Goal: Information Seeking & Learning: Find specific fact

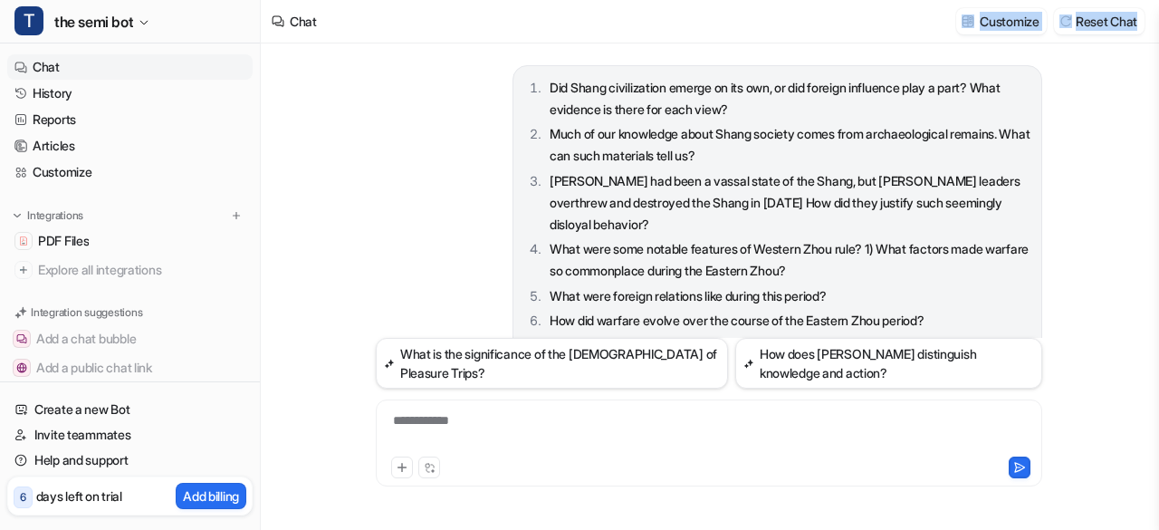
scroll to position [668, 0]
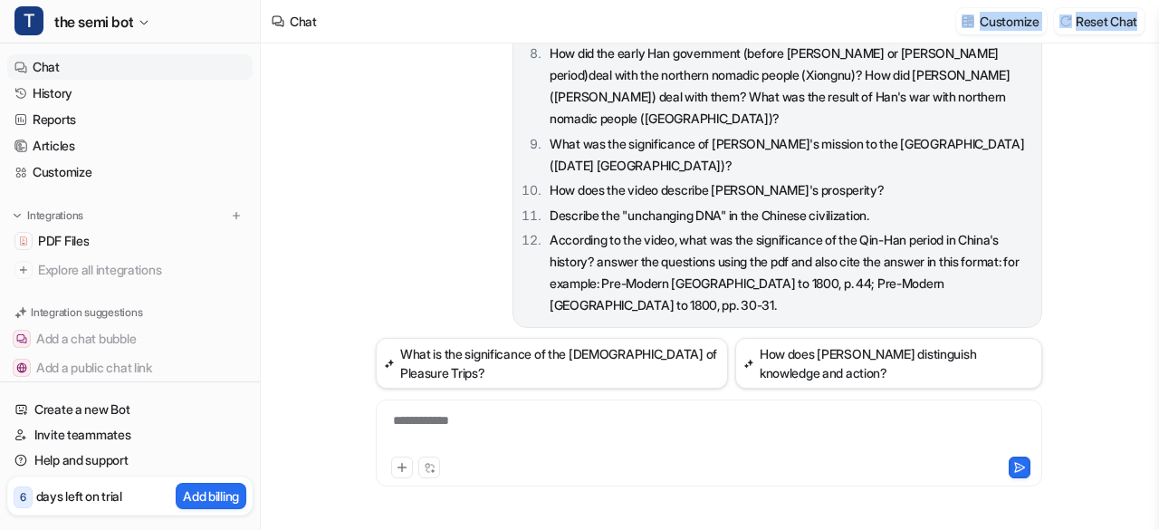
click at [60, 70] on link "Chat" at bounding box center [129, 66] width 245 height 25
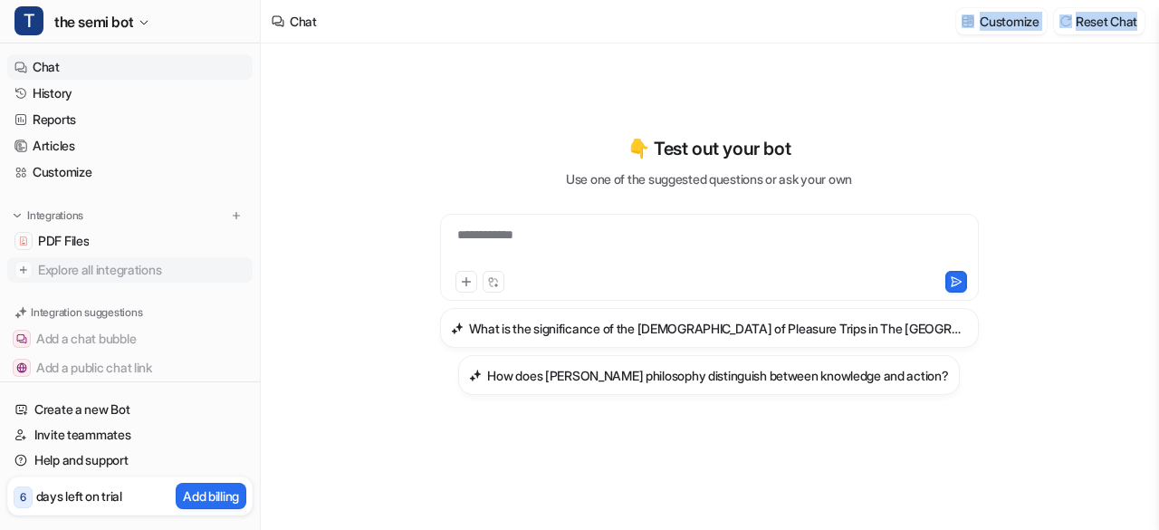
click at [76, 264] on span "Explore all integrations" at bounding box center [141, 269] width 207 height 29
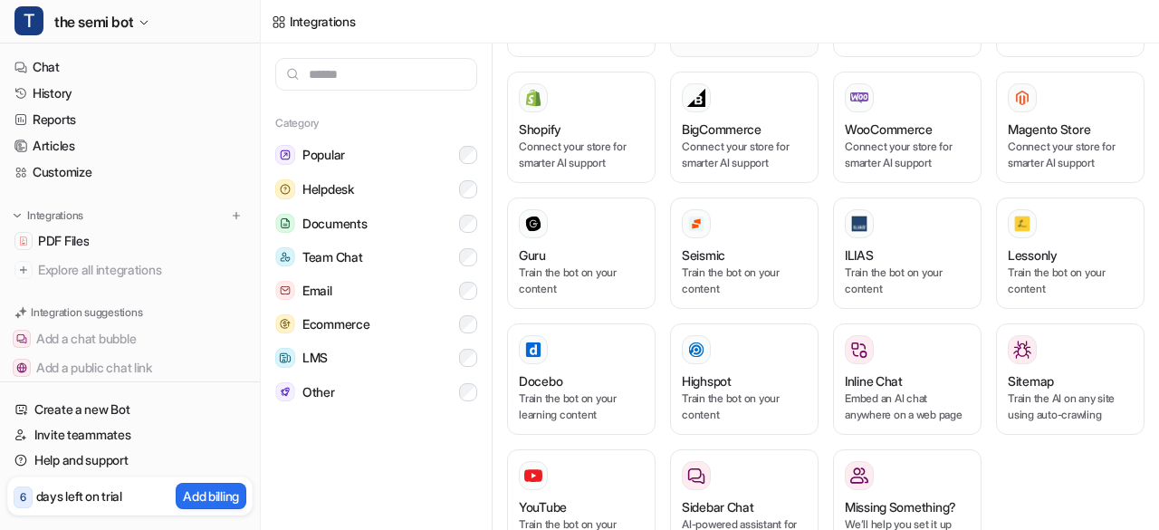
scroll to position [1127, 0]
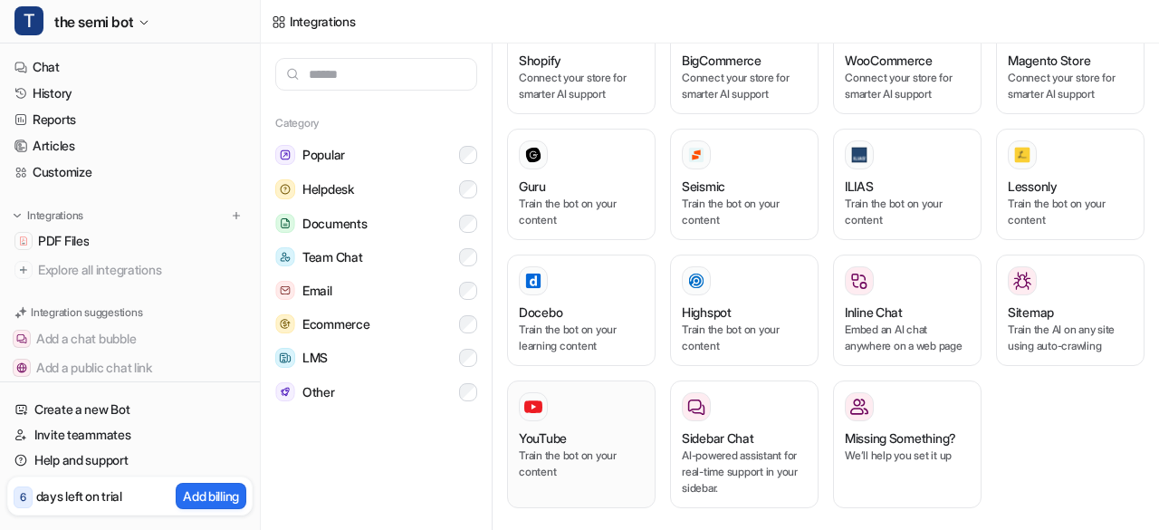
click at [554, 447] on p "Train the bot on your content" at bounding box center [581, 463] width 125 height 33
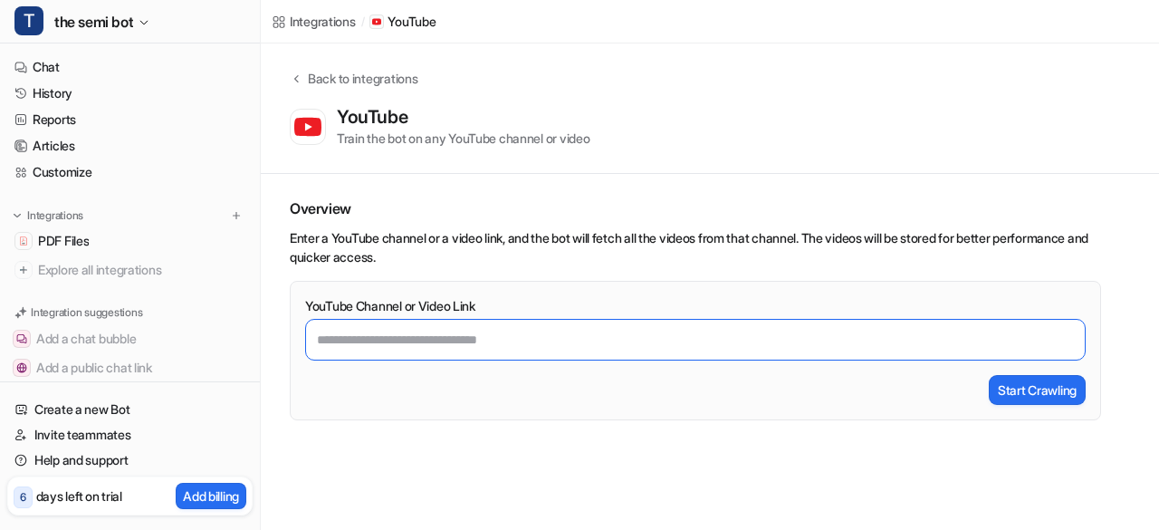
click at [546, 338] on input "YouTube Channel or Video Link" at bounding box center [695, 340] width 781 height 42
click at [490, 343] on input "YouTube Channel or Video Link" at bounding box center [695, 340] width 781 height 42
paste input "**********"
type input "**********"
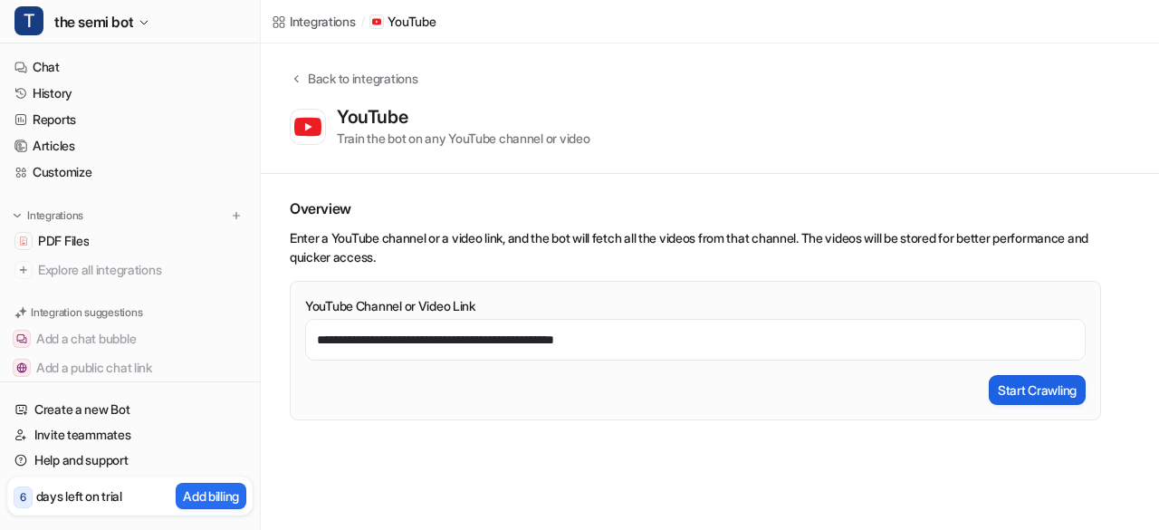
click at [1059, 389] on button "Start Crawling" at bounding box center [1037, 390] width 97 height 30
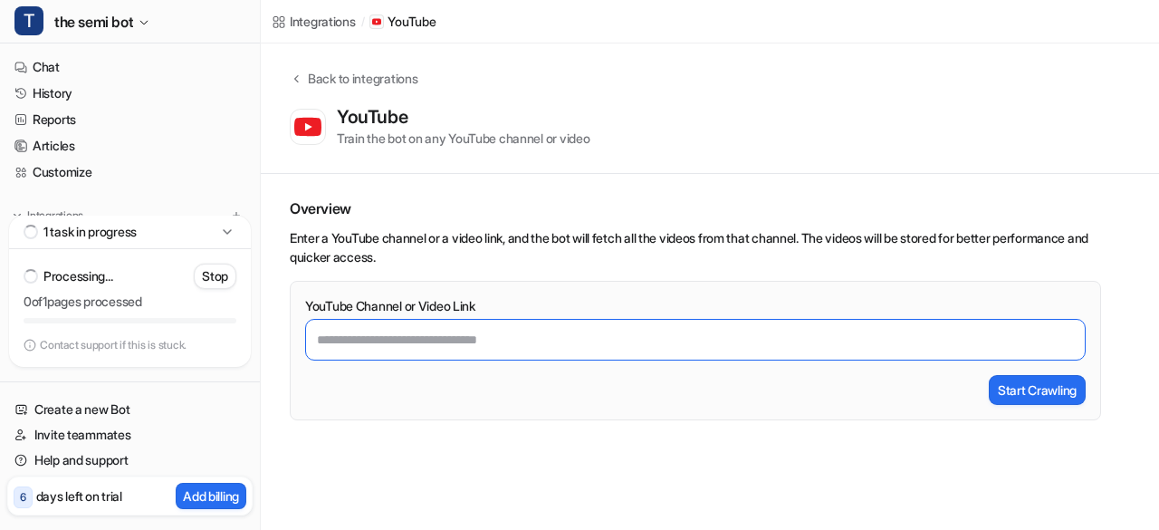
click at [336, 345] on input "YouTube Channel or Video Link" at bounding box center [695, 340] width 781 height 42
click at [478, 334] on input "YouTube Channel or Video Link" at bounding box center [695, 340] width 781 height 42
paste input "**********"
type input "**********"
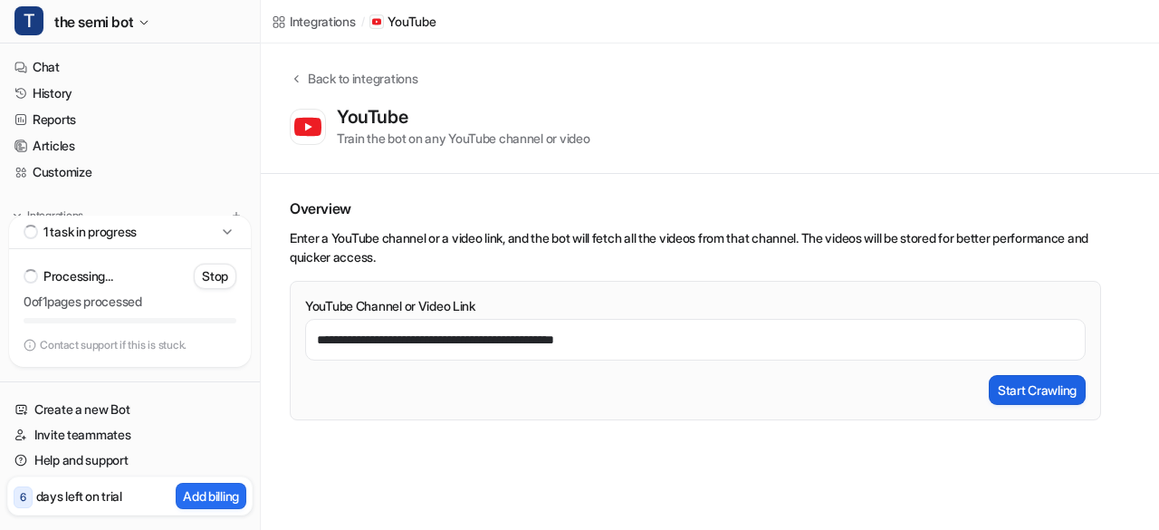
click at [1034, 402] on button "Start Crawling" at bounding box center [1037, 390] width 97 height 30
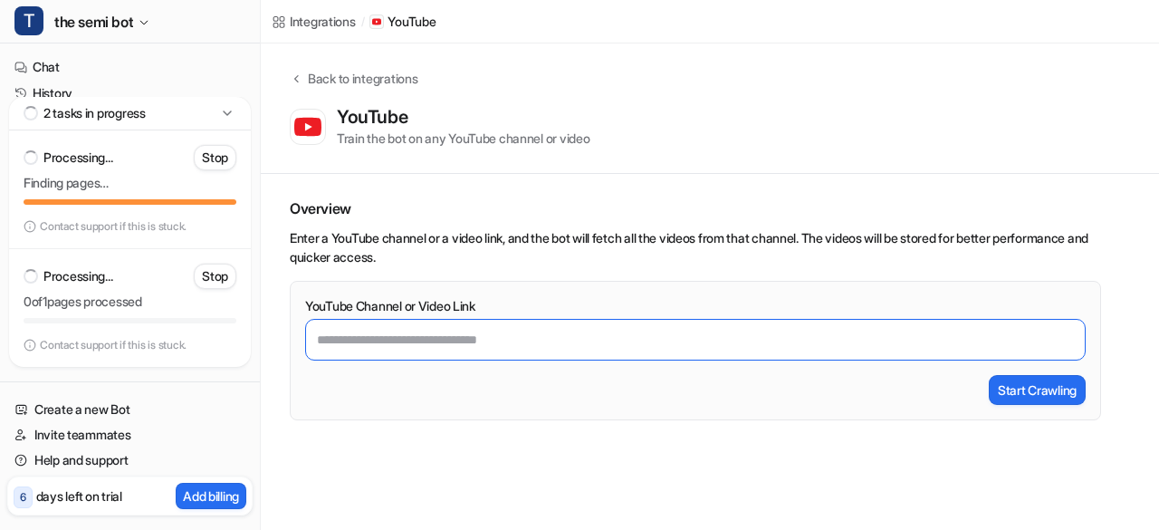
click at [743, 346] on input "YouTube Channel or Video Link" at bounding box center [695, 340] width 781 height 42
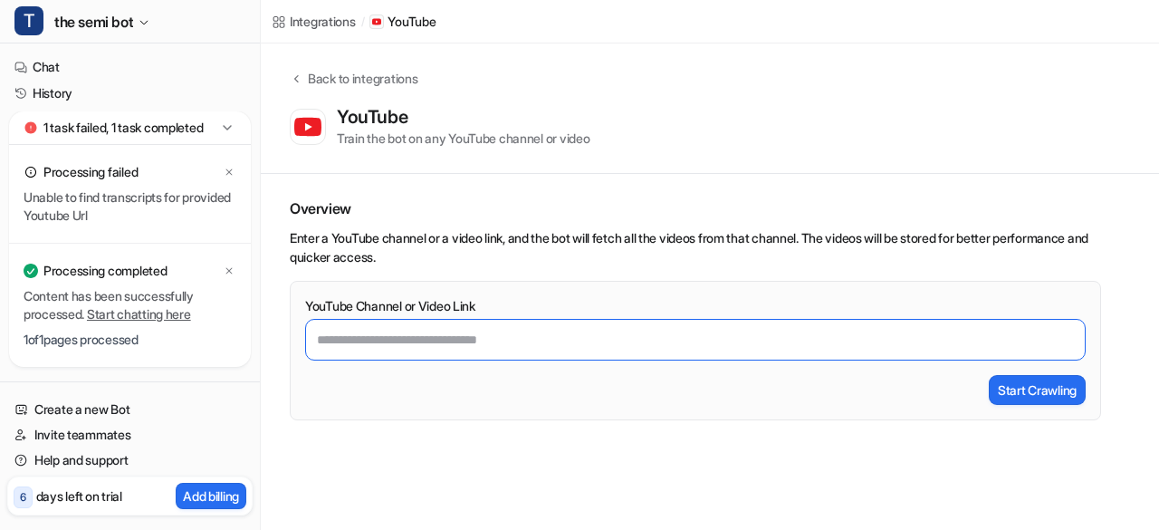
click at [408, 343] on input "YouTube Channel or Video Link" at bounding box center [695, 340] width 781 height 42
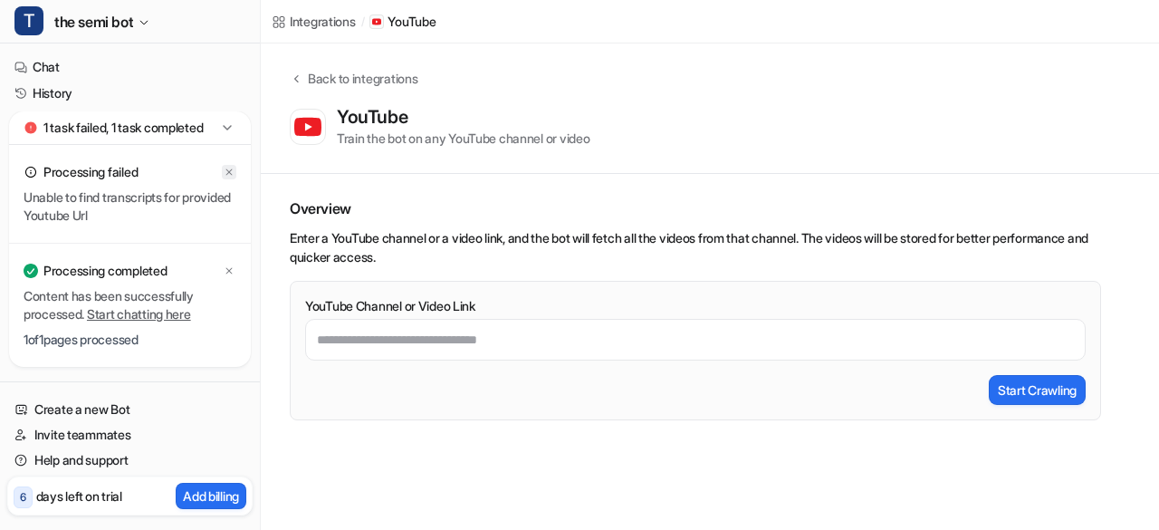
click at [225, 177] on icon at bounding box center [229, 172] width 11 height 11
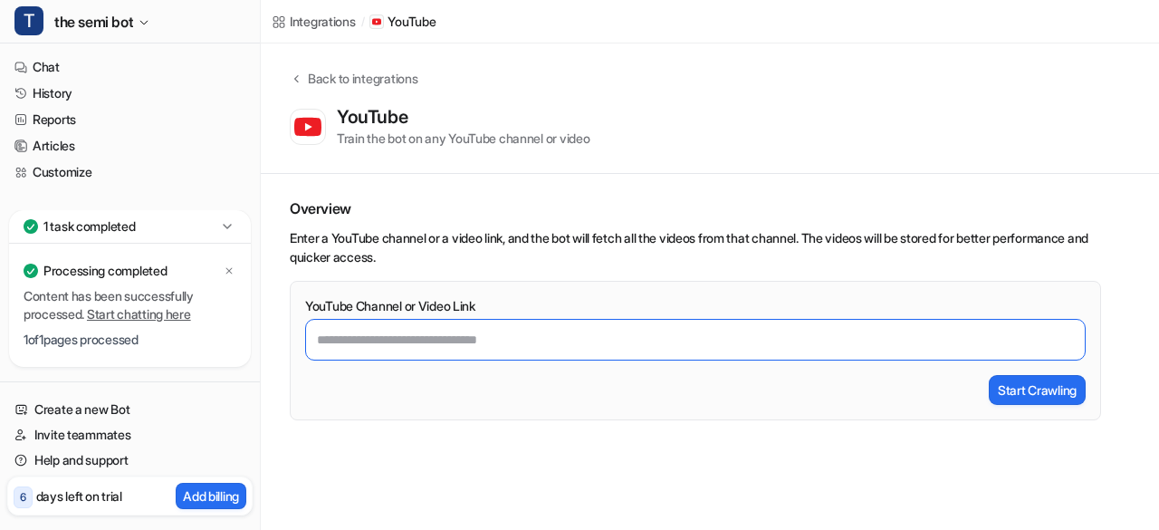
click at [335, 349] on input "YouTube Channel or Video Link" at bounding box center [695, 340] width 781 height 42
paste input "**********"
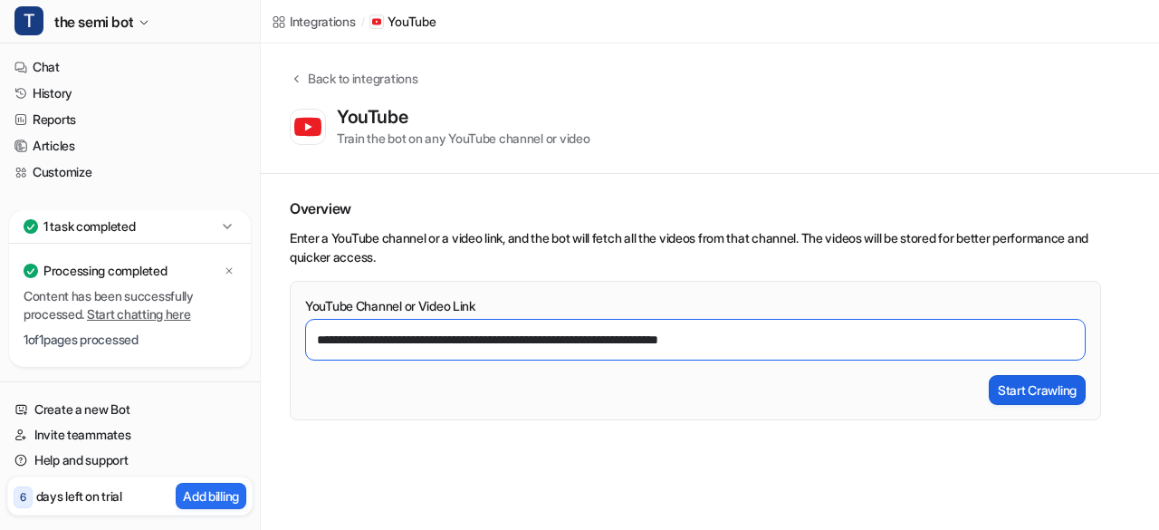
type input "**********"
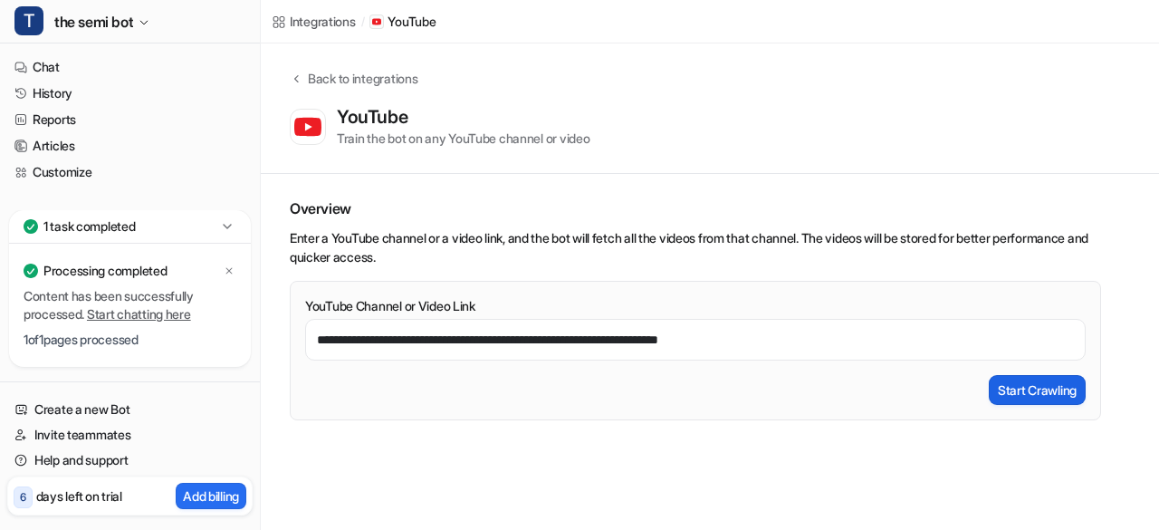
click at [1037, 399] on button "Start Crawling" at bounding box center [1037, 390] width 97 height 30
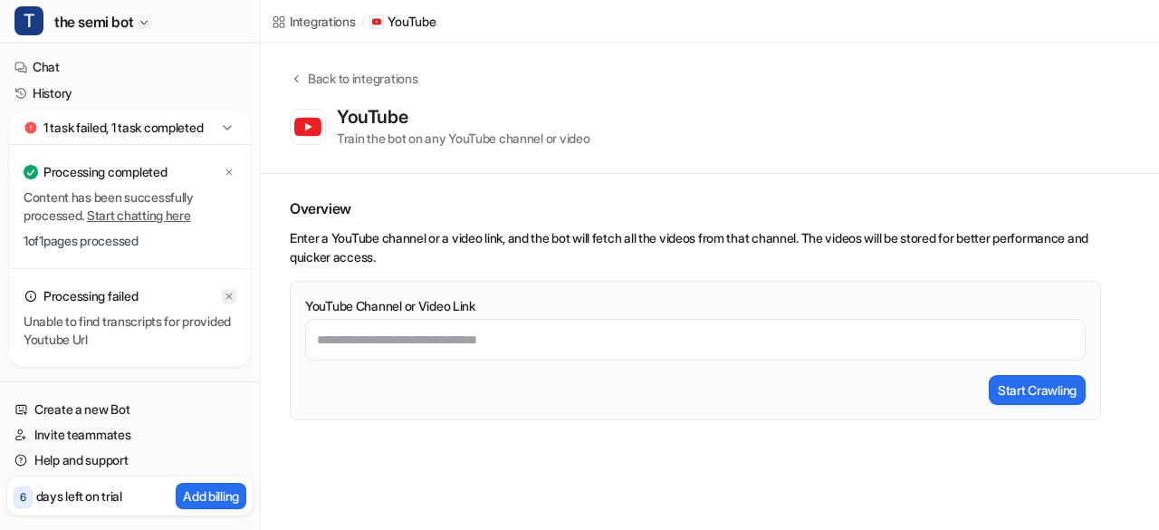
click at [232, 302] on icon at bounding box center [229, 296] width 11 height 11
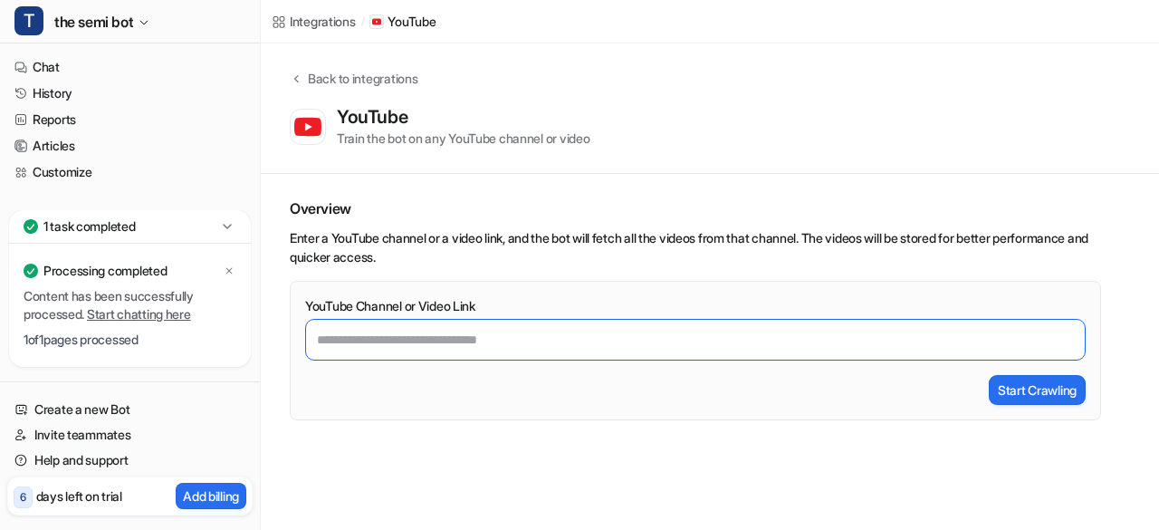
click at [368, 343] on input "YouTube Channel or Video Link" at bounding box center [695, 340] width 781 height 42
paste input "**********"
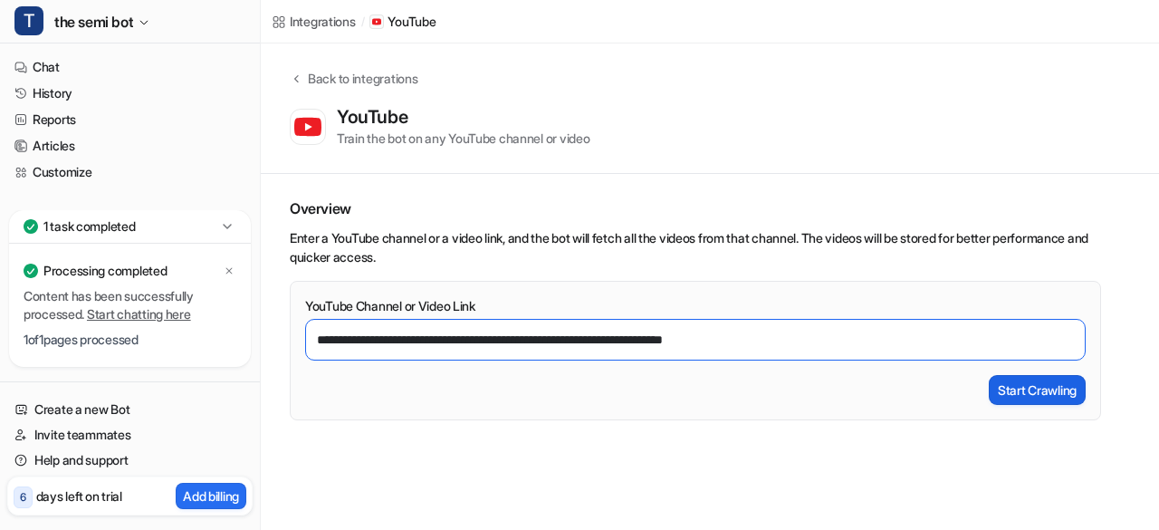
type input "**********"
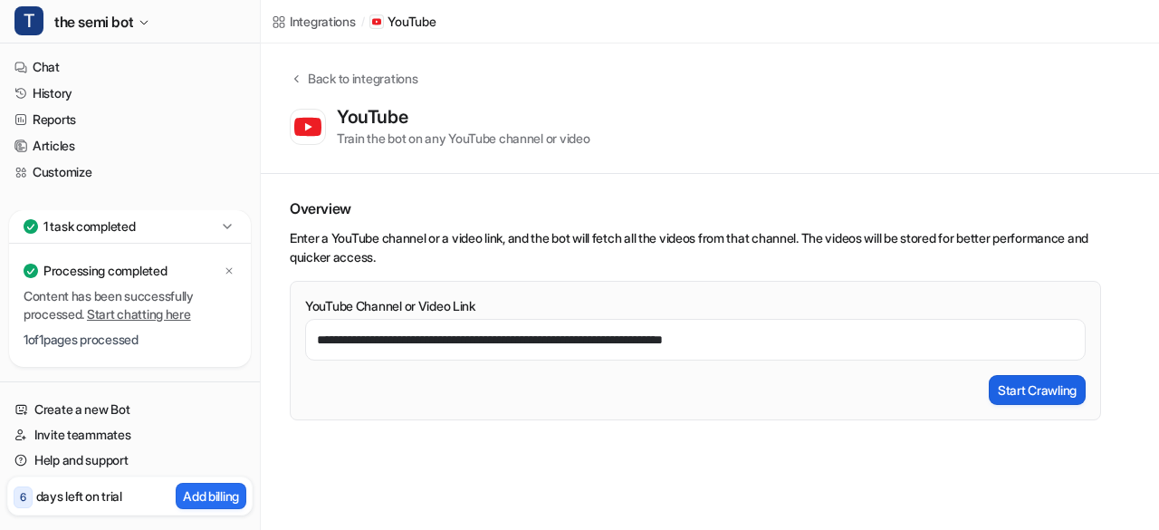
click at [1048, 402] on button "Start Crawling" at bounding box center [1037, 390] width 97 height 30
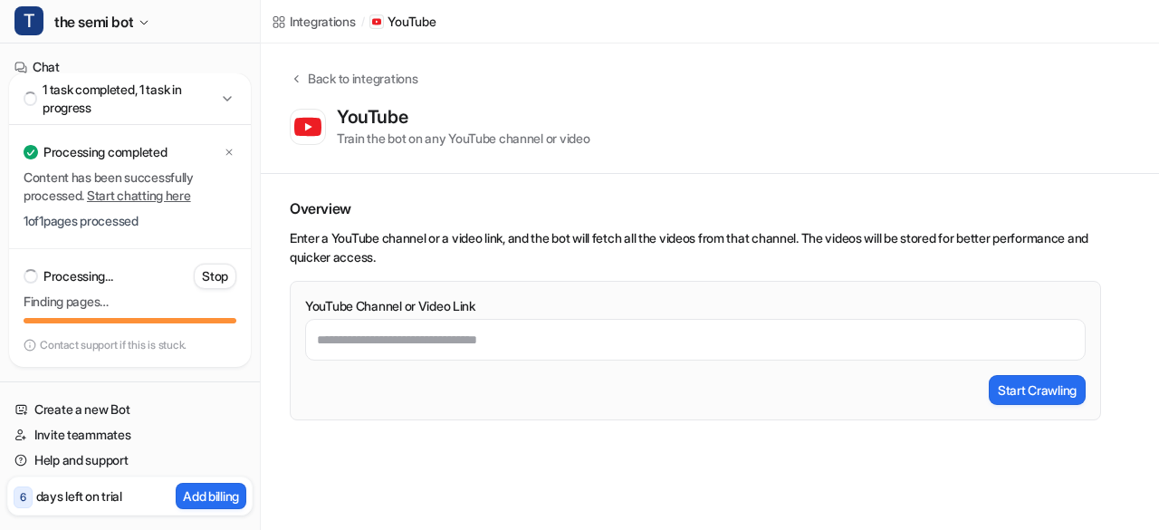
click at [120, 191] on link "Start chatting here" at bounding box center [139, 194] width 104 height 15
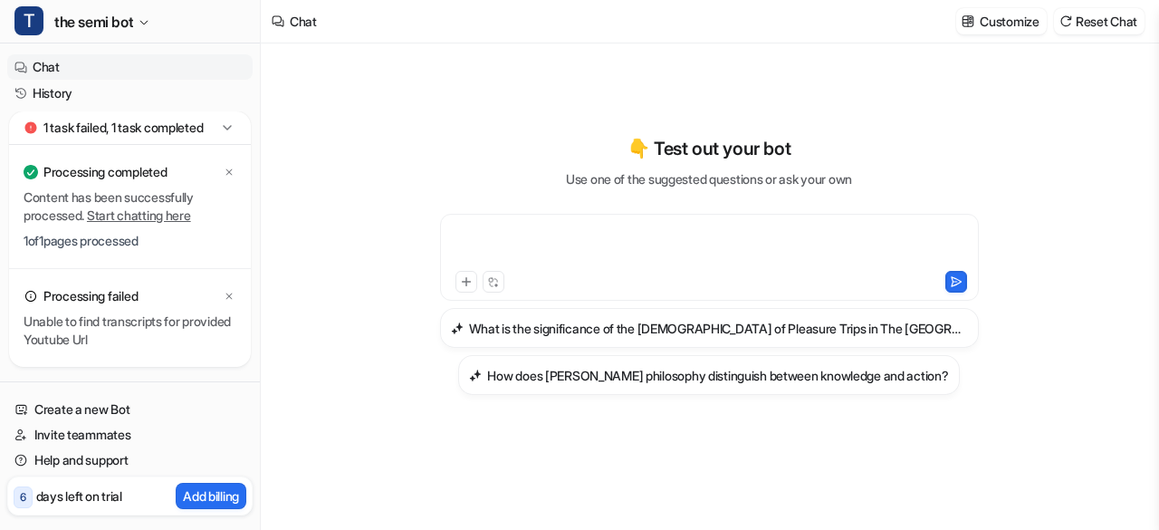
click at [561, 233] on div at bounding box center [710, 246] width 531 height 42
click at [232, 302] on icon at bounding box center [229, 296] width 11 height 11
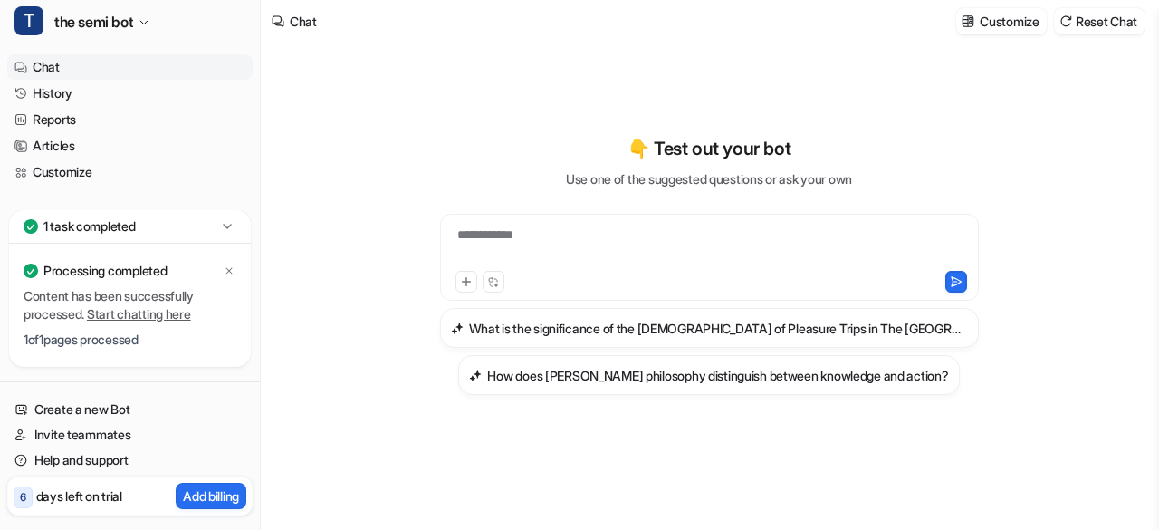
click at [107, 269] on p "Processing completed" at bounding box center [104, 271] width 123 height 18
drag, startPoint x: 107, startPoint y: 269, endPoint x: 147, endPoint y: 302, distance: 51.5
click at [147, 302] on div "Processing completed Content has been successfully processed. Start chatting he…" at bounding box center [130, 305] width 213 height 94
click at [147, 302] on p "Content has been successfully processed. Start chatting here" at bounding box center [130, 305] width 213 height 36
drag, startPoint x: 25, startPoint y: 267, endPoint x: 228, endPoint y: 225, distance: 207.1
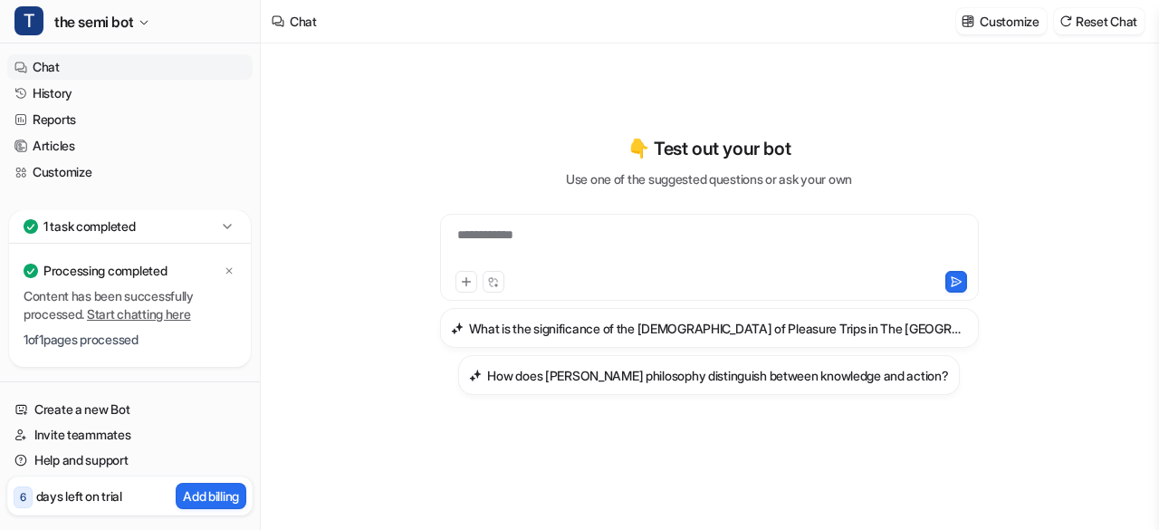
click at [228, 225] on div "1 task completed Processing completed Content has been successfully processed. …" at bounding box center [130, 288] width 242 height 157
click at [228, 225] on icon at bounding box center [227, 226] width 18 height 18
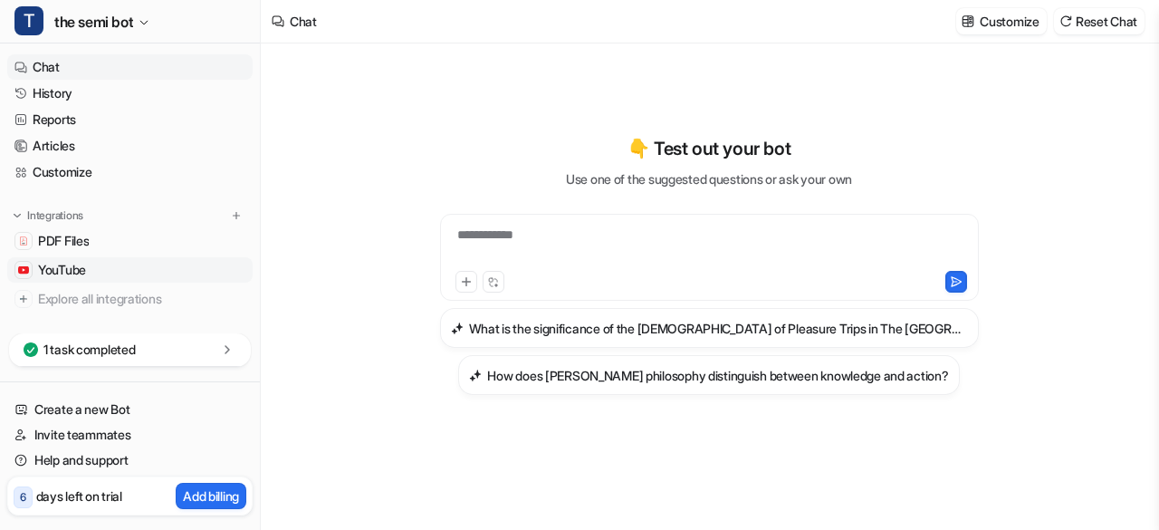
click at [25, 273] on img at bounding box center [23, 269] width 11 height 11
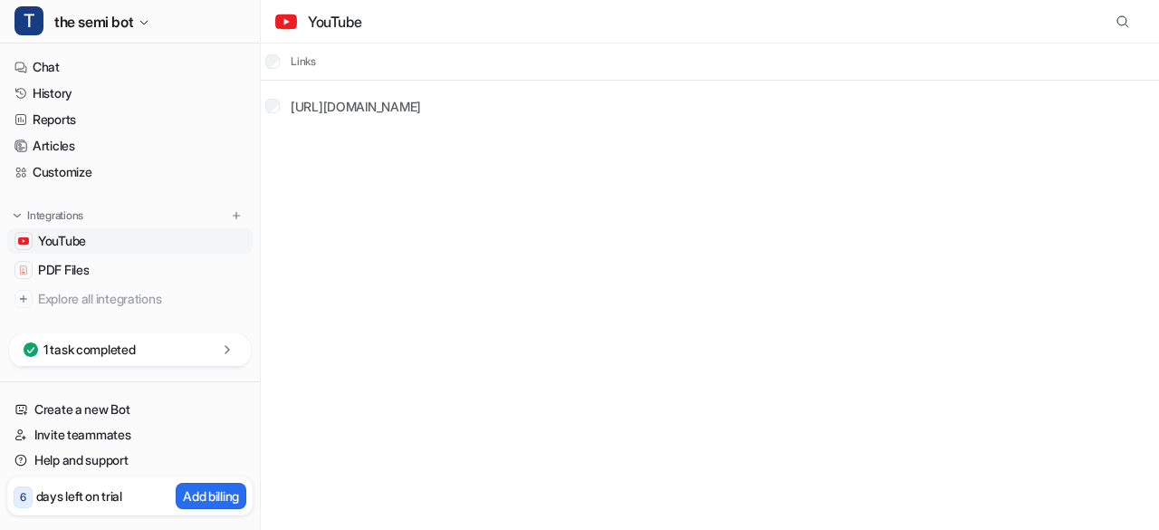
click at [101, 244] on link "YouTube" at bounding box center [129, 240] width 245 height 25
click at [230, 211] on img at bounding box center [236, 215] width 13 height 13
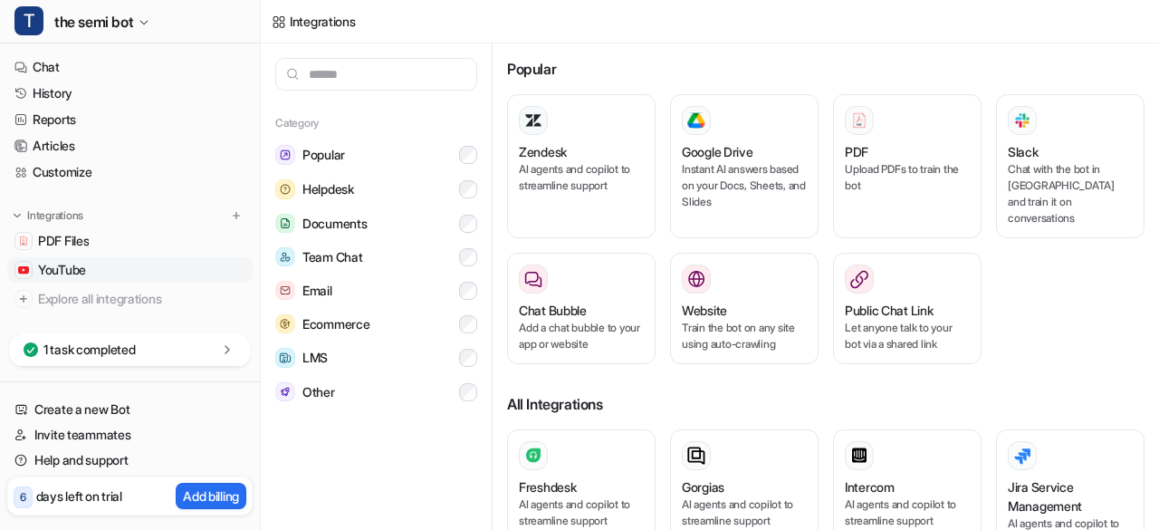
click at [151, 273] on link "YouTube" at bounding box center [129, 269] width 245 height 25
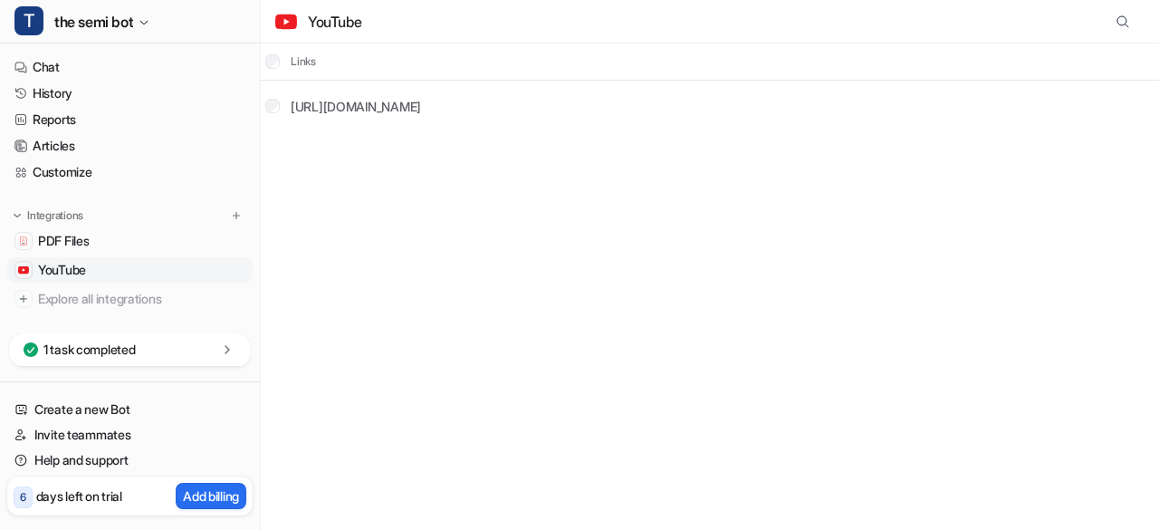
drag, startPoint x: 716, startPoint y: 102, endPoint x: 527, endPoint y: 93, distance: 189.5
click at [527, 93] on tr "[URL][DOMAIN_NAME]" at bounding box center [710, 106] width 898 height 51
click at [422, 93] on td "[URL][DOMAIN_NAME]" at bounding box center [343, 107] width 158 height 34
click at [421, 108] on link "[URL][DOMAIN_NAME]" at bounding box center [356, 106] width 130 height 15
click at [78, 297] on span "Explore all integrations" at bounding box center [141, 298] width 207 height 29
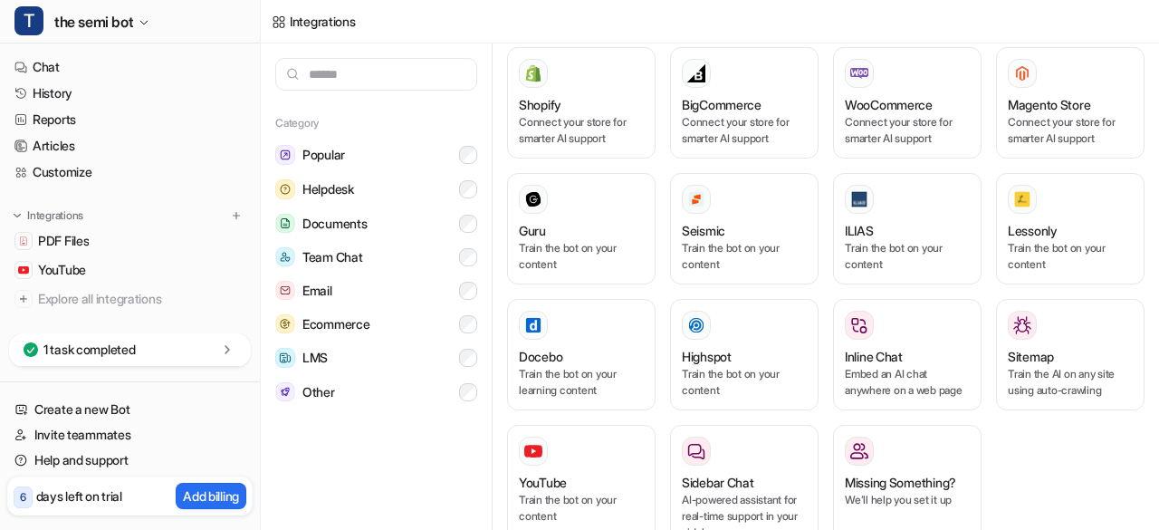
scroll to position [1127, 0]
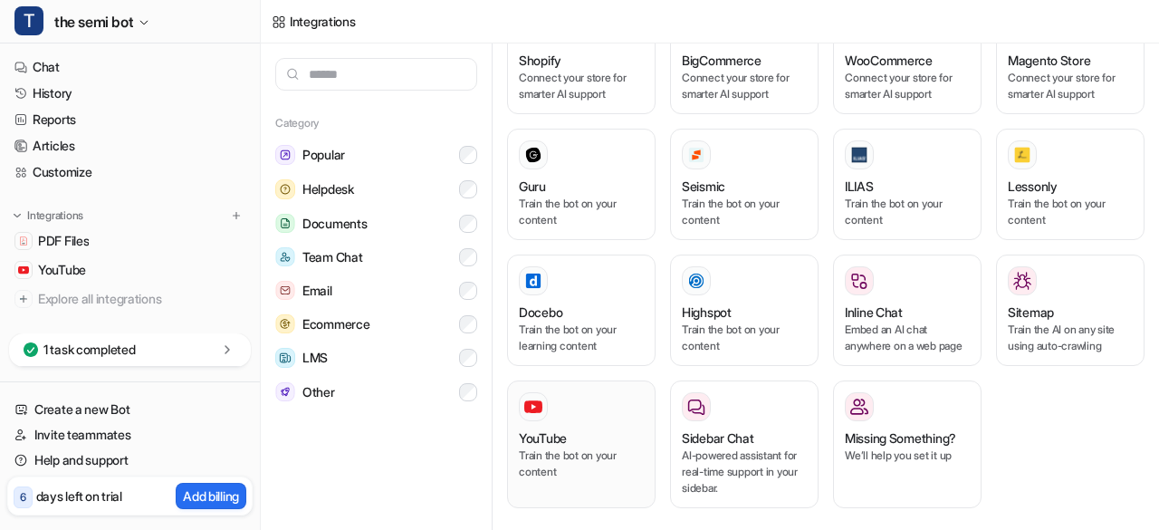
click at [595, 428] on div "YouTube" at bounding box center [581, 437] width 125 height 19
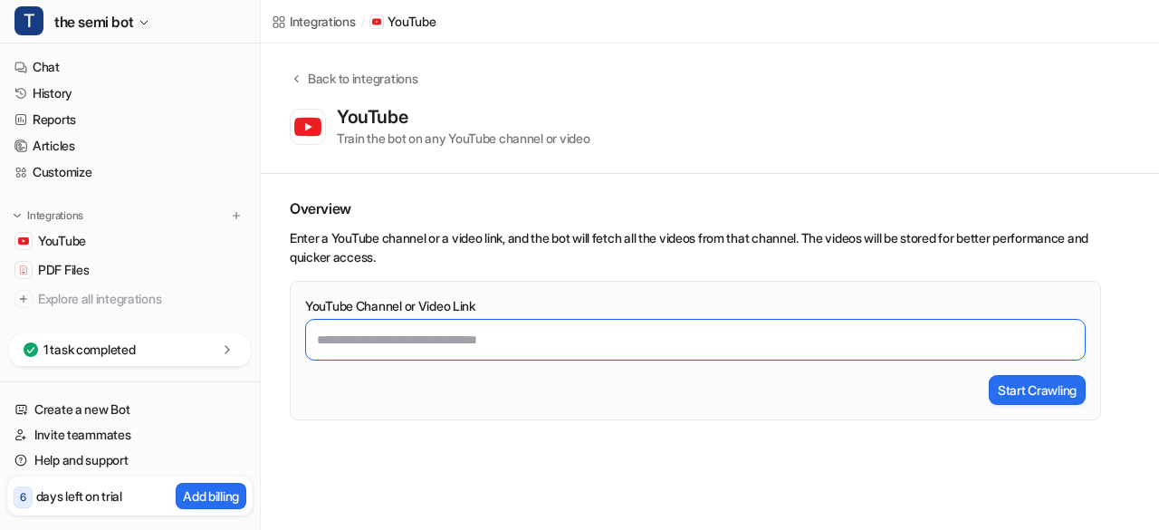
click at [545, 352] on input "YouTube Channel or Video Link" at bounding box center [695, 340] width 781 height 42
paste input "**********"
type input "**********"
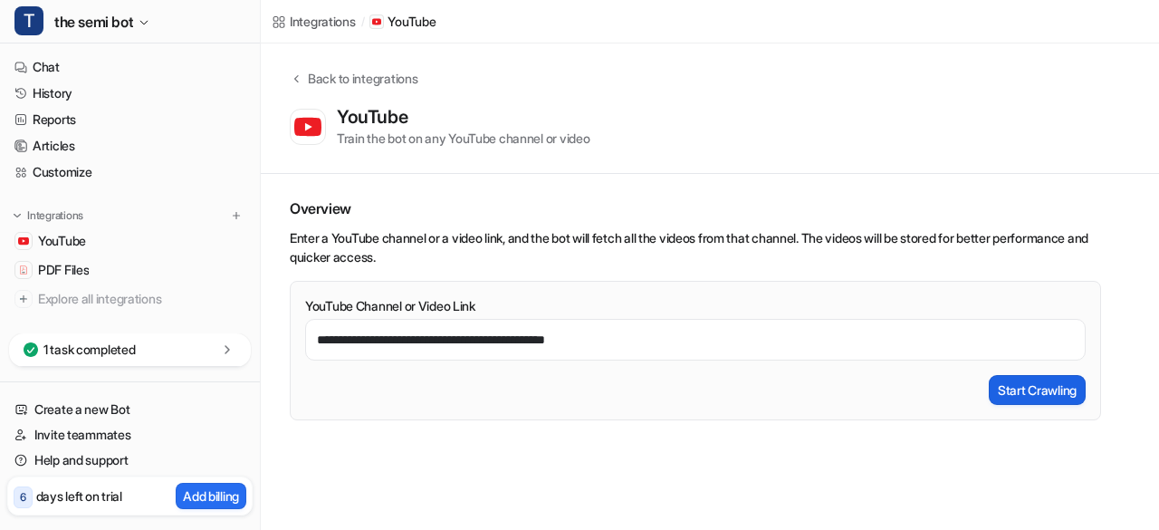
click at [1052, 385] on button "Start Crawling" at bounding box center [1037, 390] width 97 height 30
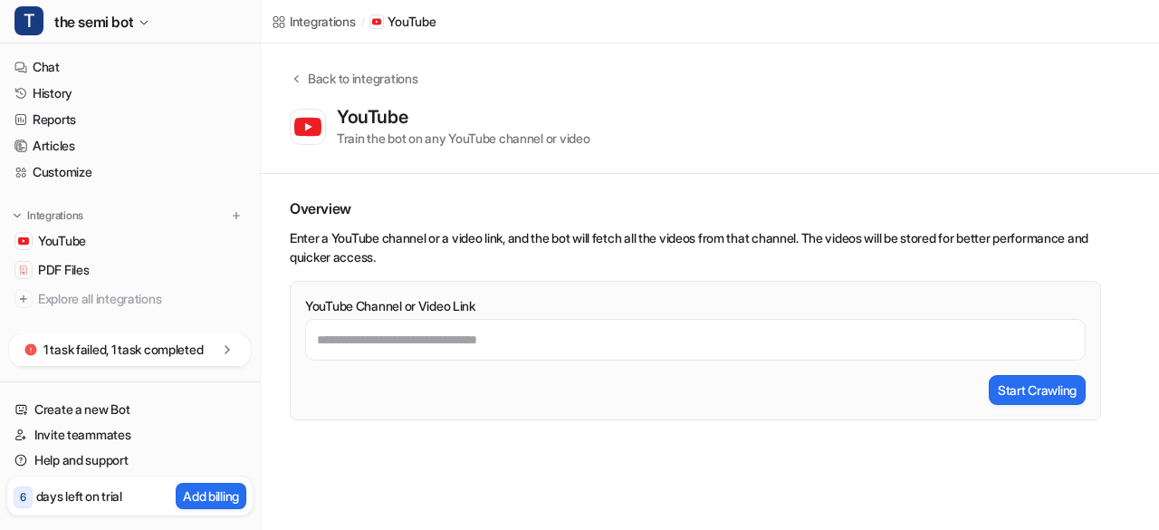
click at [218, 347] on icon at bounding box center [227, 350] width 18 height 18
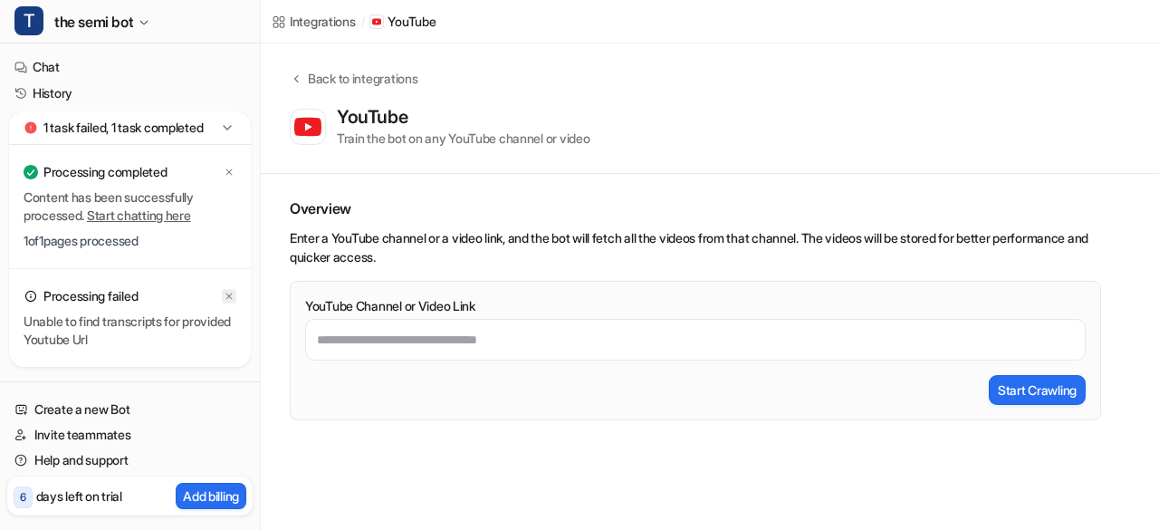
click at [225, 299] on icon at bounding box center [229, 296] width 11 height 11
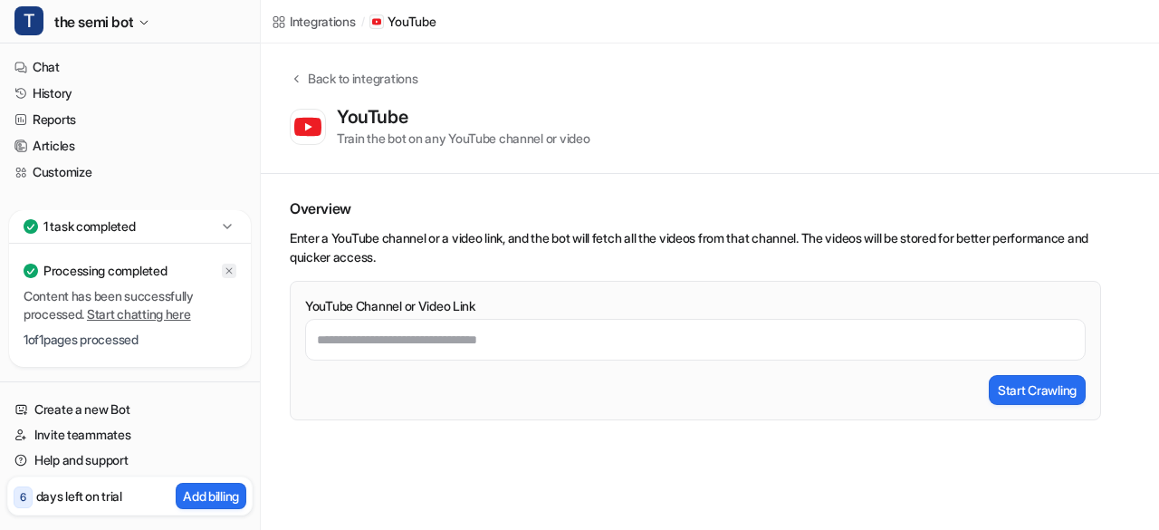
click at [227, 268] on icon at bounding box center [229, 270] width 11 height 11
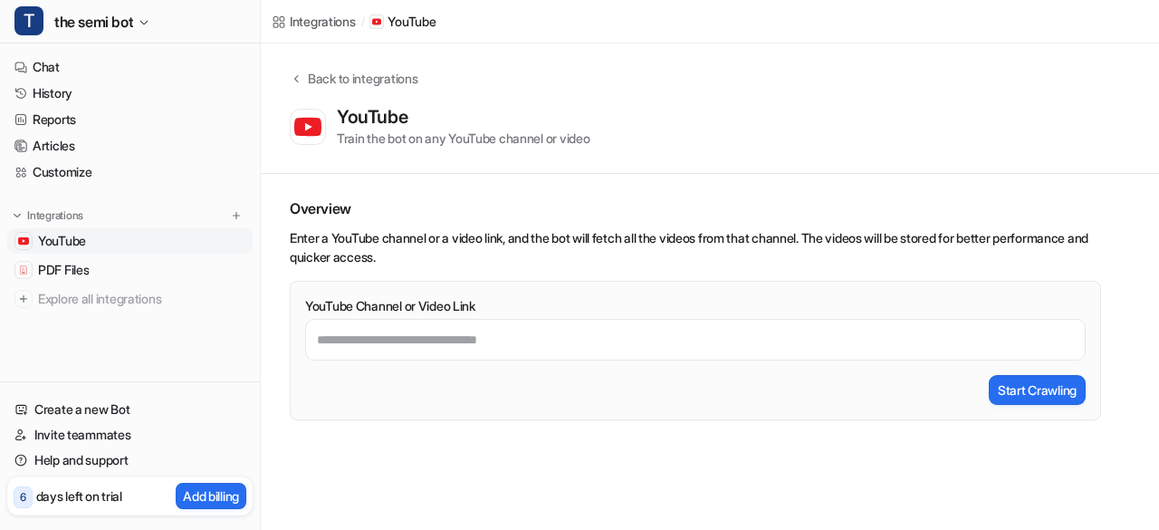
click at [118, 235] on link "YouTube" at bounding box center [129, 240] width 245 height 25
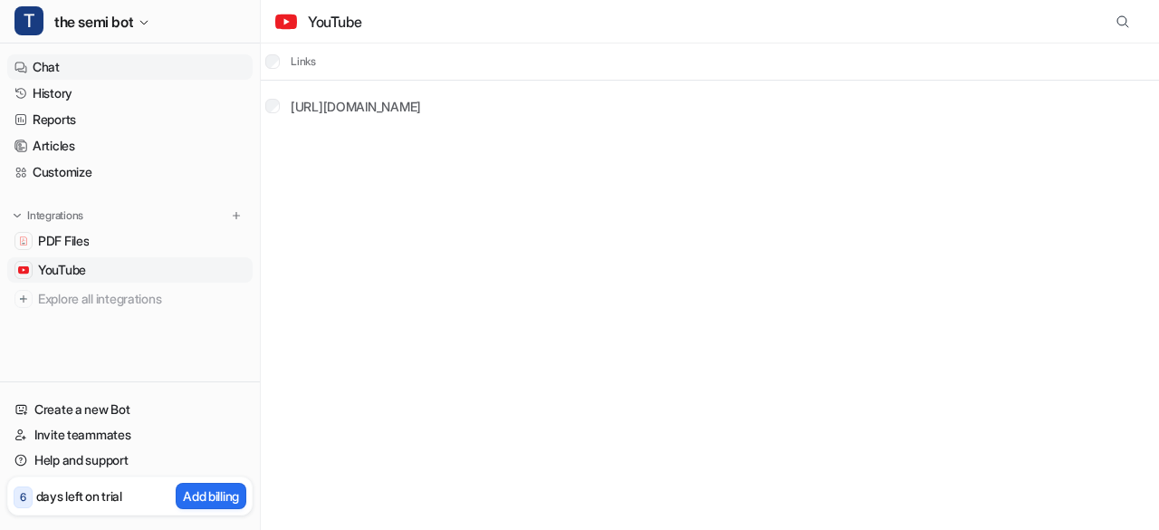
click at [85, 61] on link "Chat" at bounding box center [129, 66] width 245 height 25
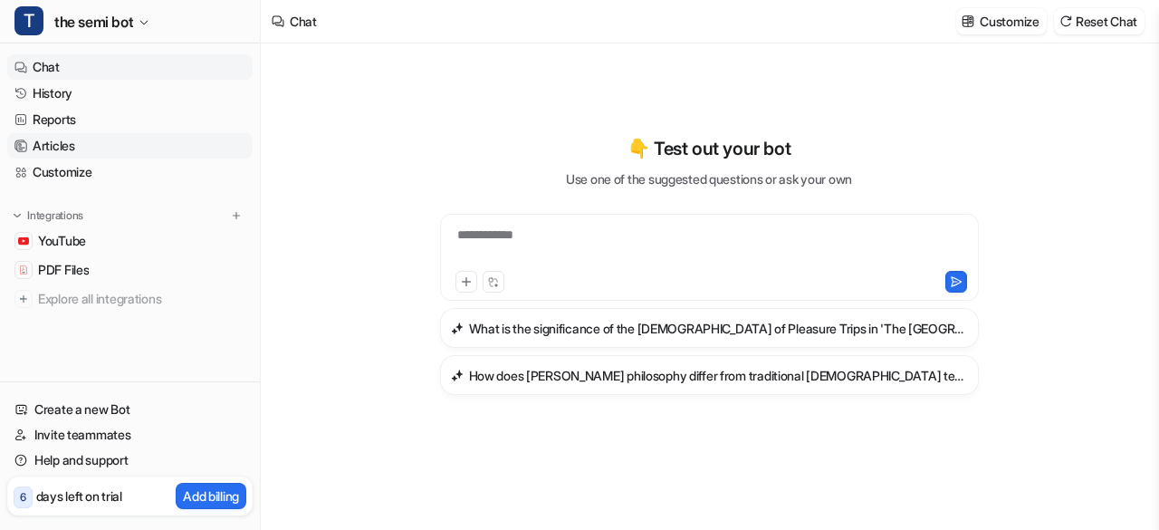
click at [105, 148] on link "Articles" at bounding box center [129, 145] width 245 height 25
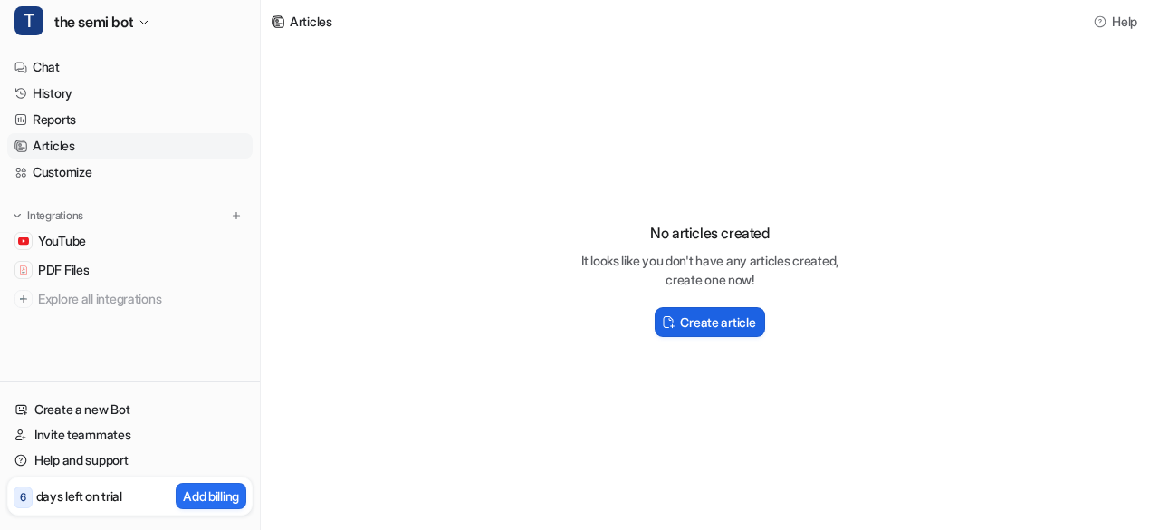
click at [731, 309] on button "Create article" at bounding box center [710, 322] width 110 height 30
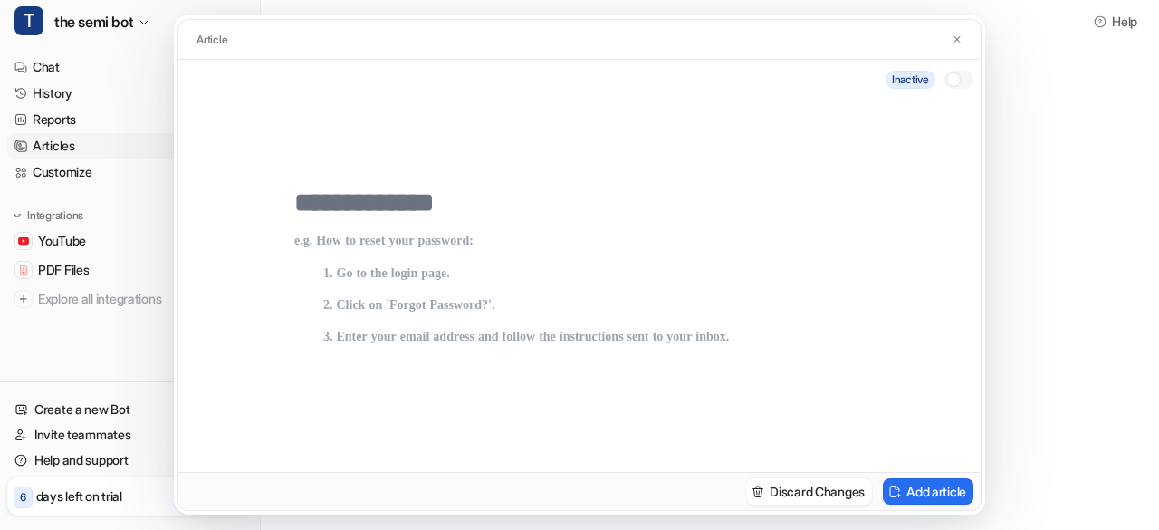
click at [498, 176] on div at bounding box center [579, 286] width 802 height 372
click at [429, 229] on div at bounding box center [579, 393] width 571 height 348
click at [425, 211] on input "text" at bounding box center [579, 203] width 571 height 33
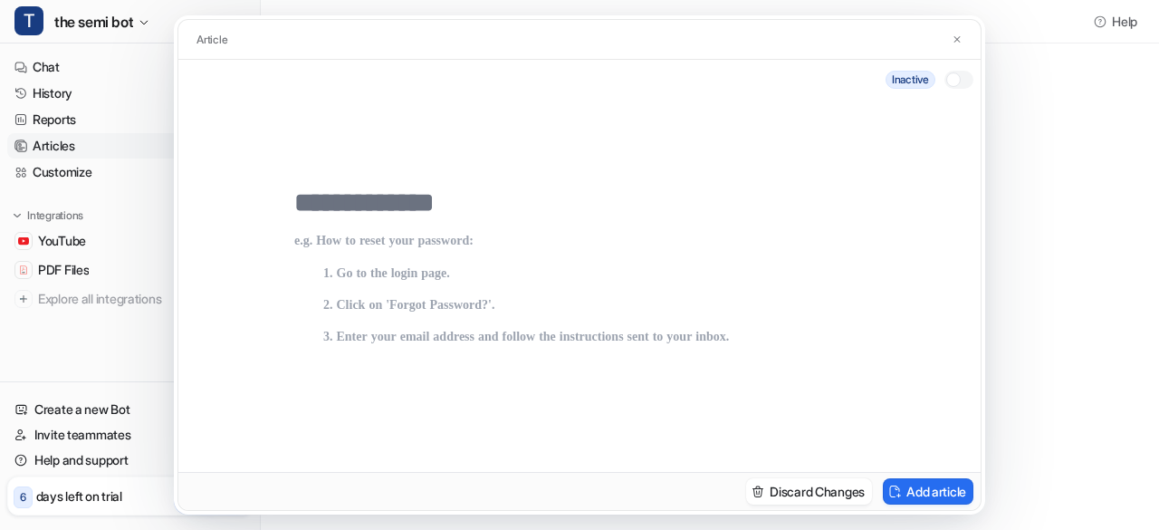
click at [337, 216] on input "text" at bounding box center [579, 203] width 571 height 33
paste input "**********"
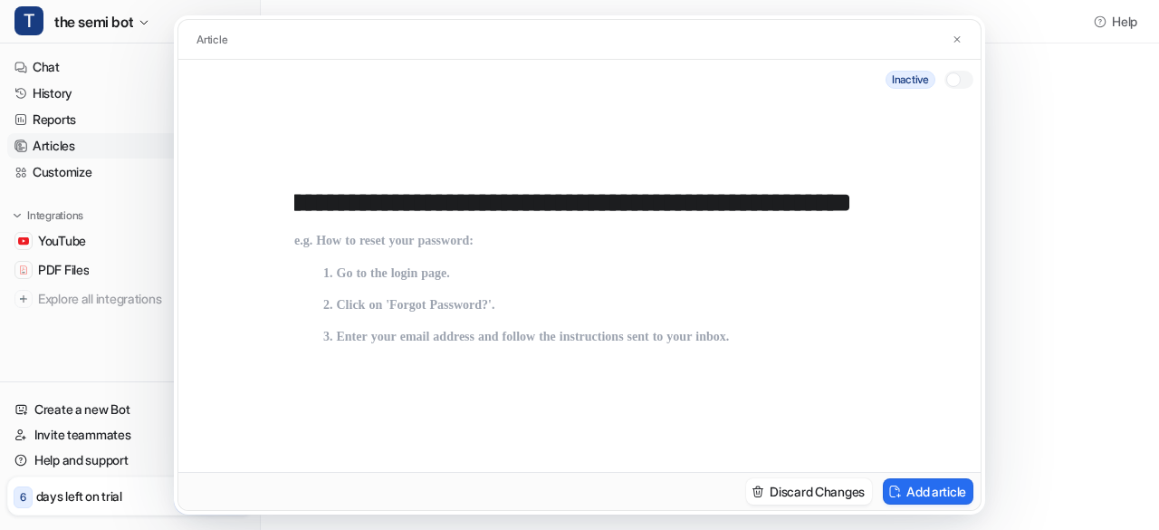
scroll to position [0, 194563]
type input "**********"
click at [317, 243] on p at bounding box center [579, 400] width 571 height 333
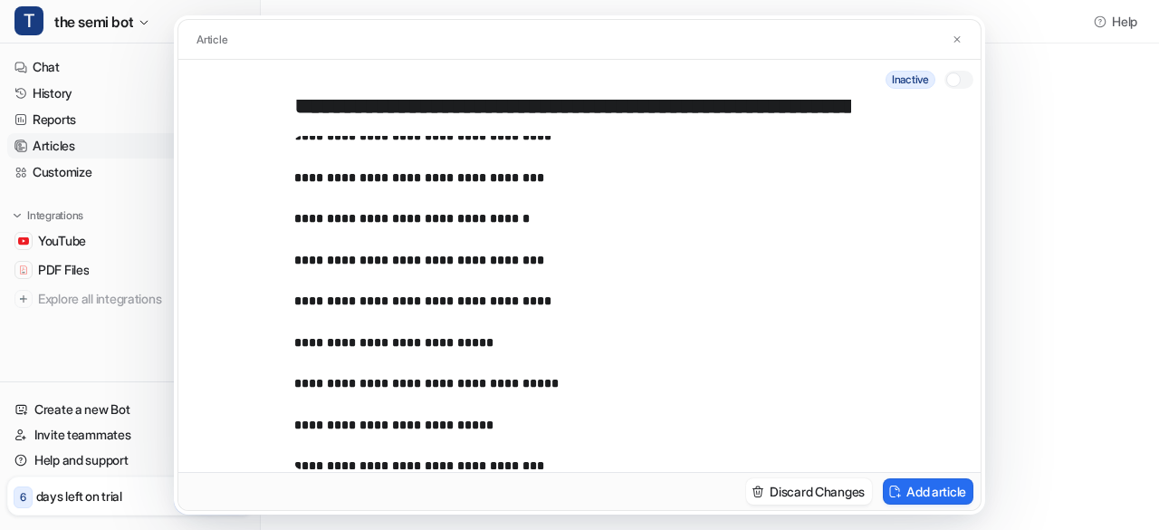
scroll to position [15906, 0]
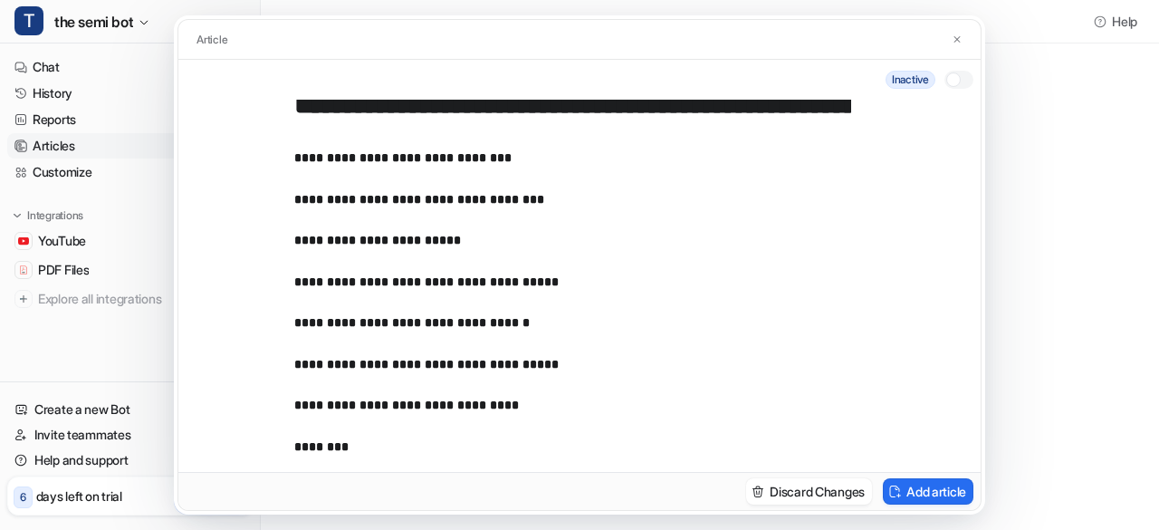
click at [503, 108] on input "text" at bounding box center [572, 105] width 557 height 33
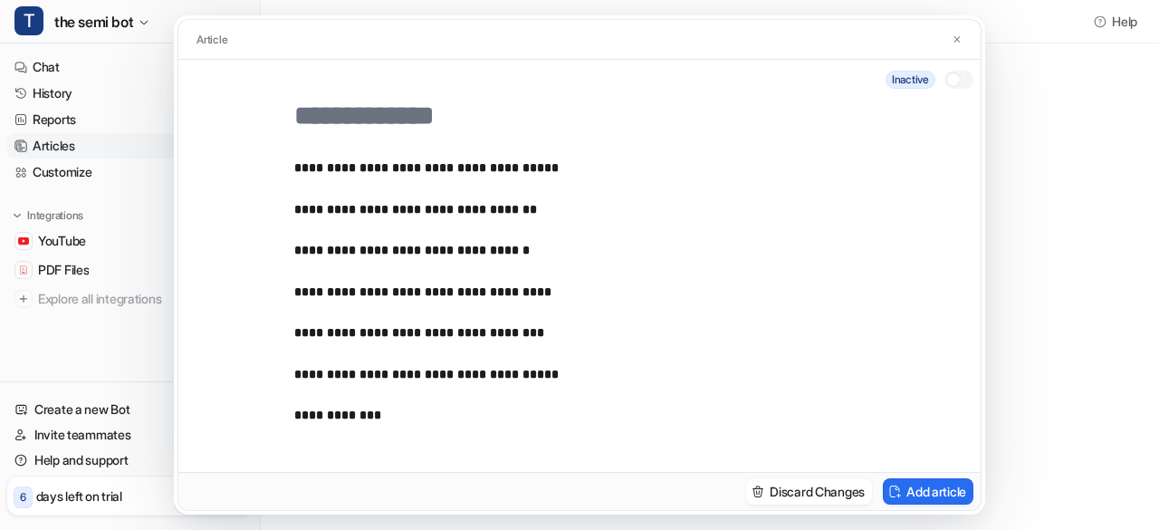
scroll to position [130, 0]
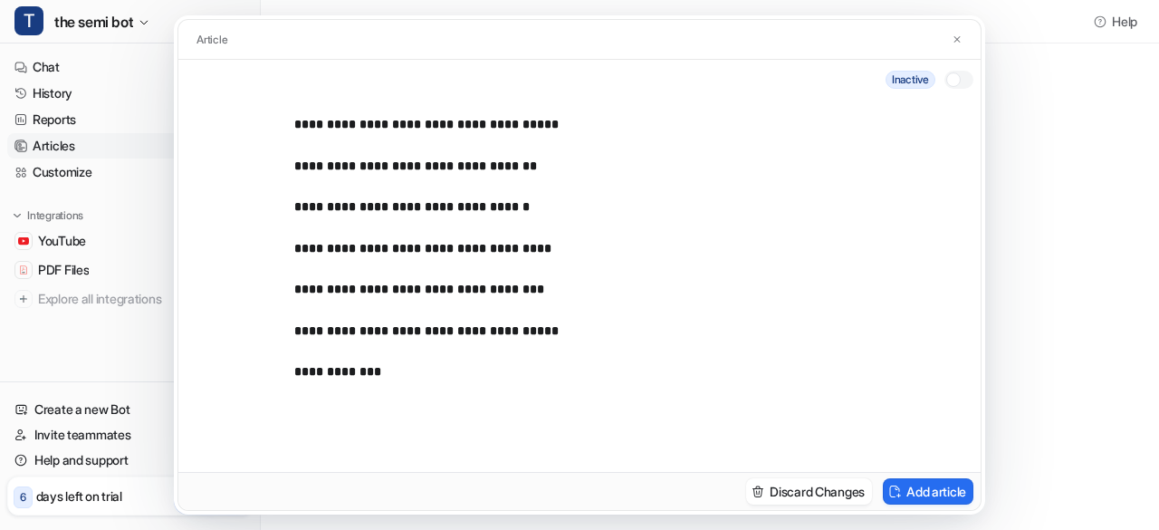
click at [378, 374] on p "**********" at bounding box center [565, 372] width 543 height 16
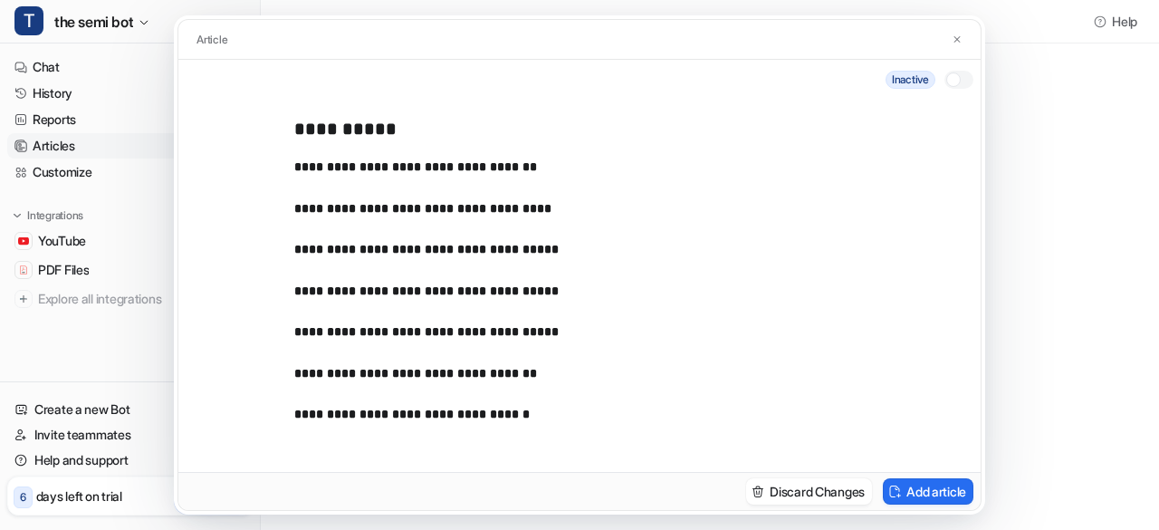
scroll to position [0, 0]
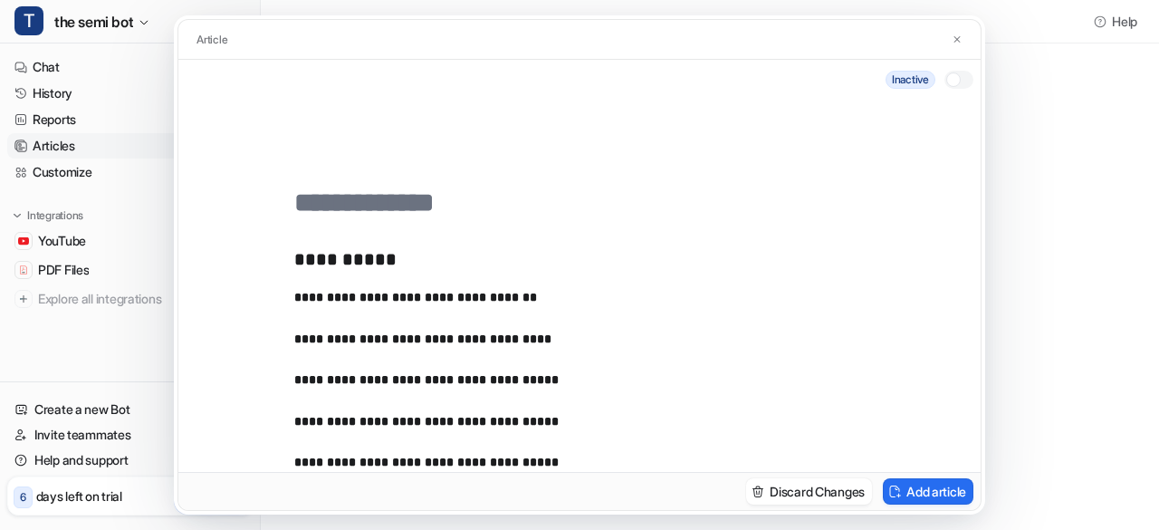
click at [393, 257] on h2 "**********" at bounding box center [572, 259] width 557 height 22
click at [468, 265] on h2 "**********" at bounding box center [572, 259] width 557 height 22
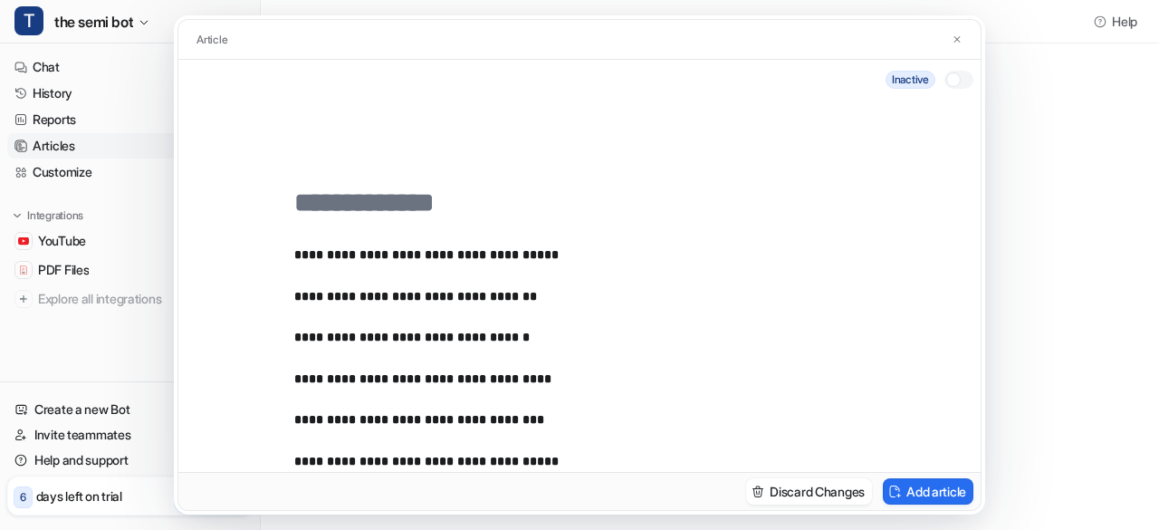
scroll to position [130, 0]
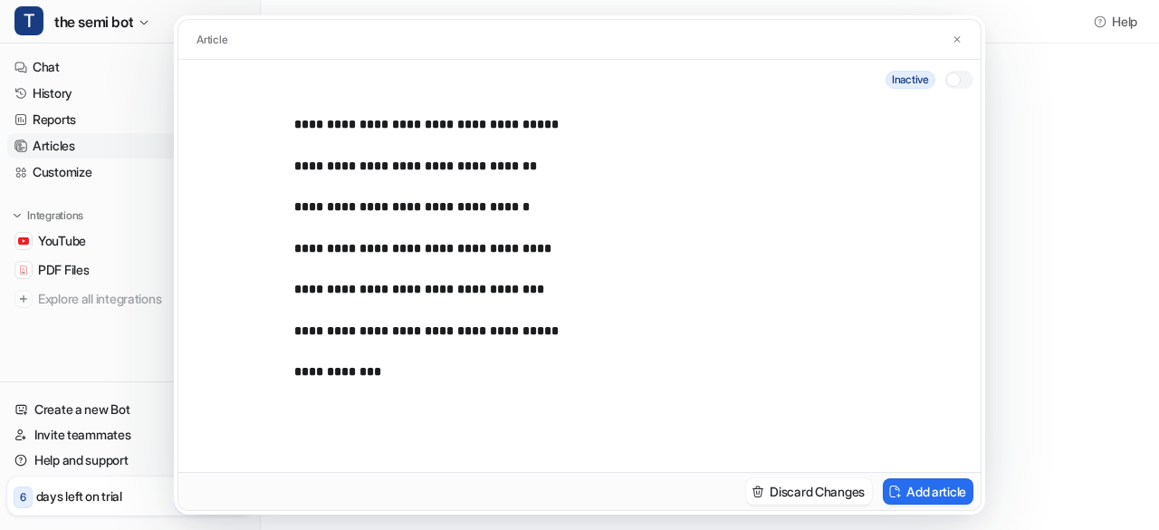
click at [388, 369] on p "**********" at bounding box center [565, 372] width 543 height 16
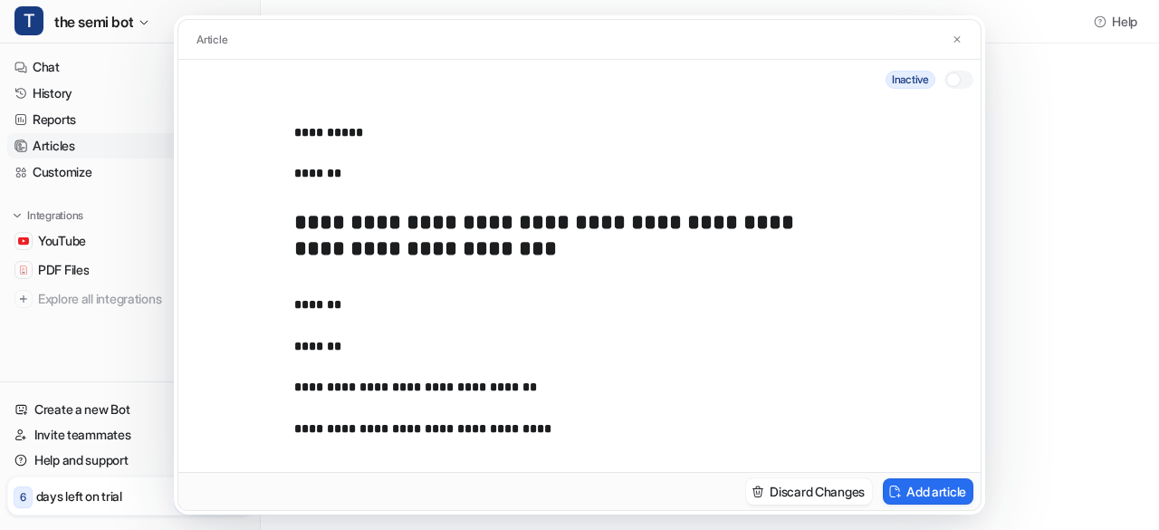
scroll to position [71268, 0]
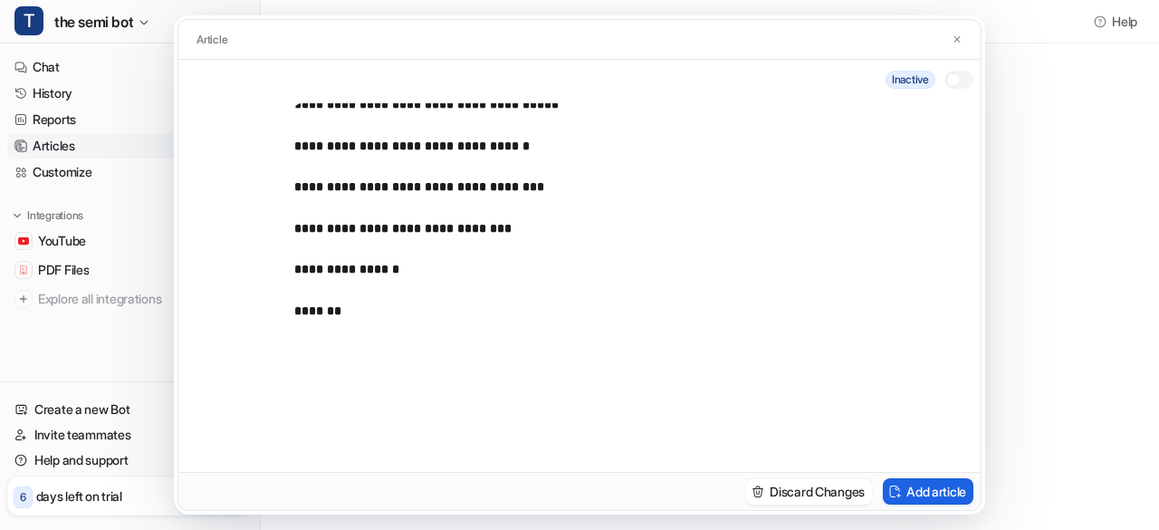
click at [916, 486] on button "Add article" at bounding box center [928, 491] width 91 height 26
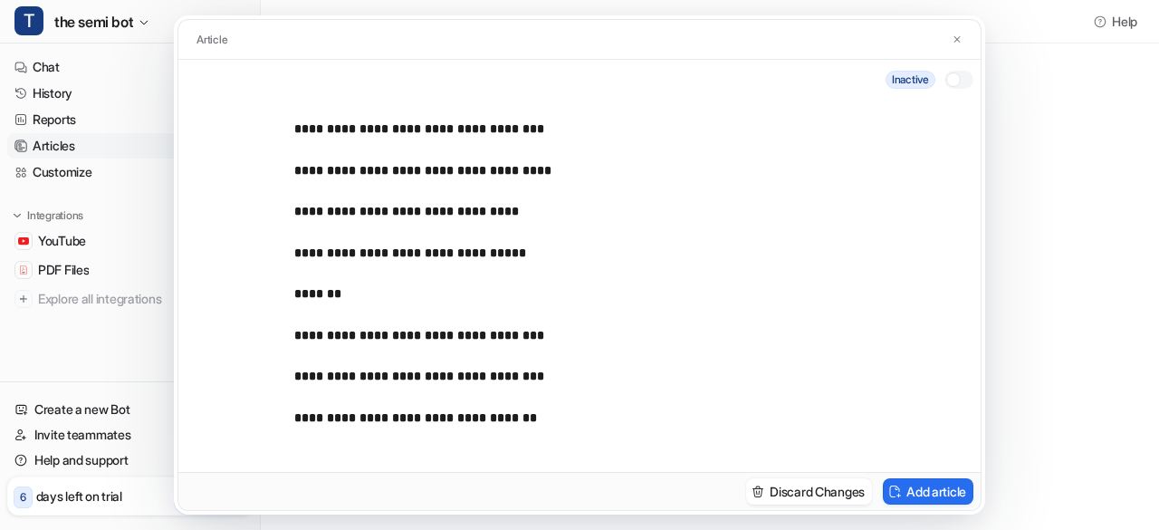
scroll to position [0, 0]
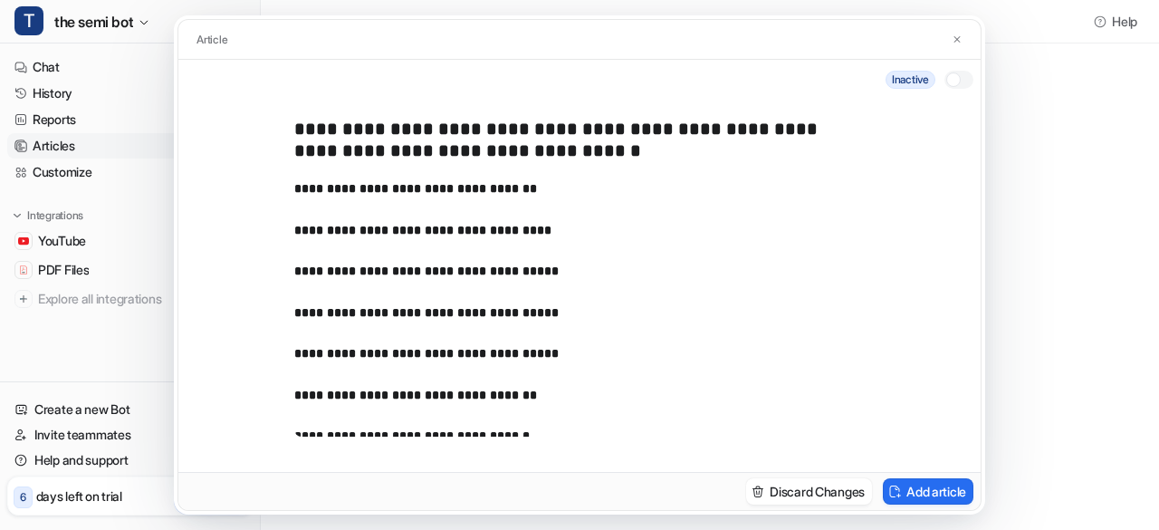
click at [302, 86] on div "inactive" at bounding box center [579, 80] width 802 height 40
click at [233, 42] on div "Article" at bounding box center [214, 40] width 42 height 22
drag, startPoint x: 233, startPoint y: 42, endPoint x: 290, endPoint y: 101, distance: 82.0
click at [290, 101] on div "**********" at bounding box center [580, 265] width 804 height 493
click at [290, 101] on div "**********" at bounding box center [579, 286] width 802 height 372
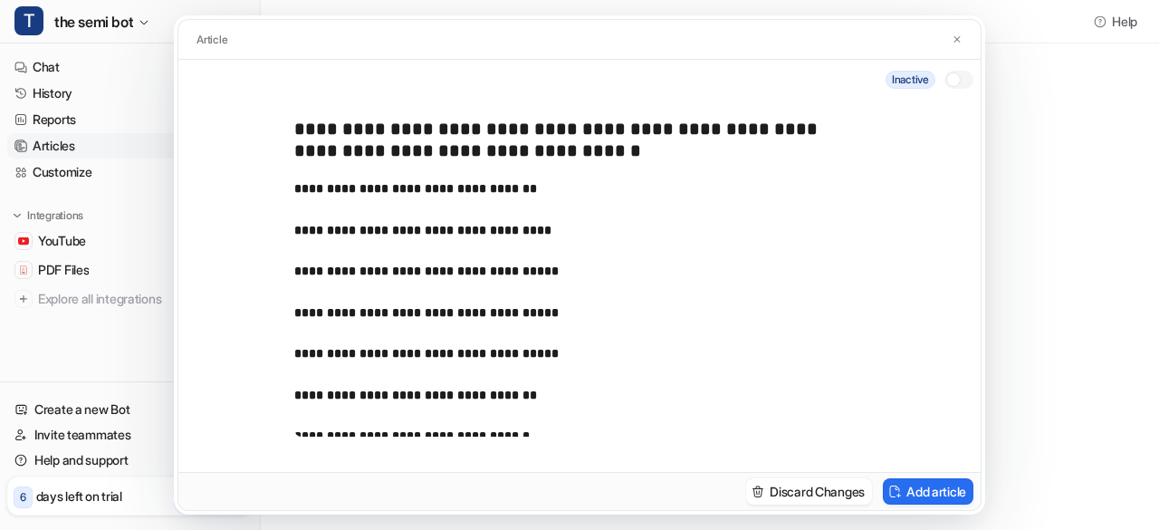
click at [357, 138] on strong "**********" at bounding box center [558, 140] width 528 height 40
click at [301, 128] on strong "**********" at bounding box center [558, 140] width 528 height 40
click at [301, 101] on div "**********" at bounding box center [579, 263] width 571 height 348
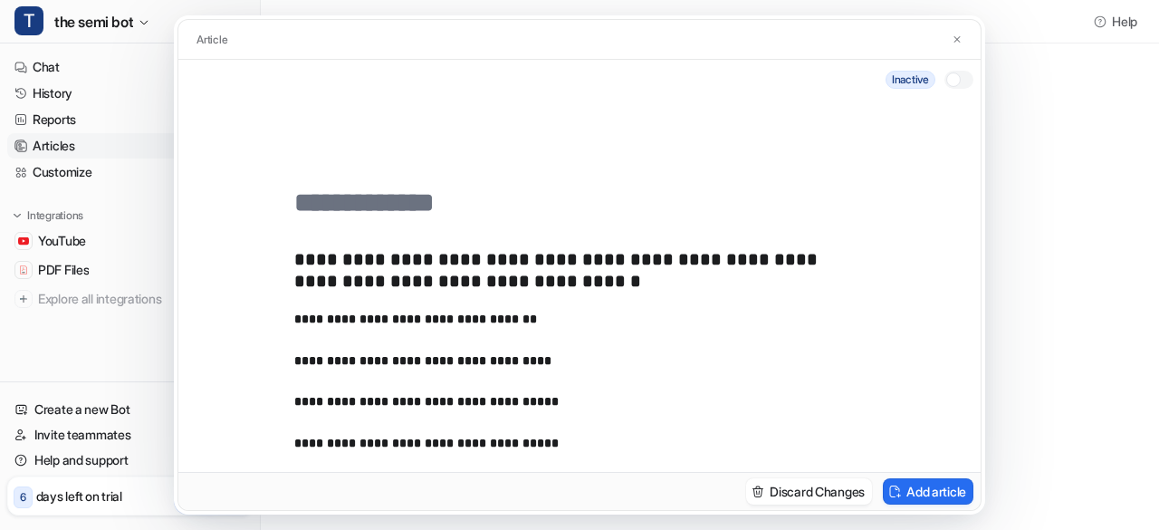
click at [369, 191] on input "text" at bounding box center [572, 203] width 557 height 33
type input "**********"
click at [964, 488] on button "Add article" at bounding box center [928, 491] width 91 height 26
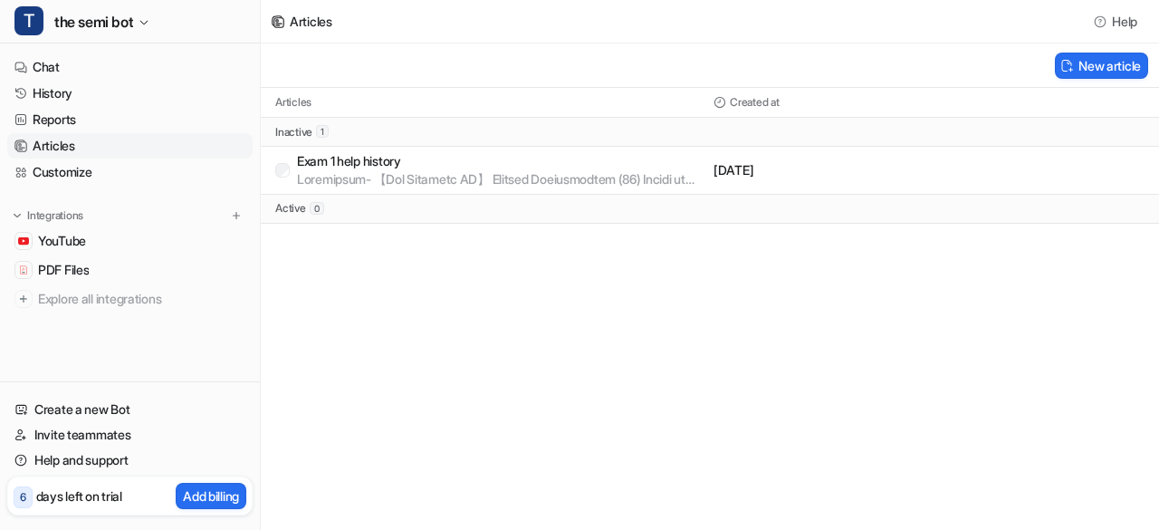
click at [290, 175] on div "Exam 1 help history" at bounding box center [490, 170] width 431 height 36
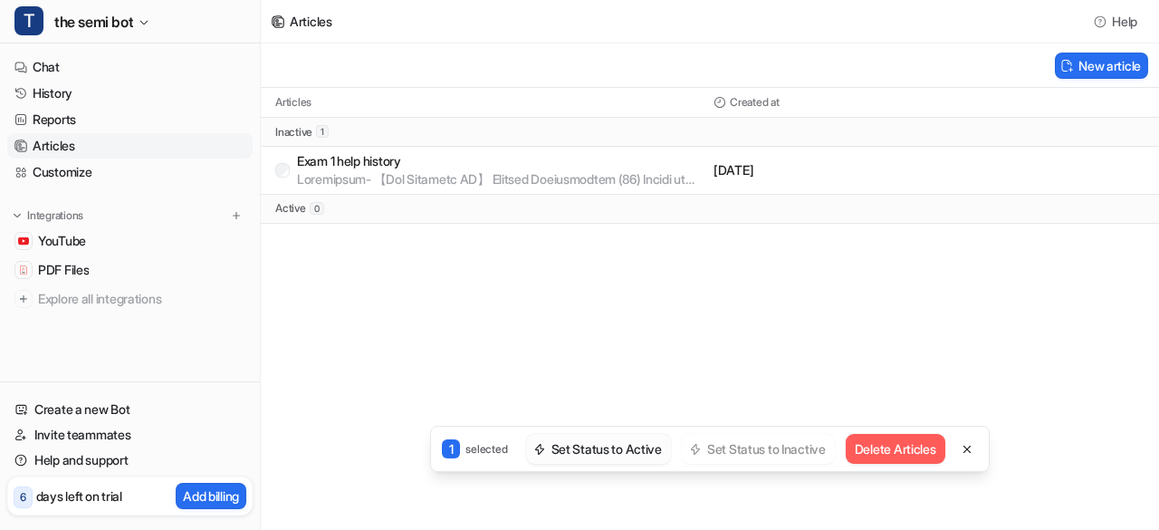
click at [608, 452] on button "Set Status to Active" at bounding box center [598, 449] width 145 height 30
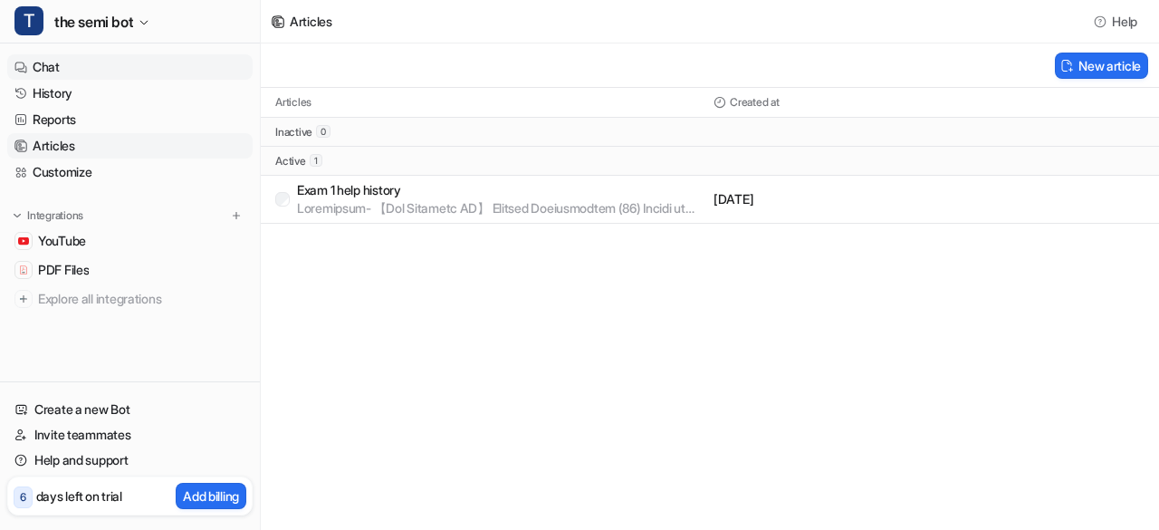
click at [74, 68] on link "Chat" at bounding box center [129, 66] width 245 height 25
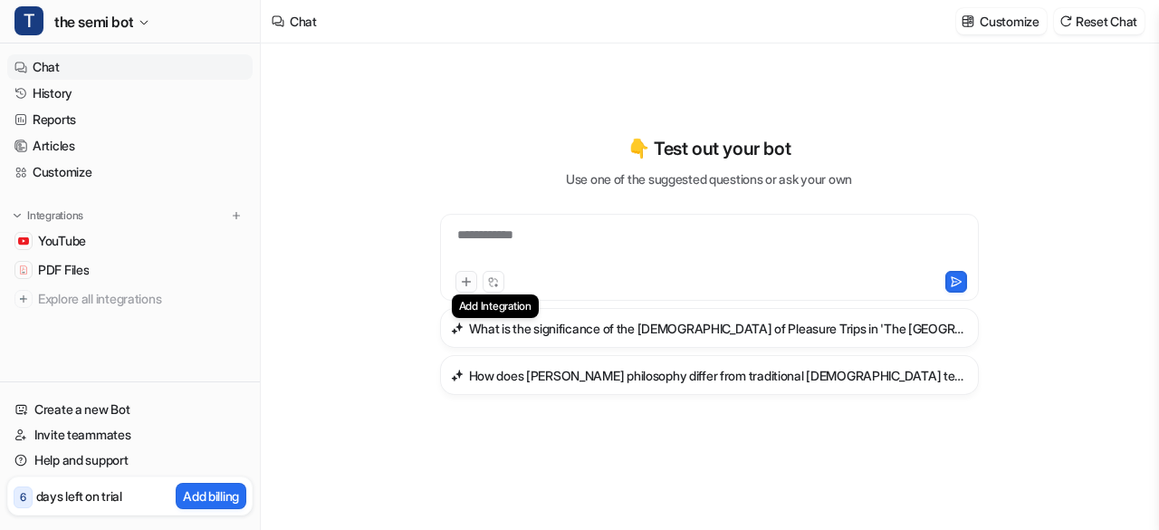
click at [464, 286] on icon at bounding box center [466, 281] width 13 height 13
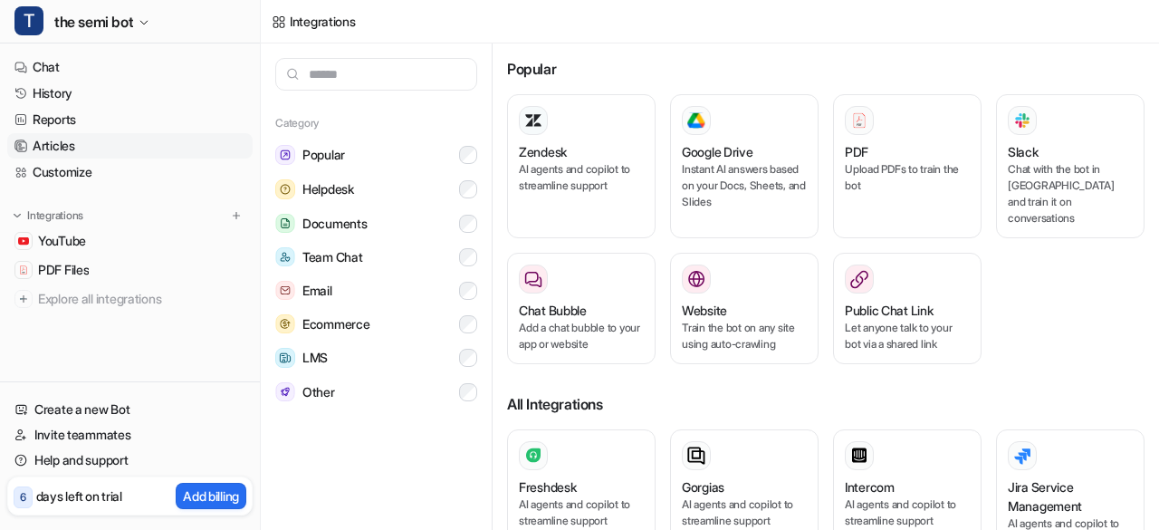
click at [45, 144] on link "Articles" at bounding box center [129, 145] width 245 height 25
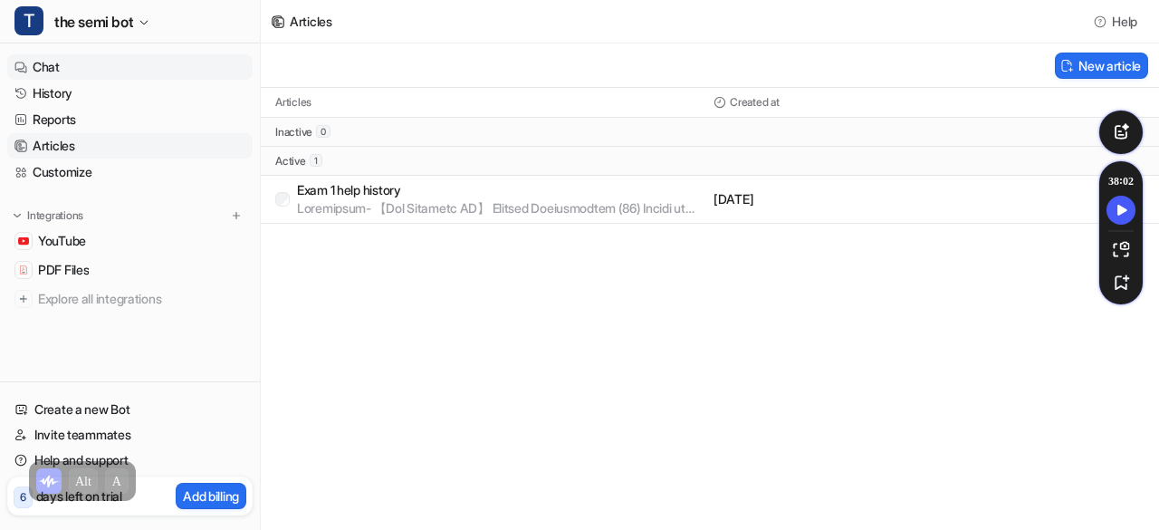
click at [42, 60] on link "Chat" at bounding box center [129, 66] width 245 height 25
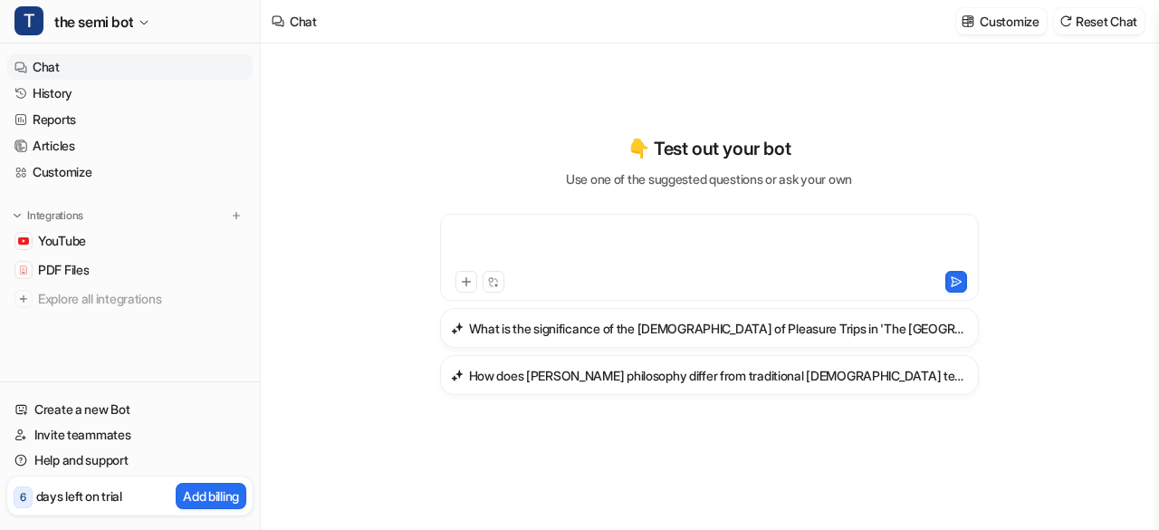
click at [523, 239] on div at bounding box center [710, 246] width 531 height 42
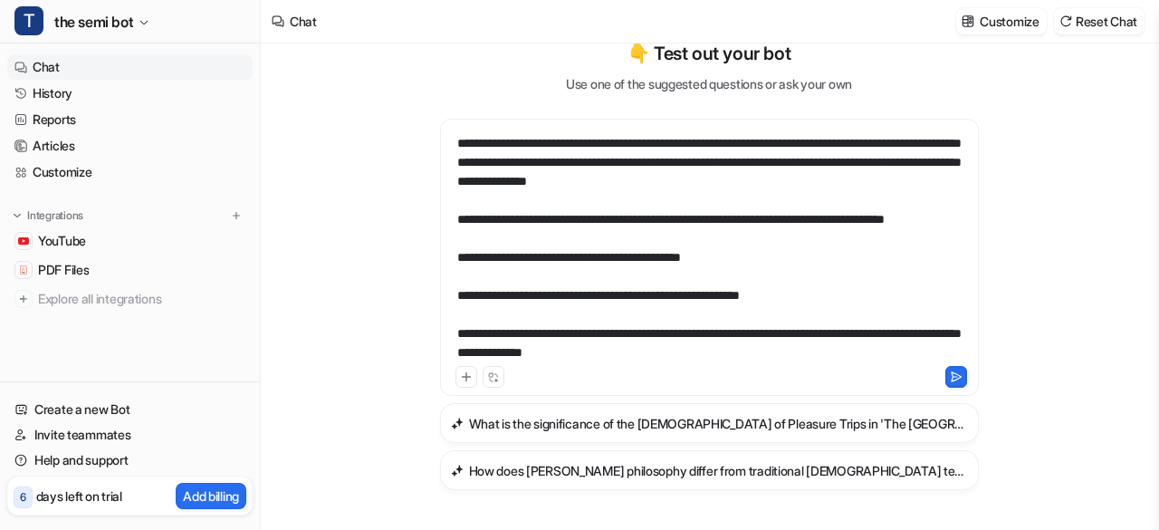
scroll to position [850, 0]
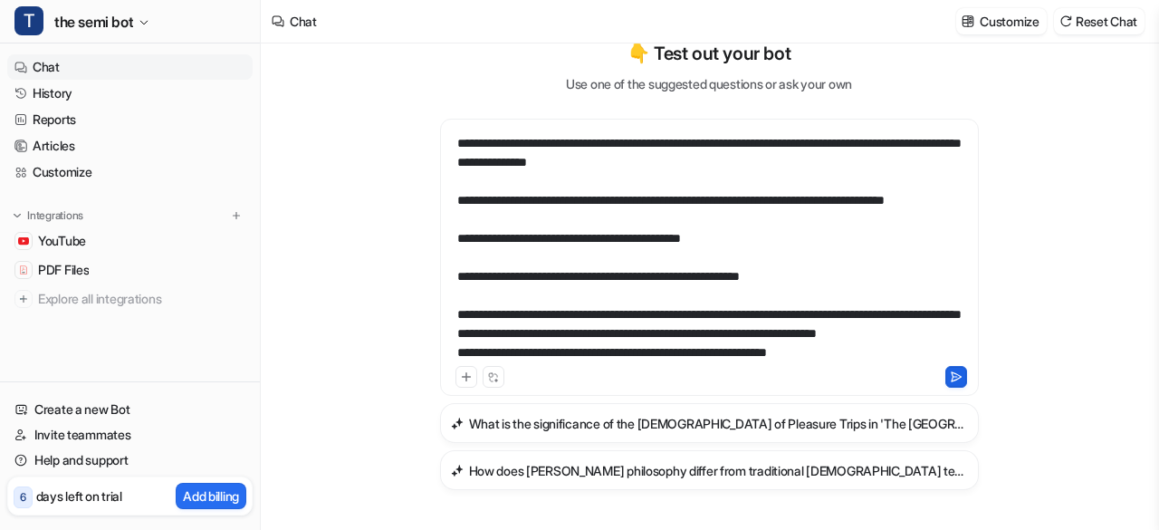
click at [955, 370] on icon at bounding box center [956, 376] width 13 height 13
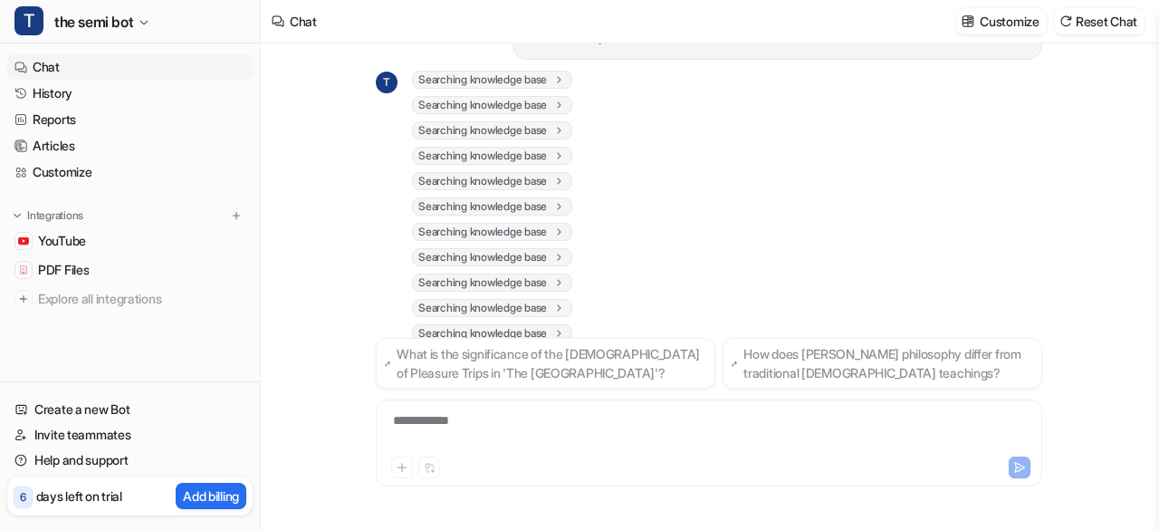
scroll to position [732, 0]
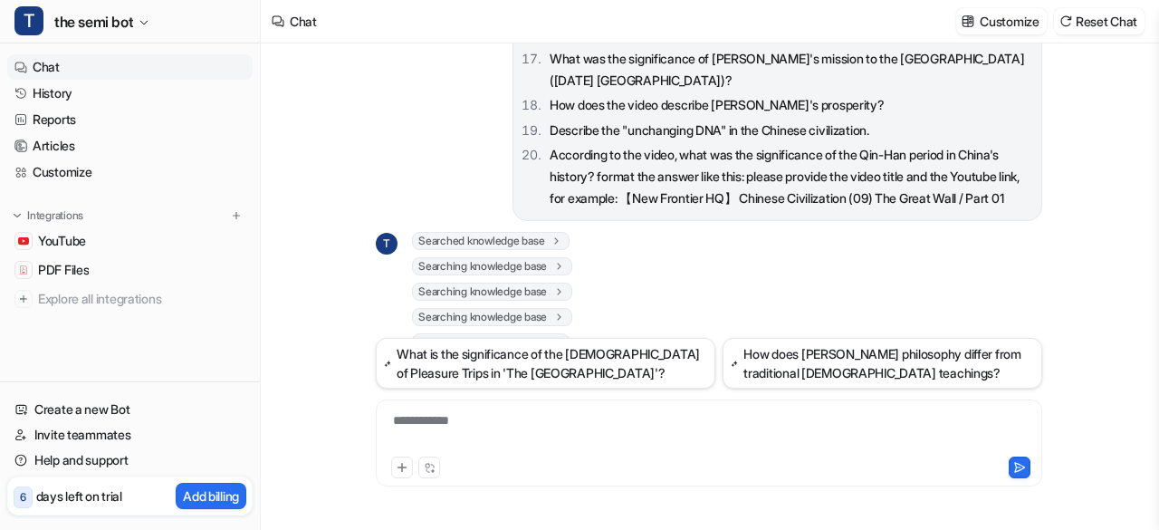
click at [755, 258] on div "T Searched knowledge base search_queries : [ "Li and Yue meaning and developmen…" at bounding box center [709, 511] width 667 height 558
click at [435, 443] on div "**********" at bounding box center [709, 432] width 658 height 42
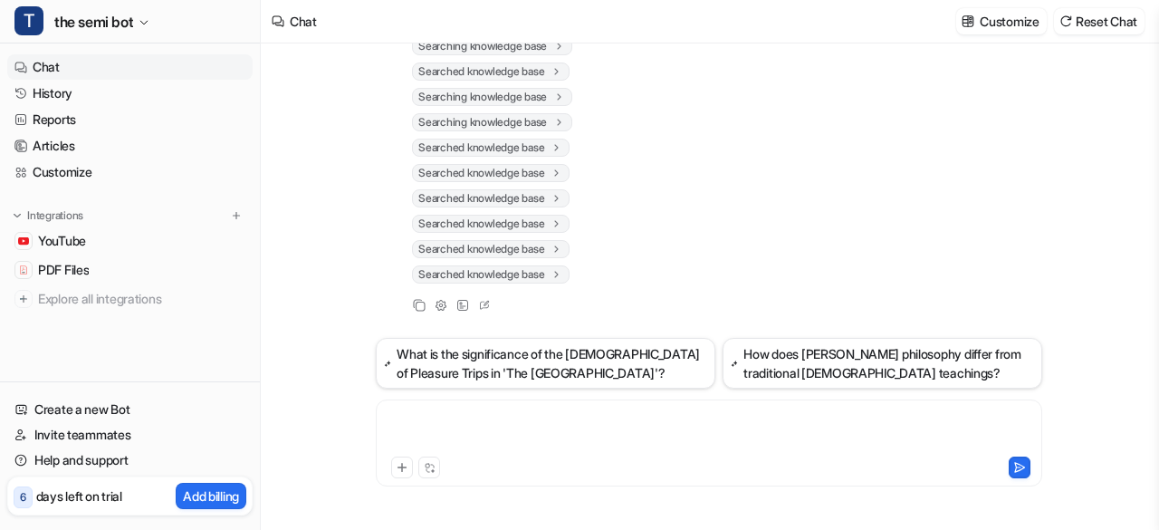
click at [440, 425] on div at bounding box center [709, 432] width 658 height 42
click at [673, 278] on div "T Searched knowledge base search_queries : [ "Li and Yue meaning and developmen…" at bounding box center [709, 37] width 667 height 558
click at [465, 419] on div at bounding box center [709, 432] width 658 height 42
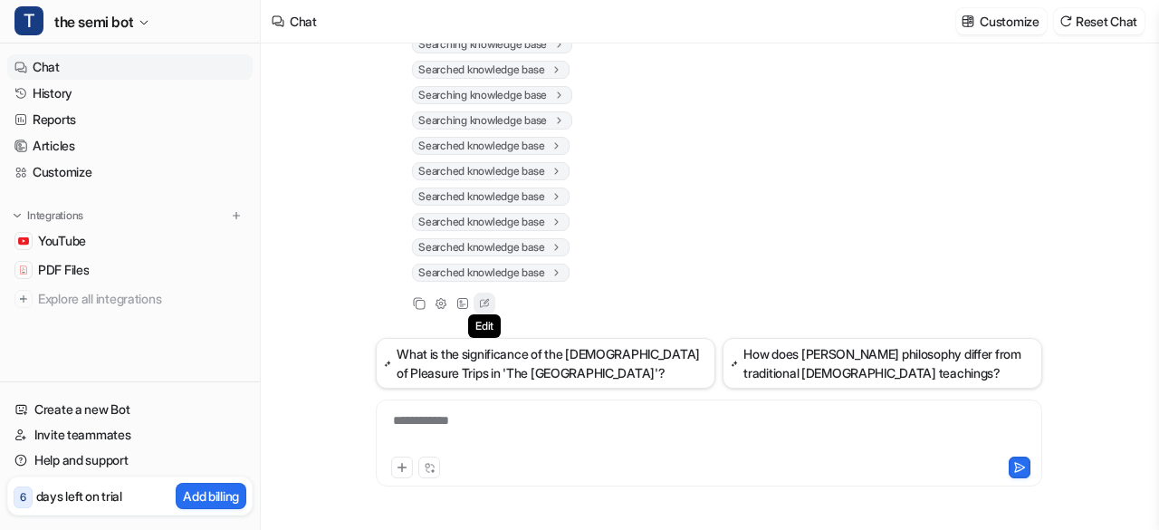
click at [487, 302] on icon at bounding box center [486, 300] width 5 height 5
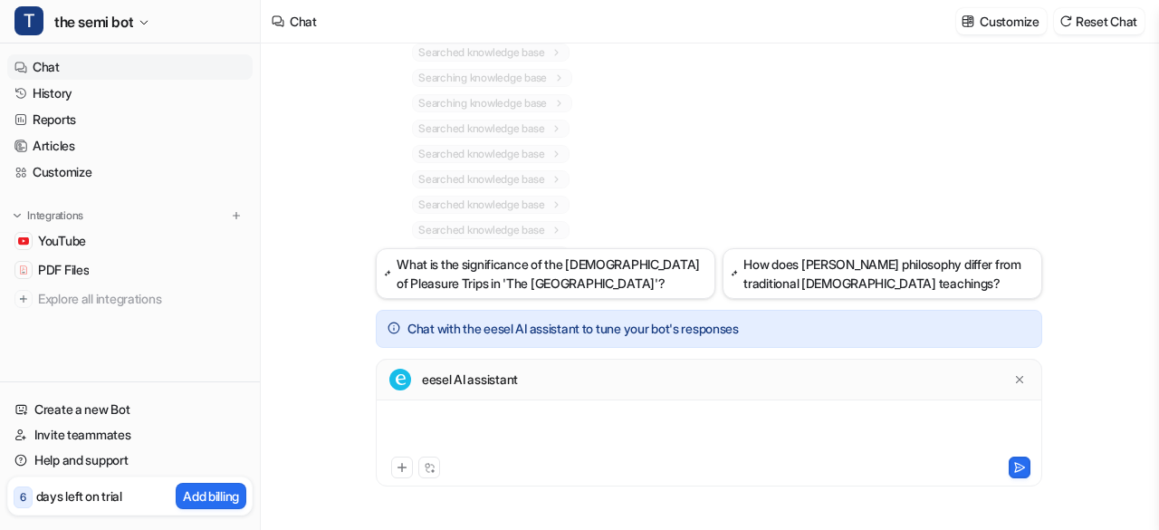
click at [616, 427] on div at bounding box center [709, 432] width 658 height 42
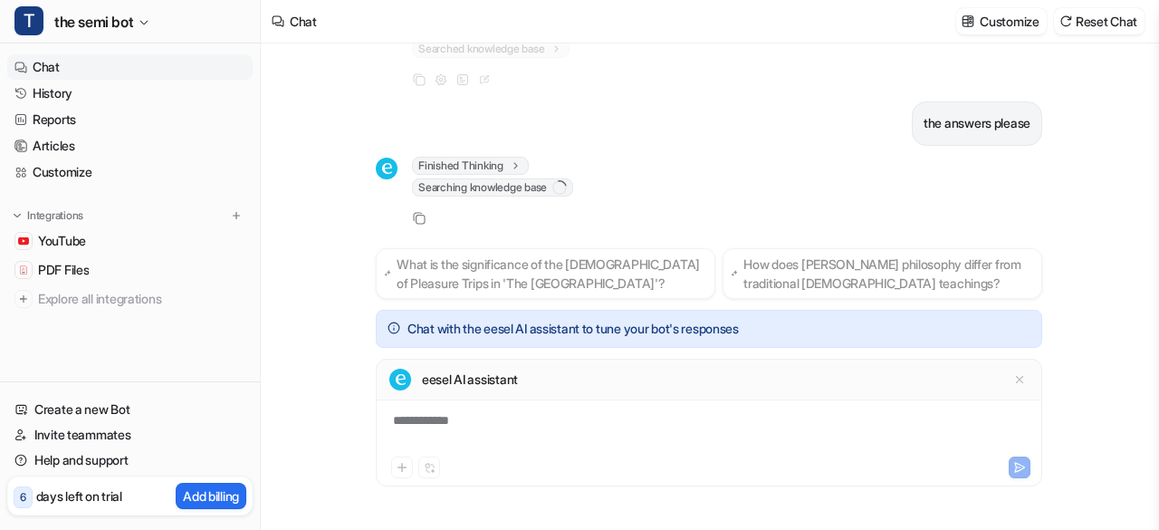
scroll to position [1451, 0]
click at [1033, 224] on div "Finished Thinking thought : "The user has provided a set of detailed historical…" at bounding box center [709, 190] width 667 height 72
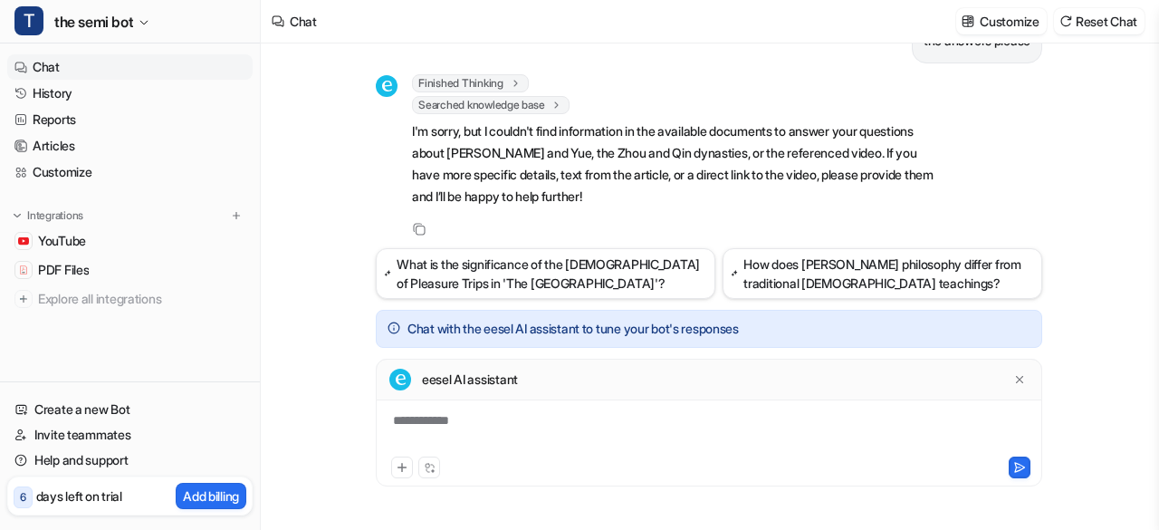
scroll to position [1544, 0]
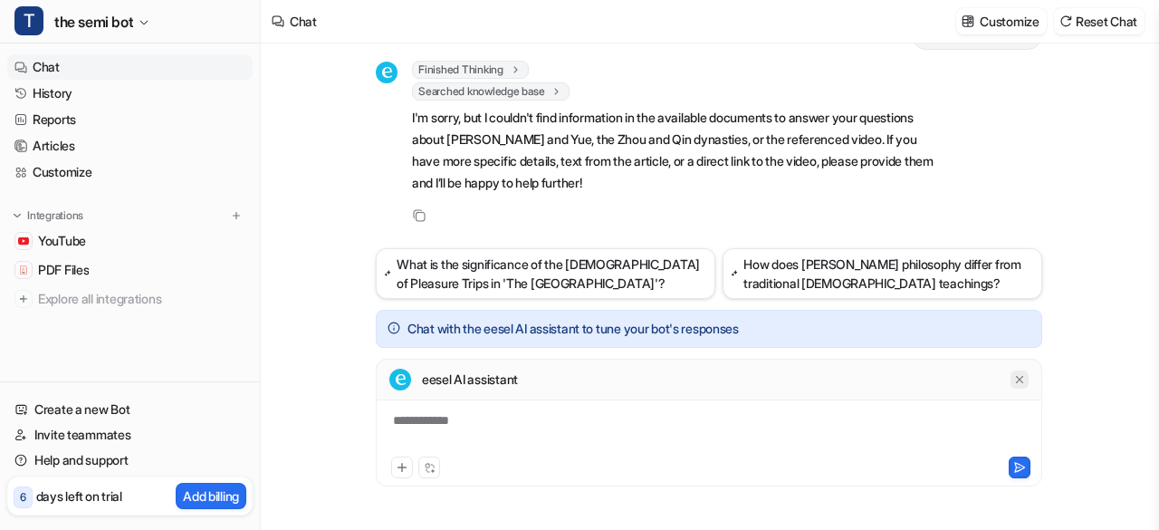
click at [1018, 379] on icon at bounding box center [1019, 379] width 13 height 13
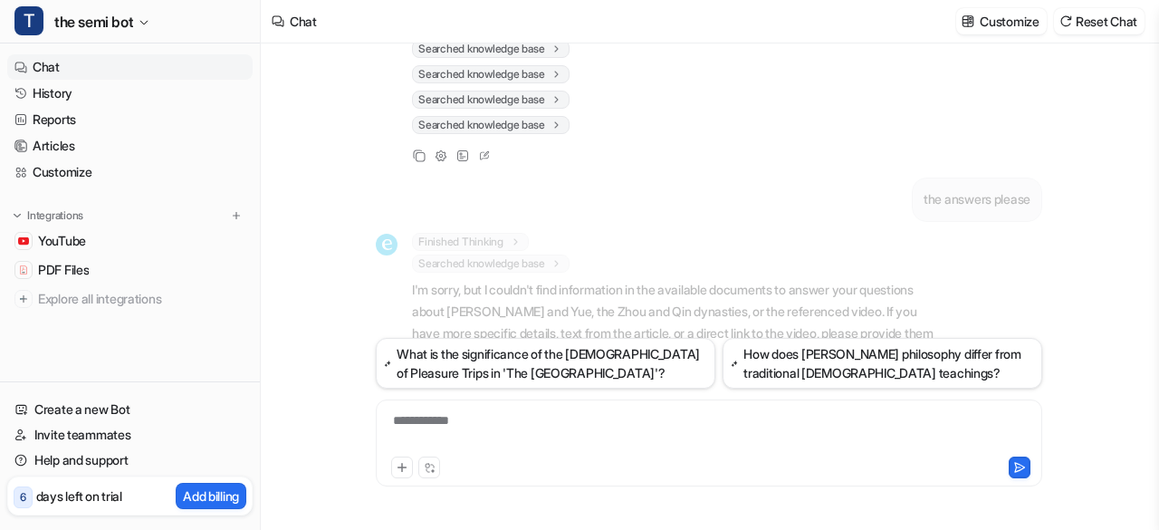
scroll to position [1456, 0]
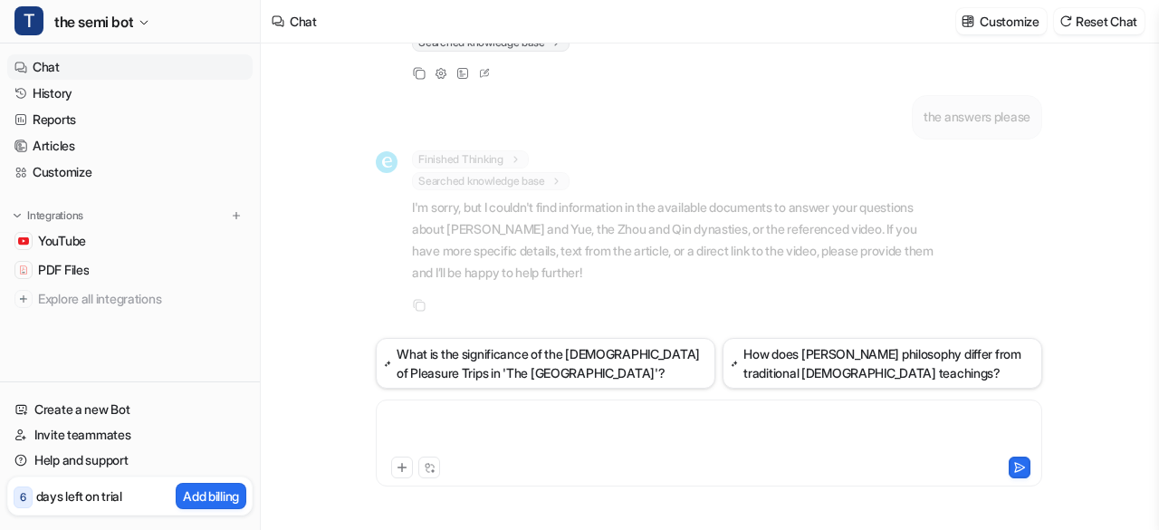
click at [555, 421] on div at bounding box center [709, 432] width 658 height 42
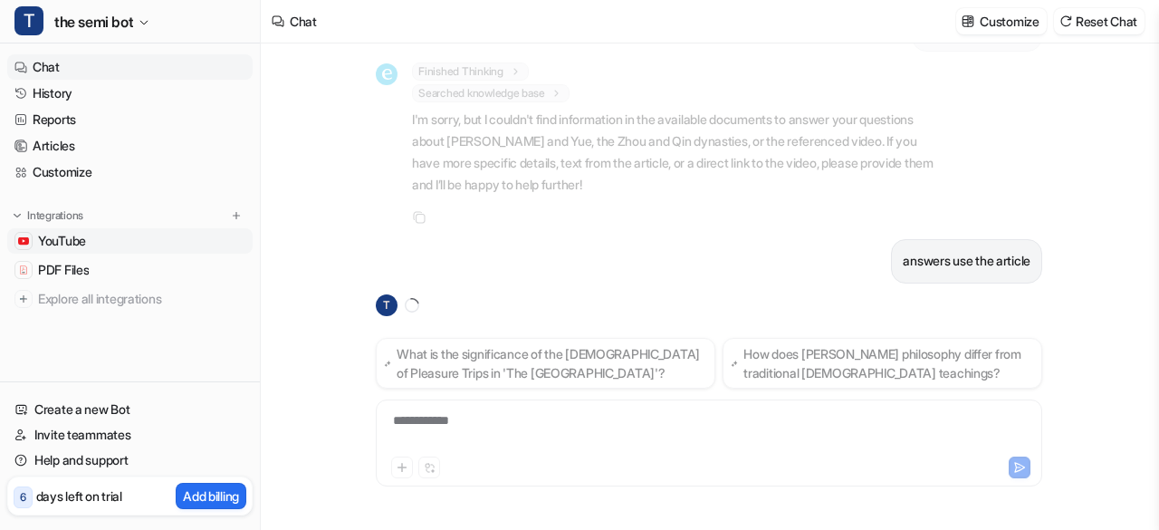
click at [129, 251] on link "YouTube" at bounding box center [129, 240] width 245 height 25
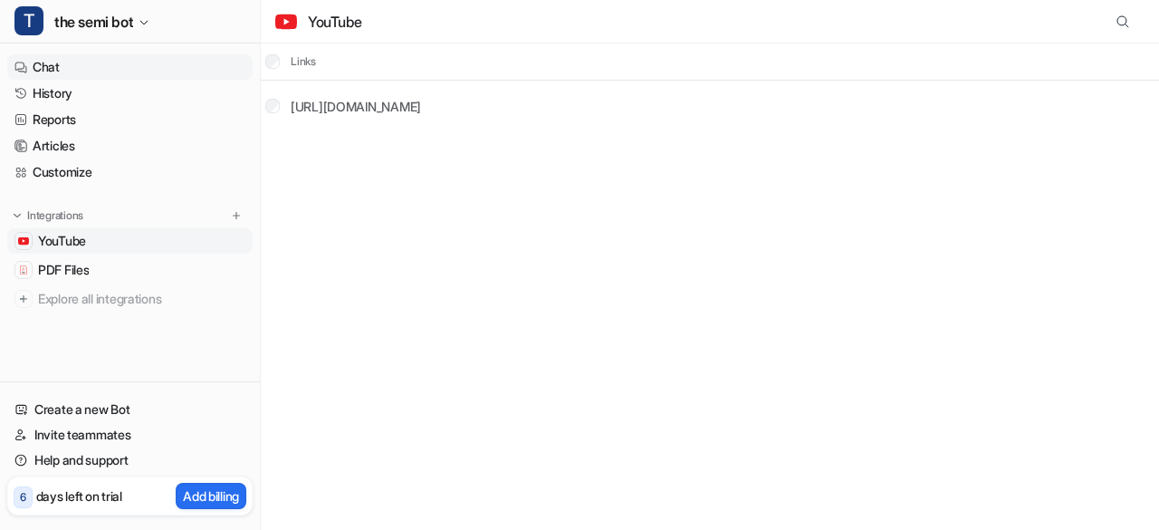
click at [78, 68] on link "Chat" at bounding box center [129, 66] width 245 height 25
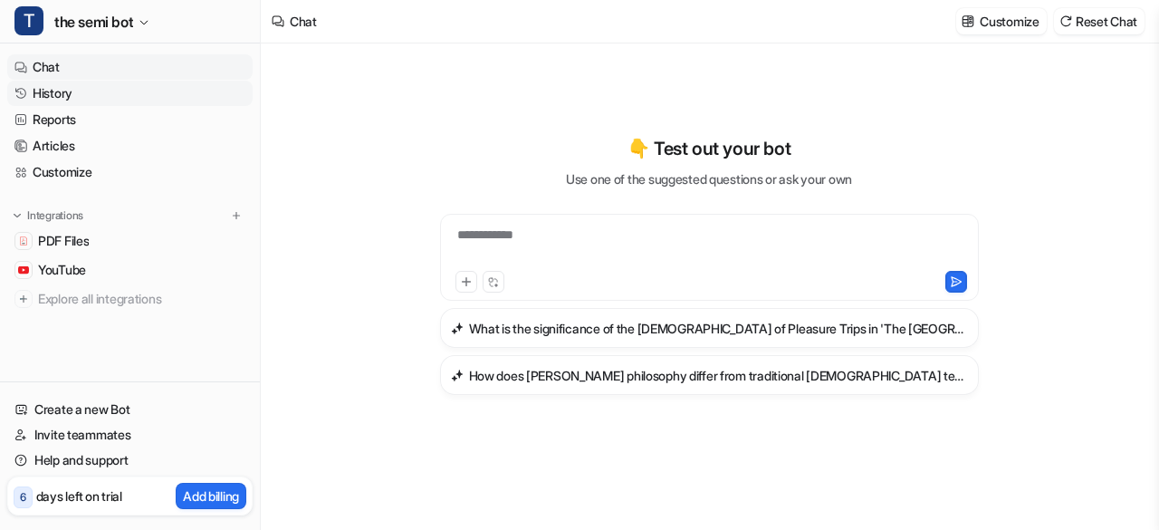
click at [72, 90] on link "History" at bounding box center [129, 93] width 245 height 25
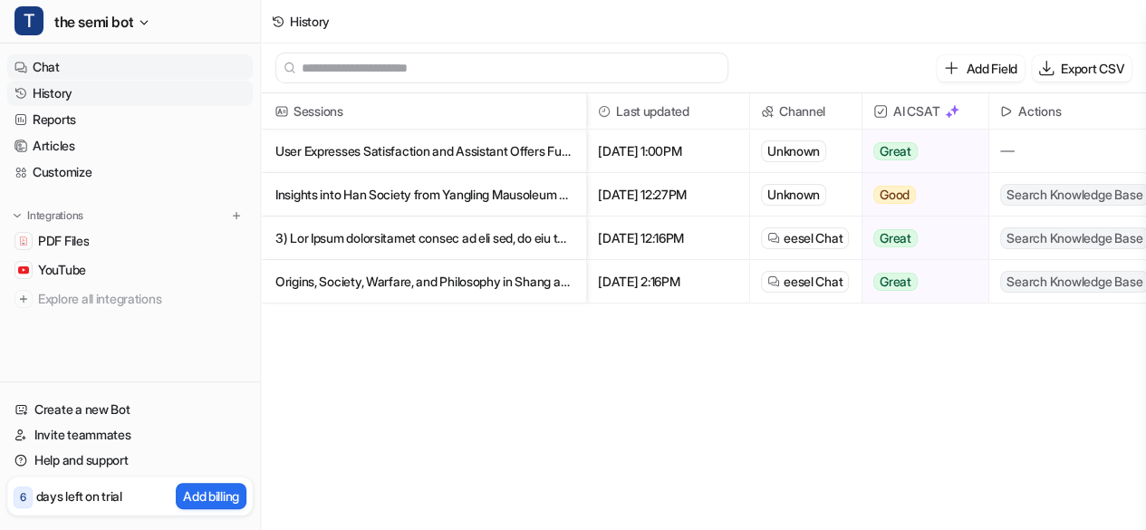
click at [42, 61] on link "Chat" at bounding box center [129, 66] width 245 height 25
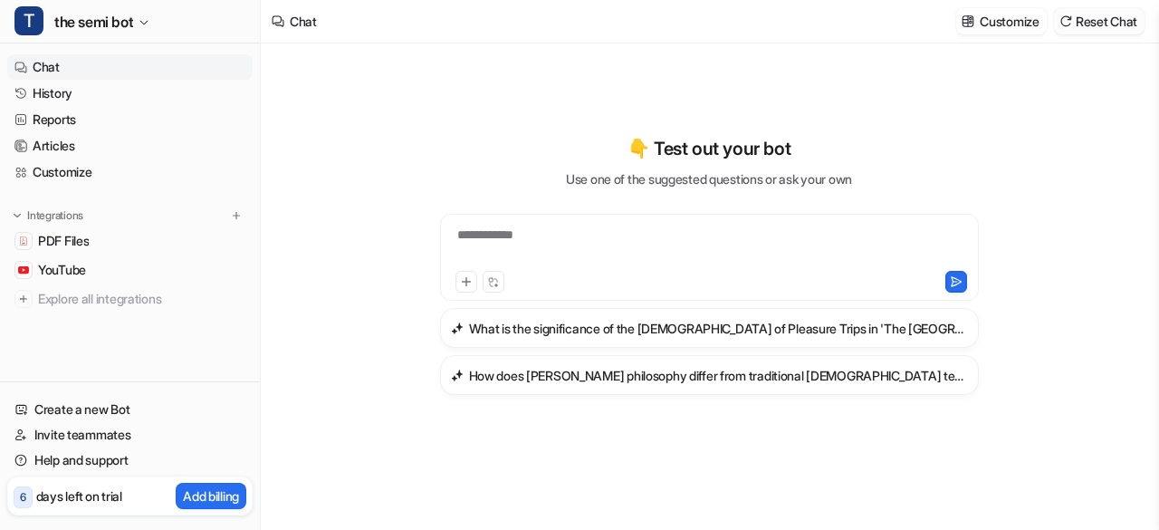
click at [1087, 19] on button "Reset Chat" at bounding box center [1099, 21] width 91 height 26
click at [72, 149] on link "Articles" at bounding box center [129, 145] width 245 height 25
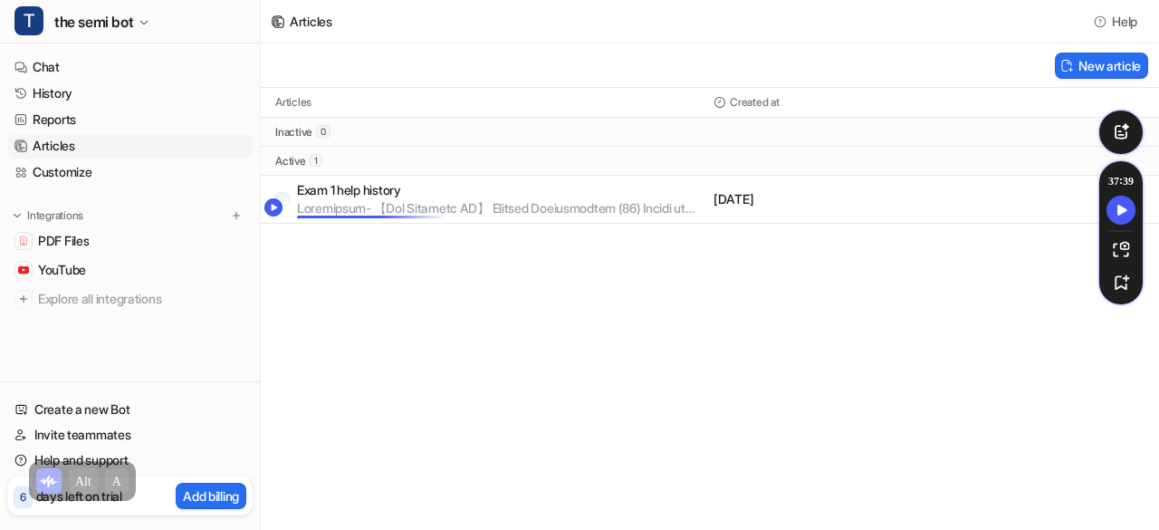
click at [437, 204] on p at bounding box center [501, 208] width 409 height 18
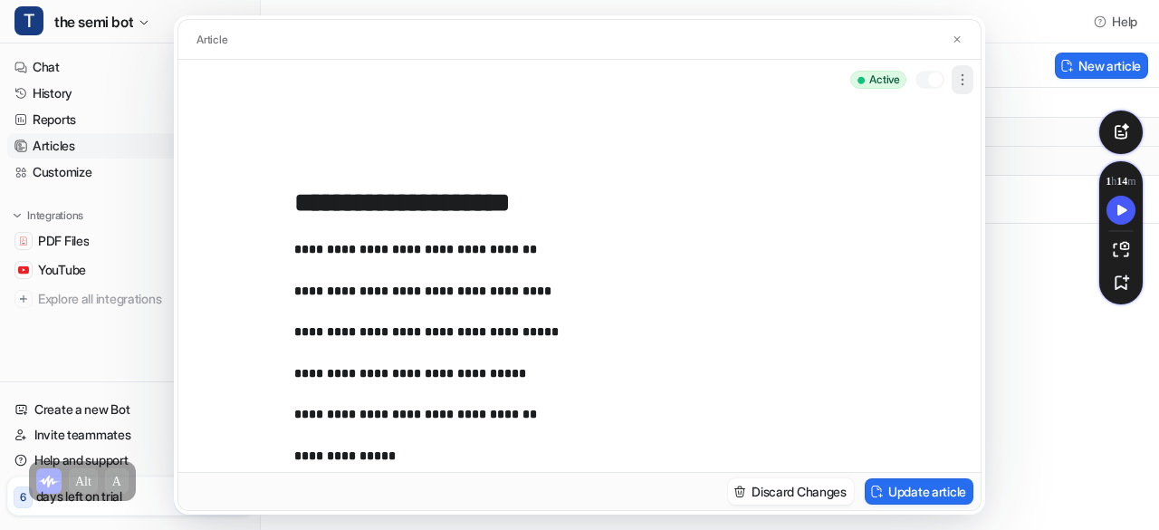
scroll to position [1863, 0]
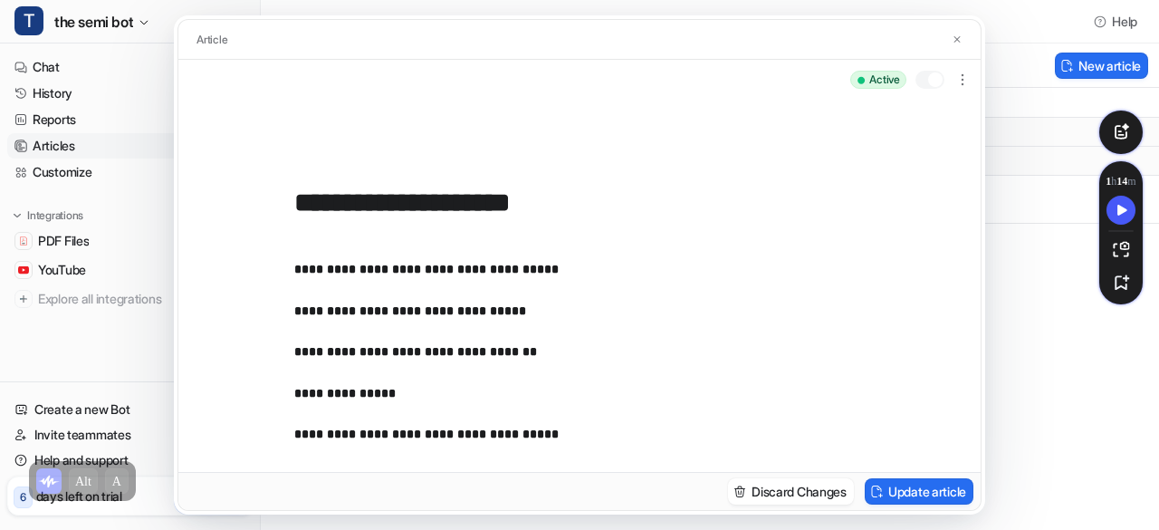
click at [897, 83] on p "active" at bounding box center [884, 80] width 31 height 16
click at [963, 81] on icon "button" at bounding box center [962, 80] width 1 height 10
click at [670, 172] on div "**********" at bounding box center [579, 286] width 802 height 372
click at [954, 34] on img at bounding box center [957, 40] width 11 height 12
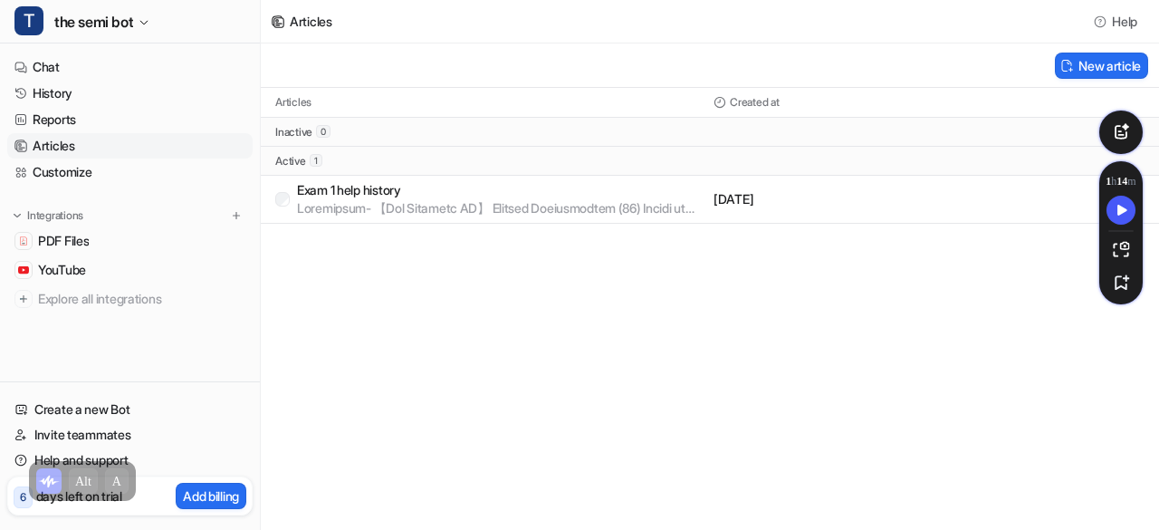
click at [401, 193] on p "Exam 1 help history" at bounding box center [501, 190] width 409 height 18
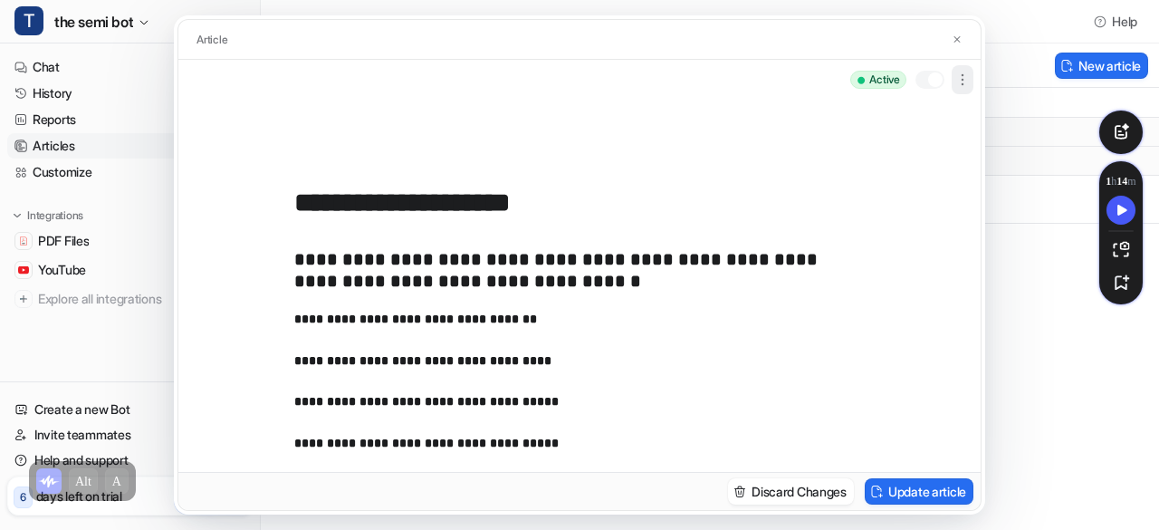
click at [963, 77] on icon "button" at bounding box center [963, 80] width 18 height 18
click at [957, 42] on img at bounding box center [957, 40] width 11 height 12
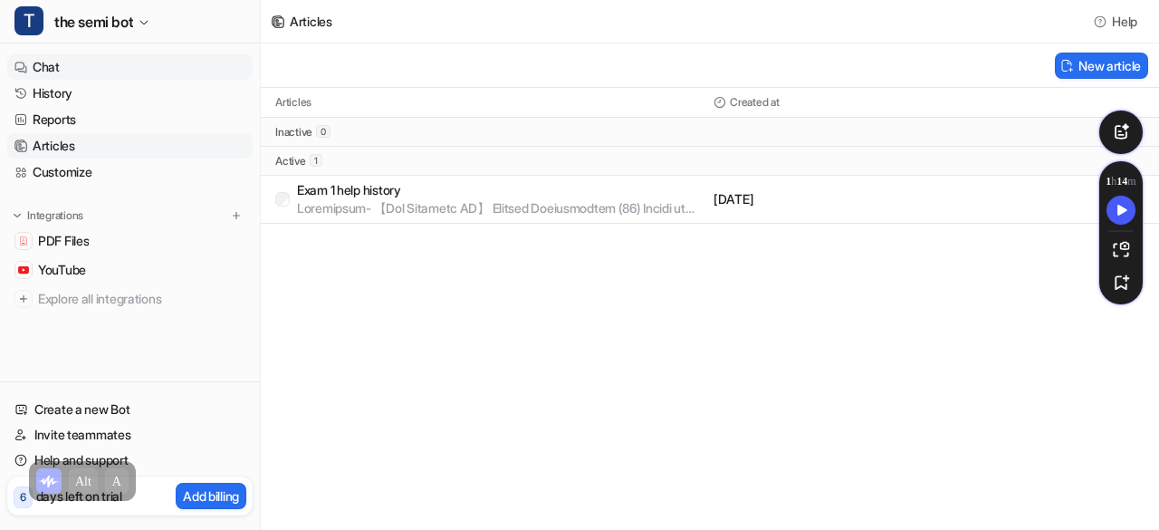
click at [87, 57] on link "Chat" at bounding box center [129, 66] width 245 height 25
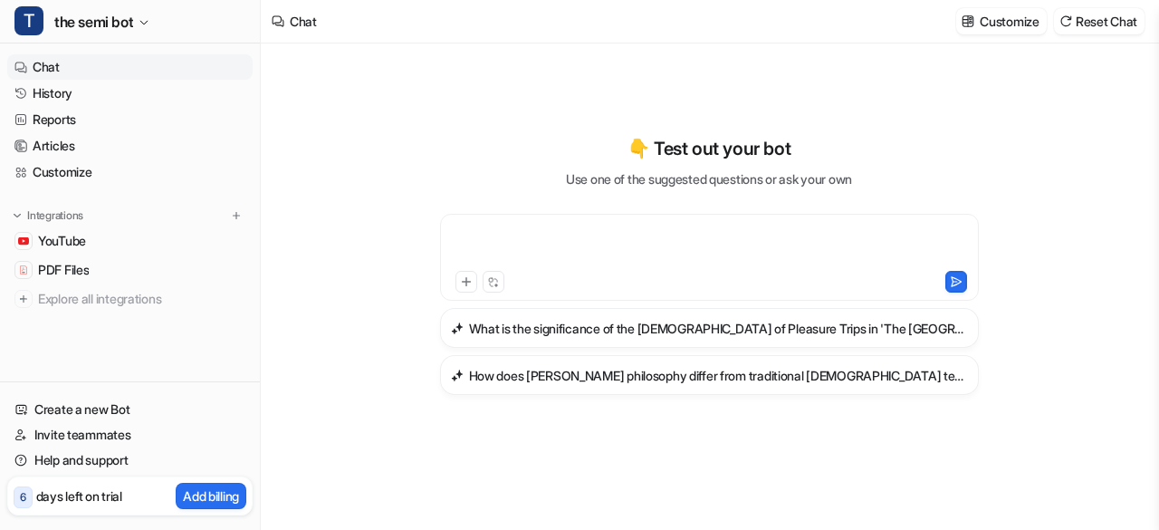
click at [554, 237] on div at bounding box center [710, 246] width 531 height 42
click at [118, 228] on link "YouTube" at bounding box center [129, 240] width 245 height 25
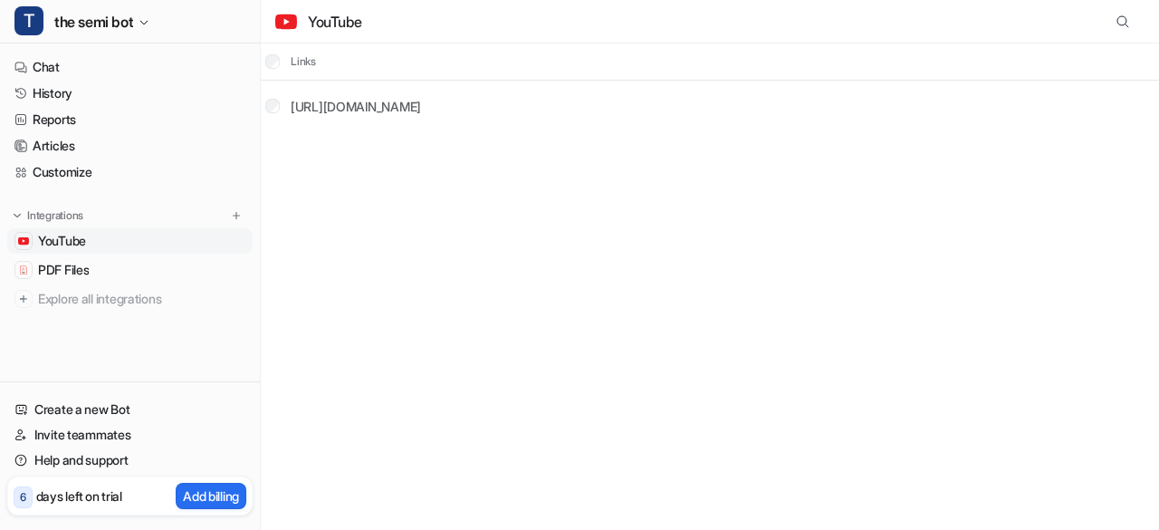
click at [601, 98] on tr "[URL][DOMAIN_NAME]" at bounding box center [710, 106] width 898 height 51
click at [421, 97] on div "[URL][DOMAIN_NAME]" at bounding box center [356, 106] width 130 height 19
click at [421, 104] on link "[URL][DOMAIN_NAME]" at bounding box center [356, 106] width 130 height 15
click at [393, 55] on button "Delete selected" at bounding box center [377, 62] width 101 height 26
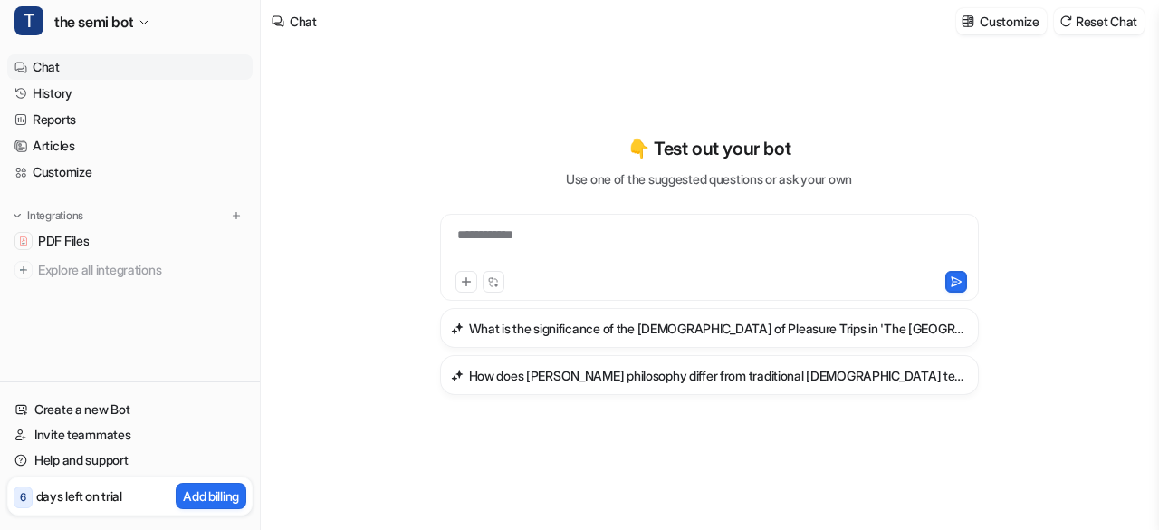
click at [90, 63] on link "Chat" at bounding box center [129, 66] width 245 height 25
click at [962, 17] on img at bounding box center [968, 21] width 13 height 14
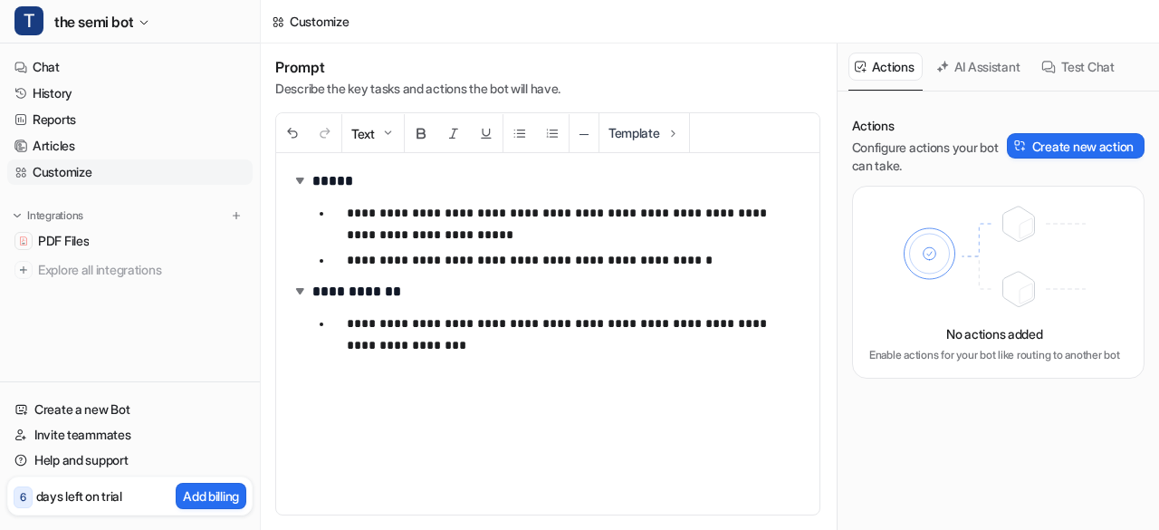
click at [982, 69] on button "AI Assistant" at bounding box center [979, 67] width 99 height 28
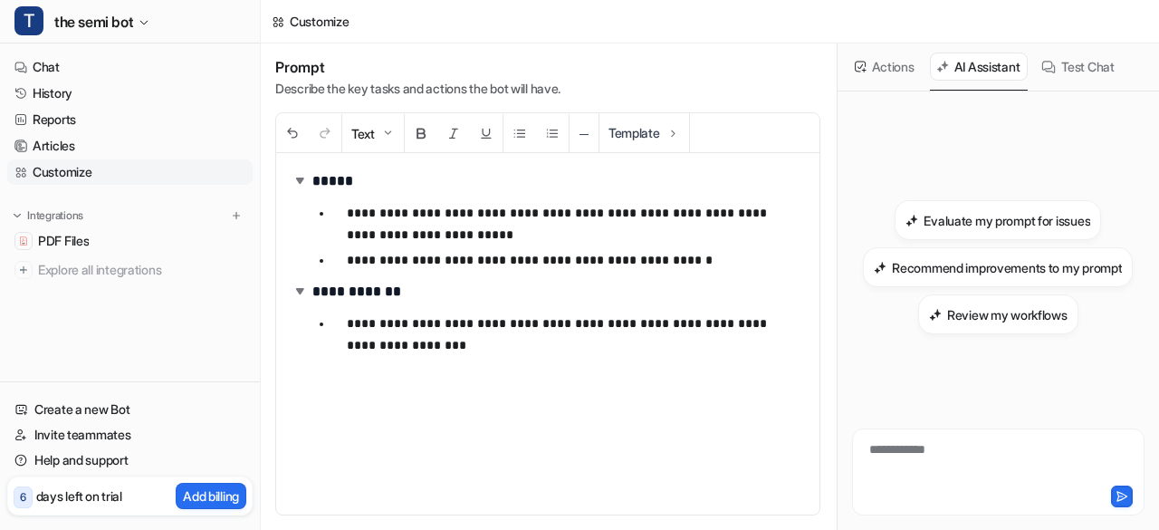
click at [1089, 48] on div "Test Chat" at bounding box center [1078, 66] width 87 height 47
click at [1089, 62] on button "Test Chat" at bounding box center [1078, 67] width 87 height 28
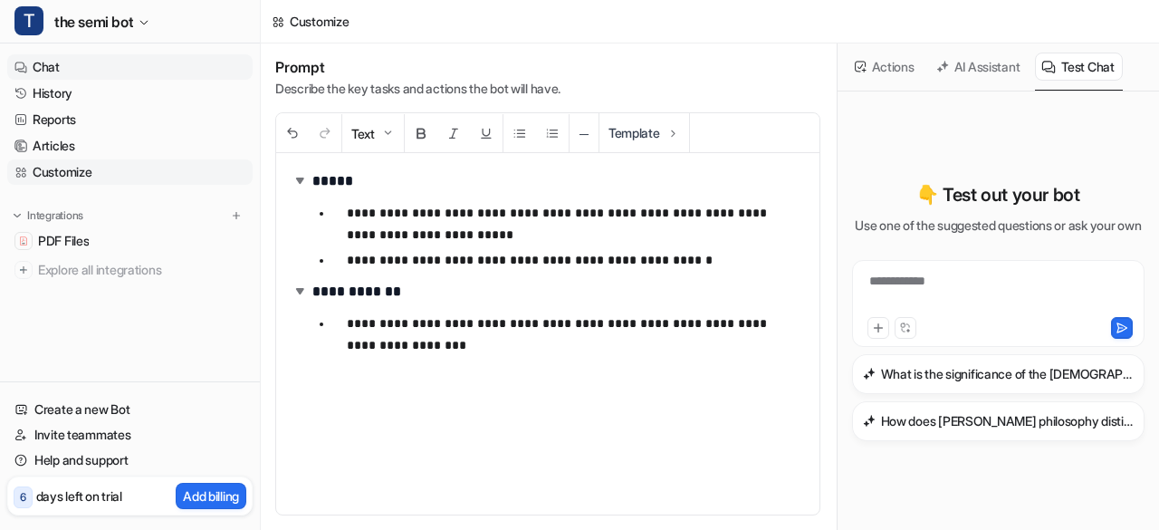
click at [110, 65] on link "Chat" at bounding box center [129, 66] width 245 height 25
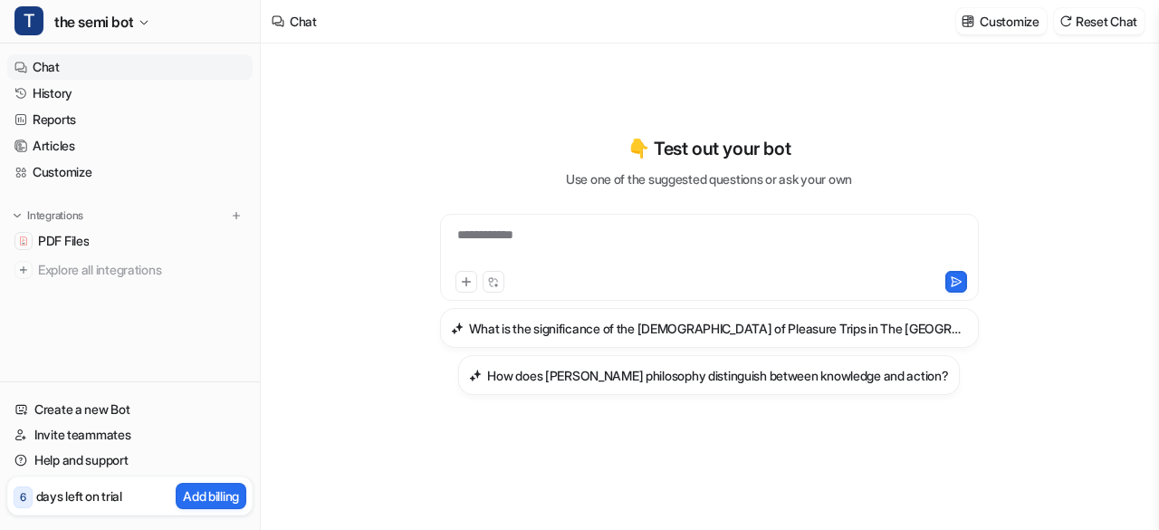
click at [564, 224] on div "**********" at bounding box center [709, 257] width 539 height 87
click at [464, 285] on icon at bounding box center [466, 281] width 13 height 13
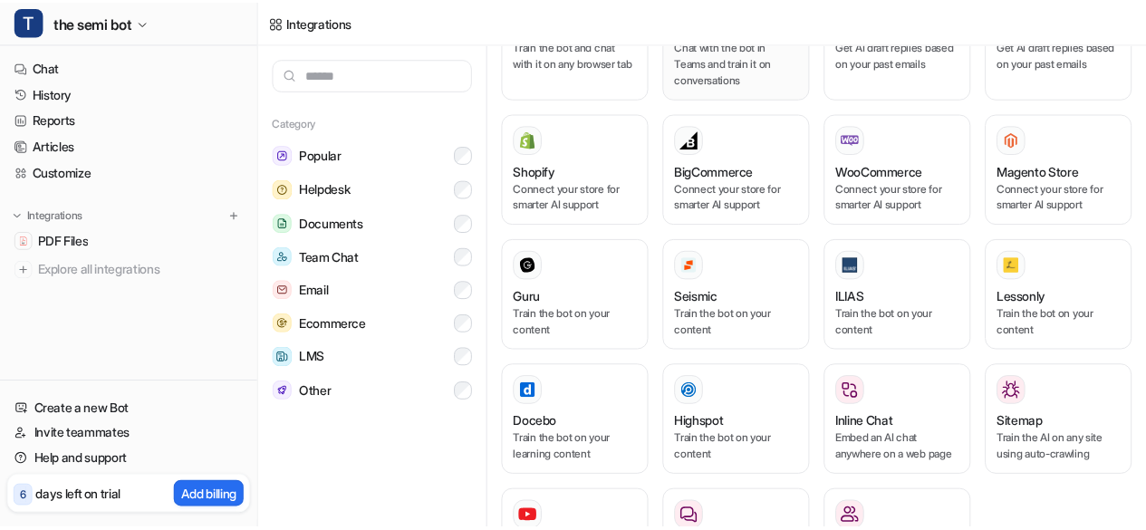
scroll to position [1127, 0]
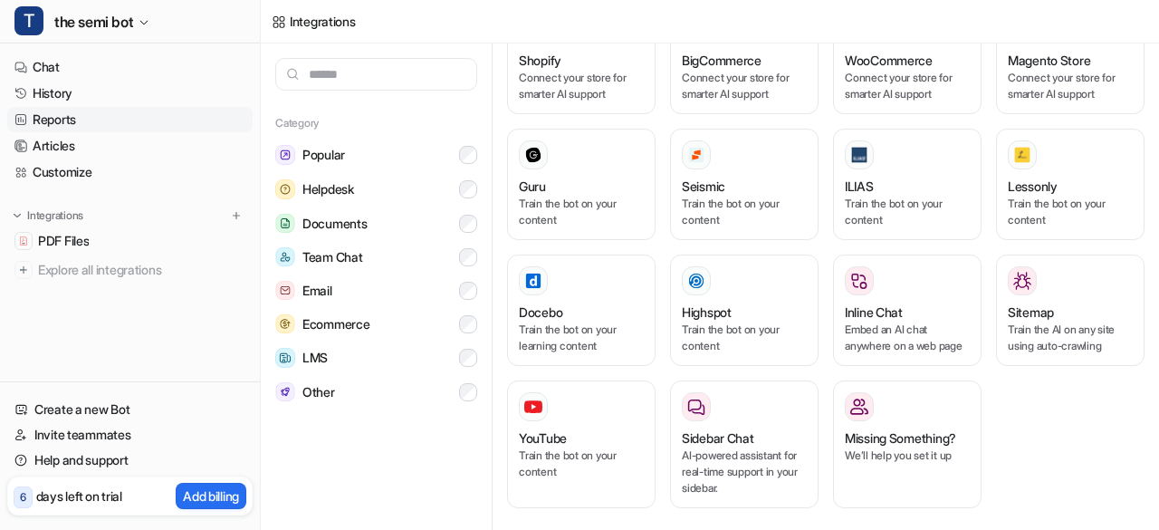
click at [53, 115] on link "Reports" at bounding box center [129, 119] width 245 height 25
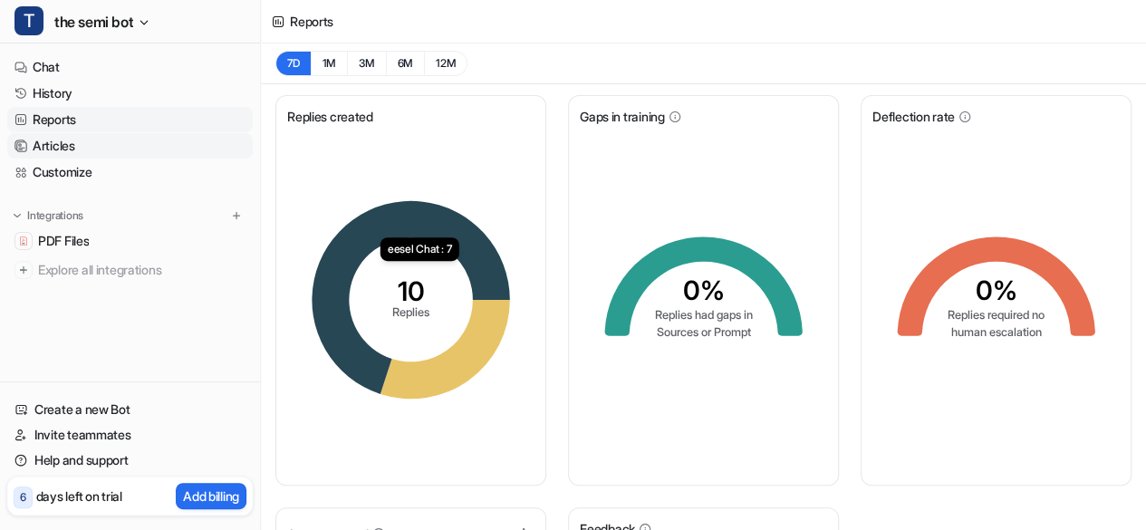
click at [190, 151] on link "Articles" at bounding box center [129, 145] width 245 height 25
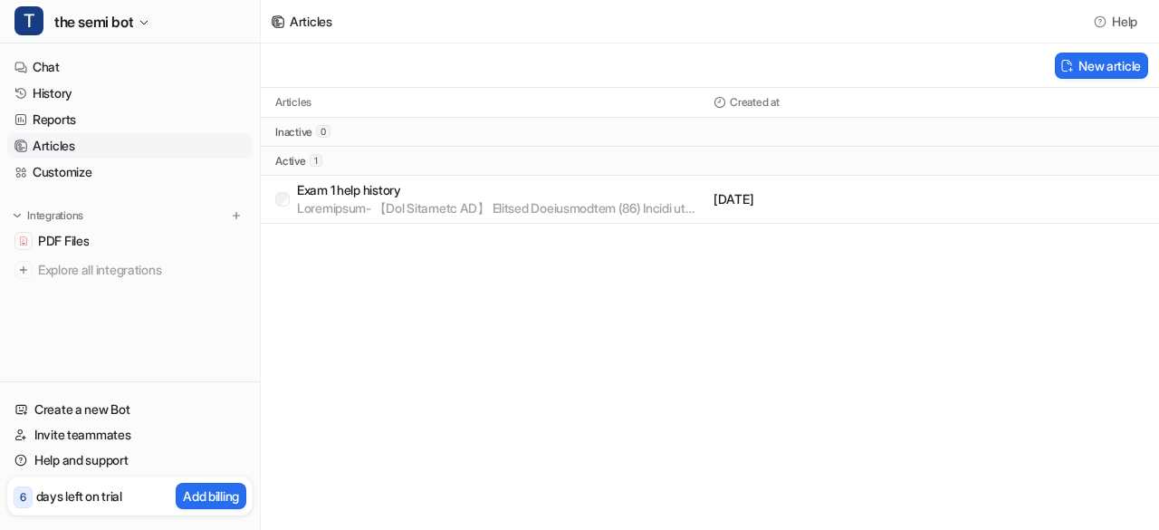
click at [576, 200] on p at bounding box center [501, 208] width 409 height 18
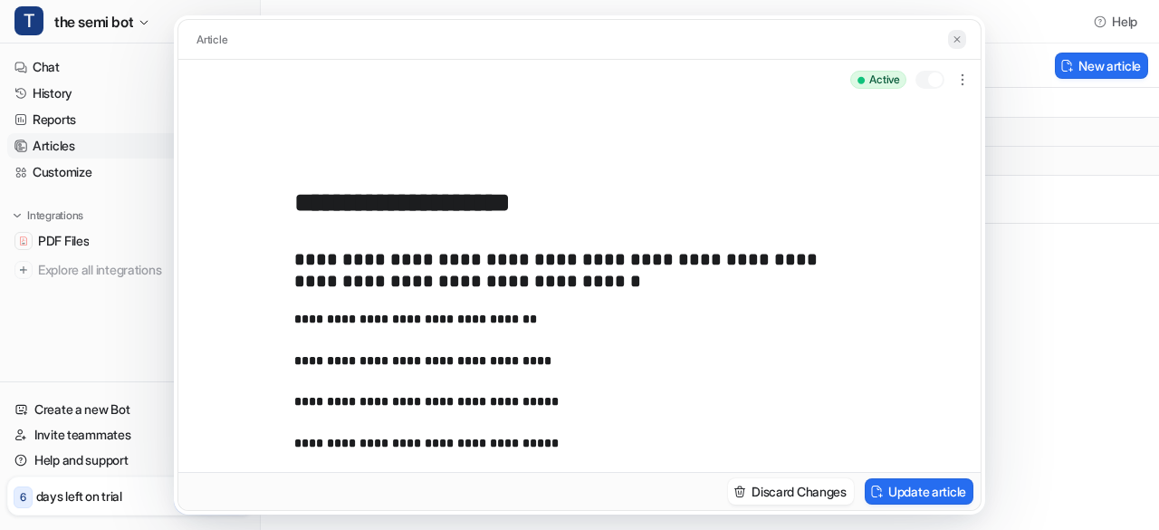
click at [956, 39] on img at bounding box center [957, 40] width 11 height 12
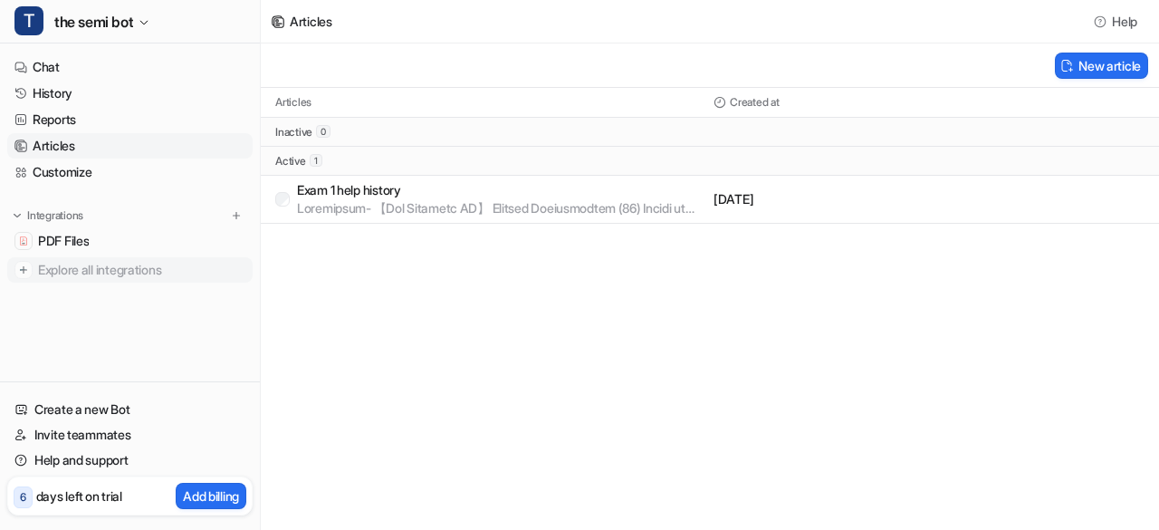
click at [53, 255] on span "Explore all integrations" at bounding box center [141, 269] width 207 height 29
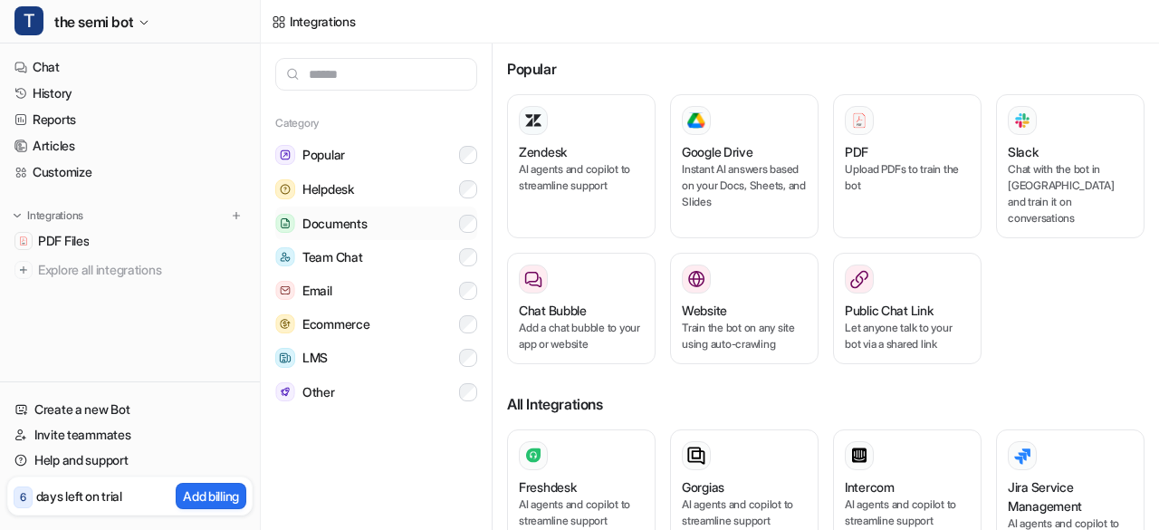
click at [357, 219] on span "Documents" at bounding box center [334, 224] width 64 height 18
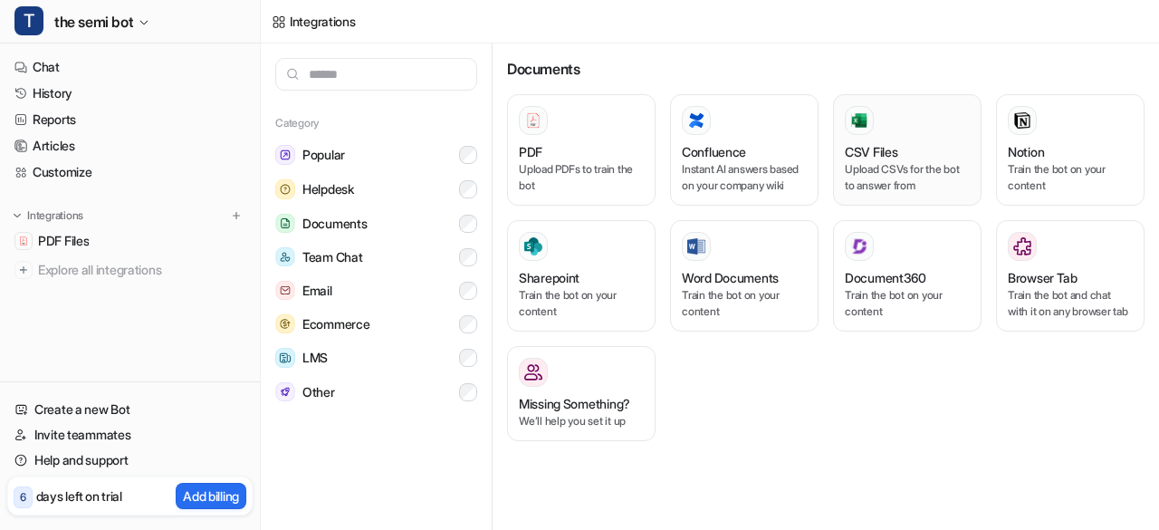
drag, startPoint x: 703, startPoint y: 136, endPoint x: 888, endPoint y: 186, distance: 191.3
click at [888, 186] on div "PDF Upload PDFs to train the bot Confluence Instant AI answers based on your co…" at bounding box center [826, 274] width 638 height 361
click at [742, 287] on p "Train the bot on your content" at bounding box center [744, 303] width 125 height 33
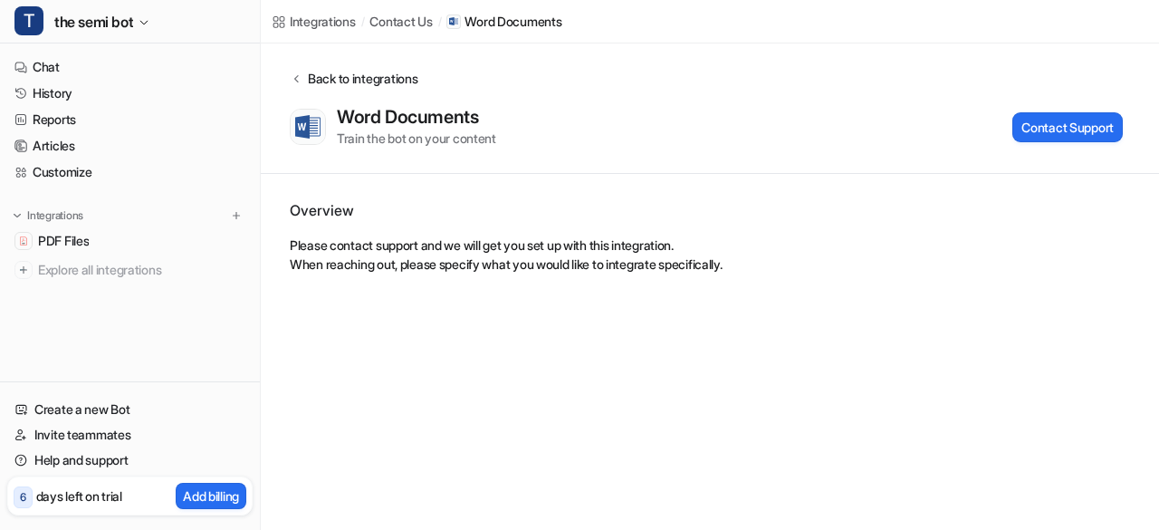
click at [293, 84] on icon at bounding box center [296, 79] width 13 height 14
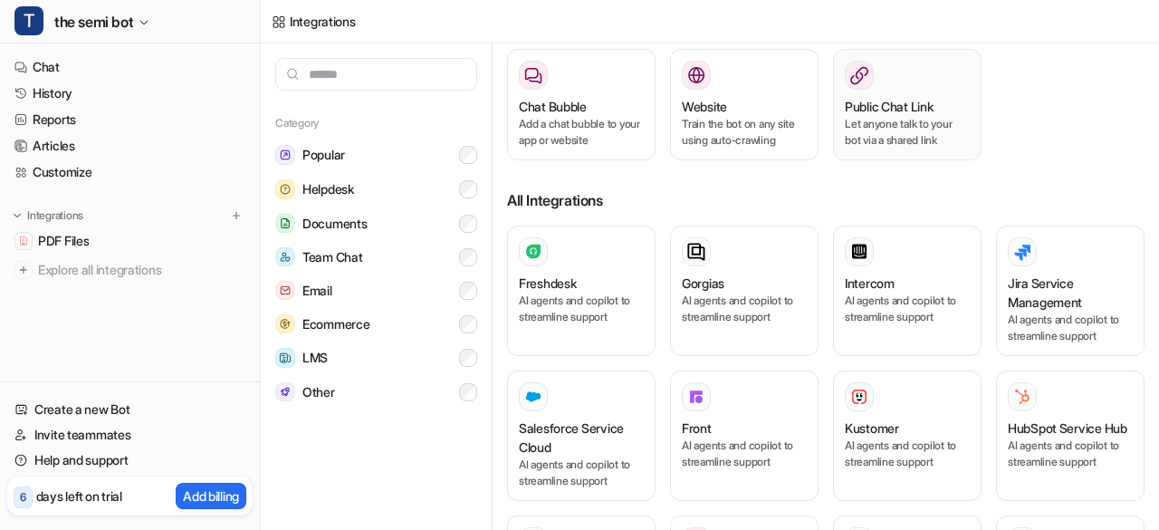
scroll to position [294, 0]
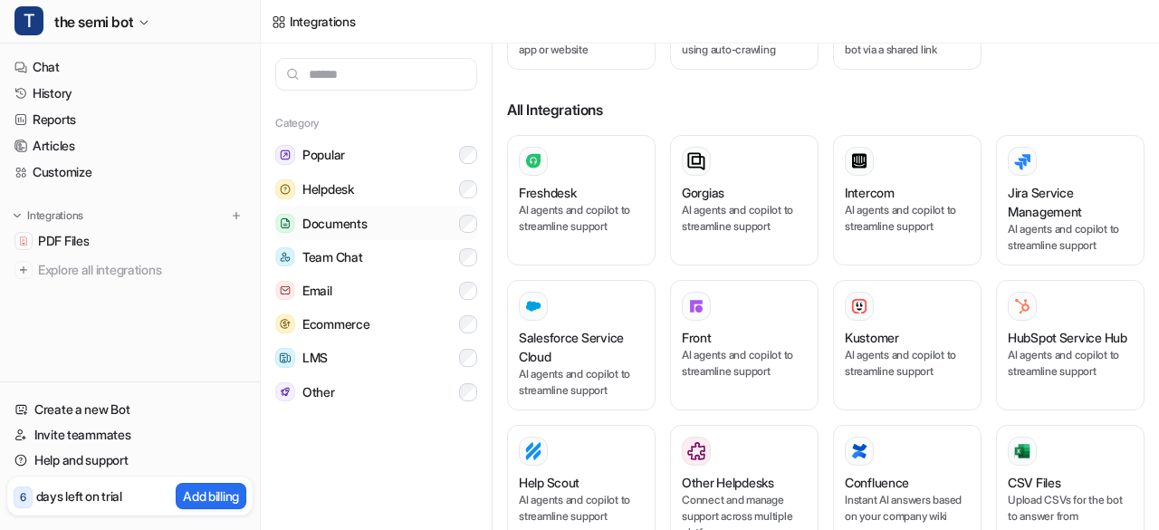
click at [446, 225] on button "Documents" at bounding box center [376, 223] width 202 height 34
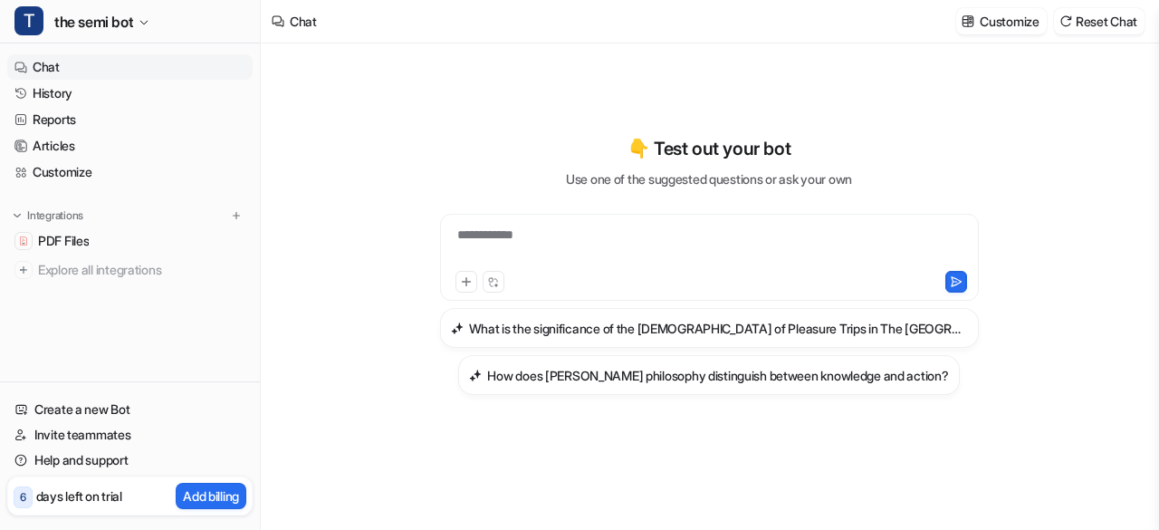
click at [214, 64] on link "Chat" at bounding box center [129, 66] width 245 height 25
click at [508, 235] on div at bounding box center [710, 246] width 531 height 42
click at [750, 247] on div "**********" at bounding box center [710, 246] width 531 height 42
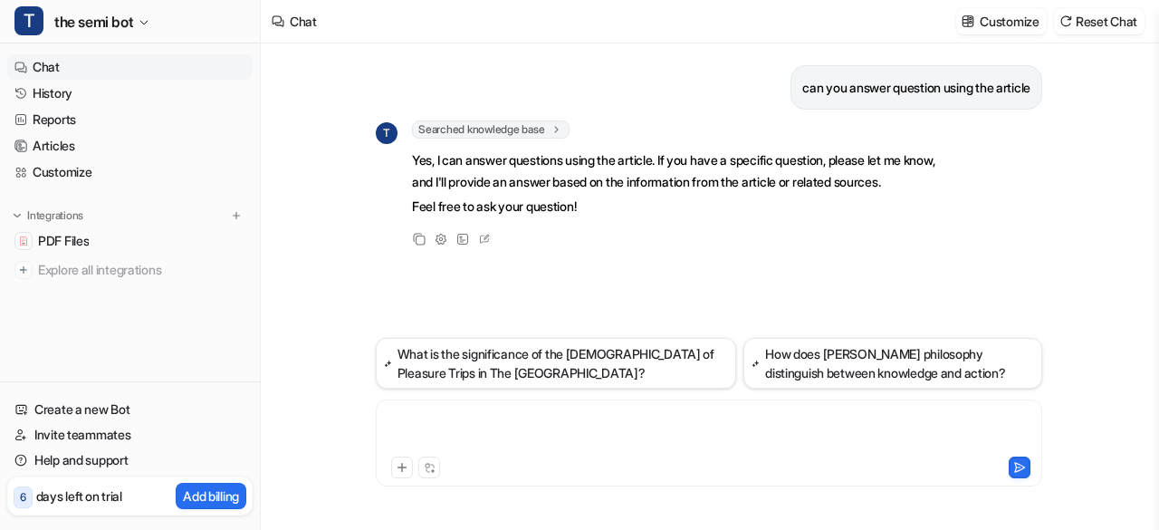
click at [542, 412] on div at bounding box center [709, 432] width 658 height 42
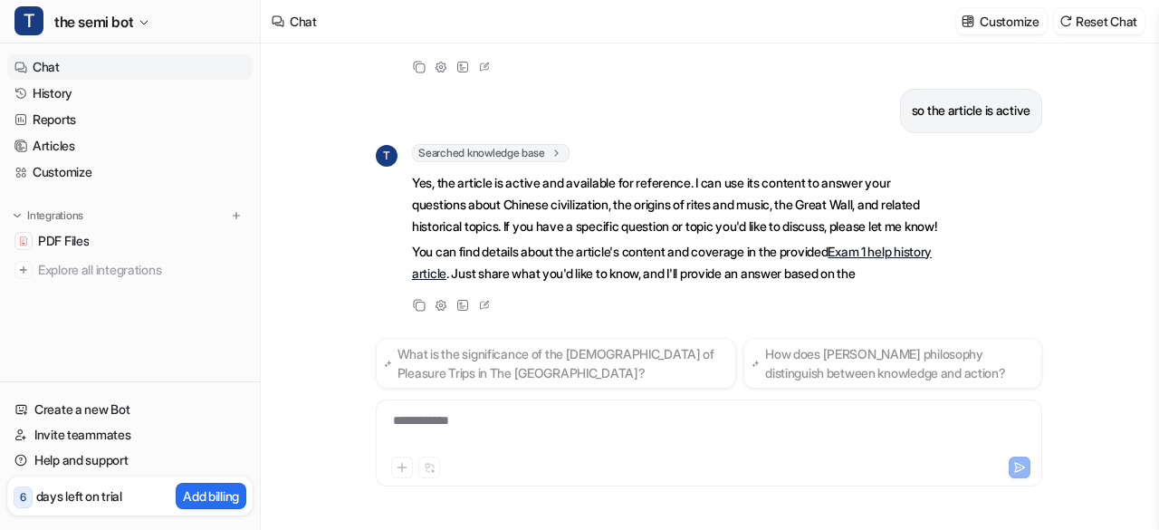
scroll to position [235, 0]
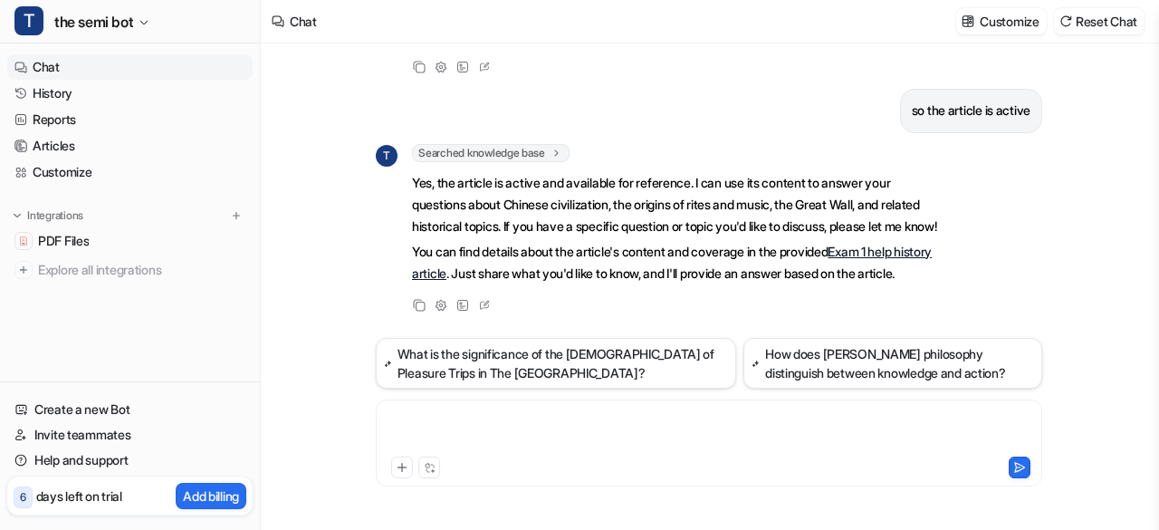
click at [447, 423] on div at bounding box center [709, 432] width 658 height 42
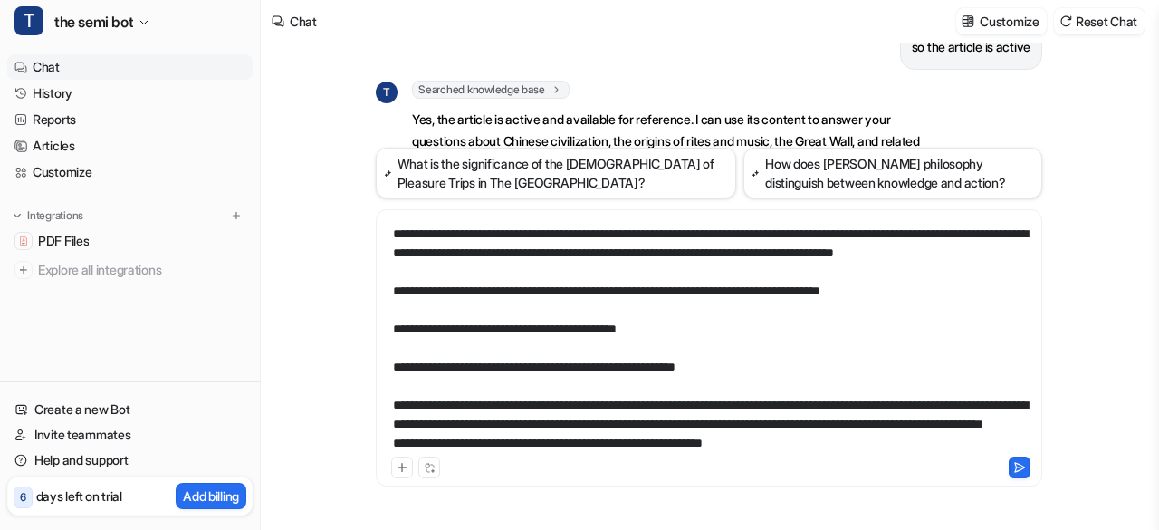
scroll to position [697, 0]
click at [1022, 466] on icon at bounding box center [1019, 467] width 13 height 13
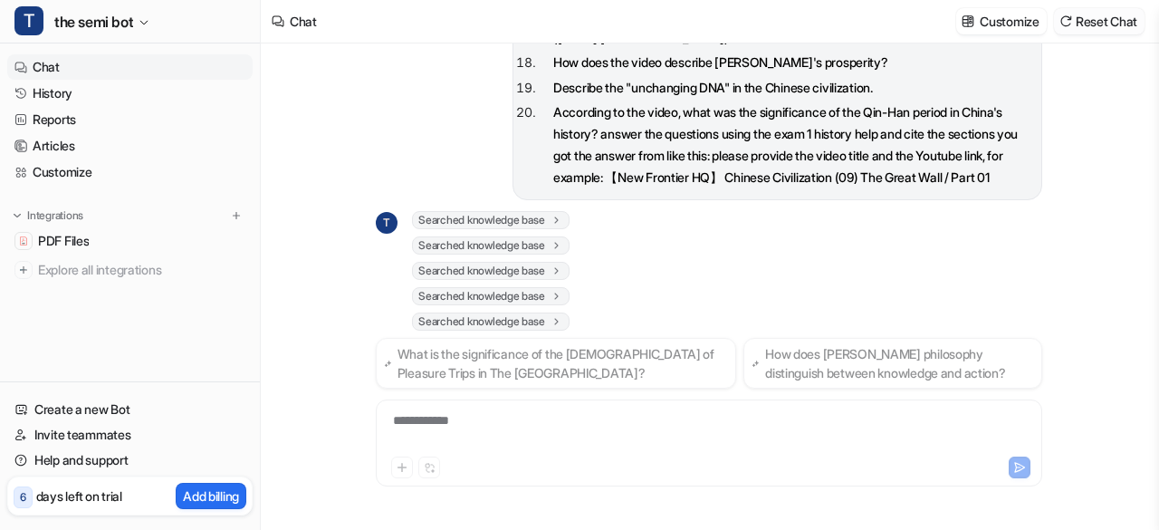
scroll to position [1719, 0]
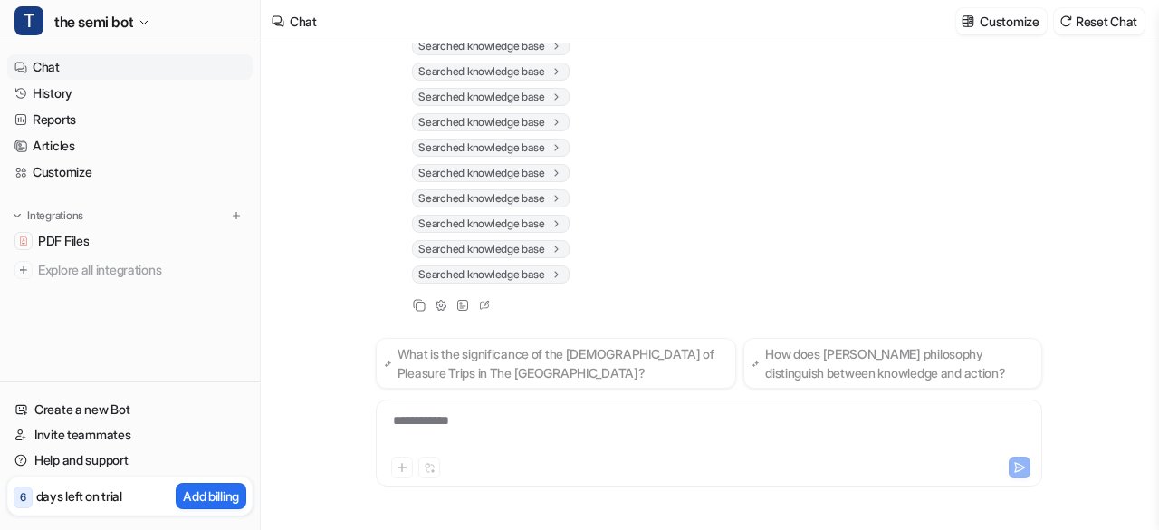
click at [695, 448] on div "**********" at bounding box center [709, 432] width 658 height 42
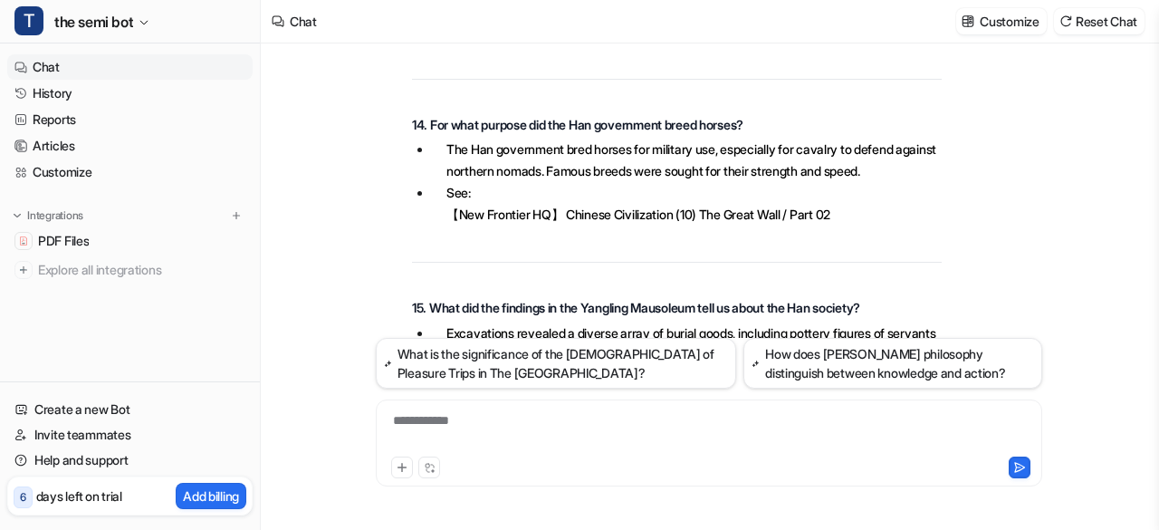
scroll to position [4559, 0]
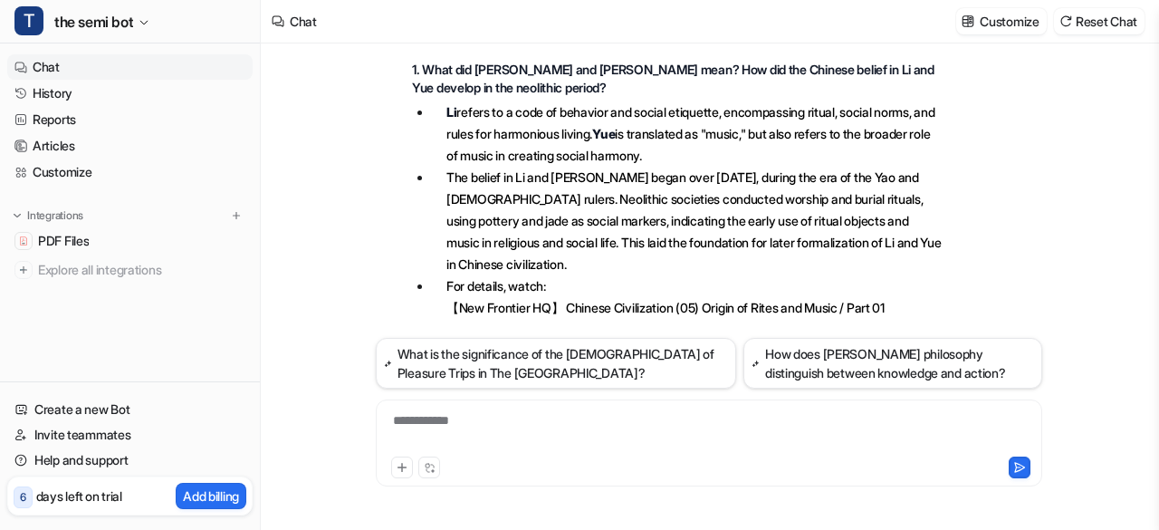
click at [426, 96] on h3 "1. What did [PERSON_NAME] and [PERSON_NAME] mean? How did the Chinese belief in…" at bounding box center [677, 78] width 530 height 35
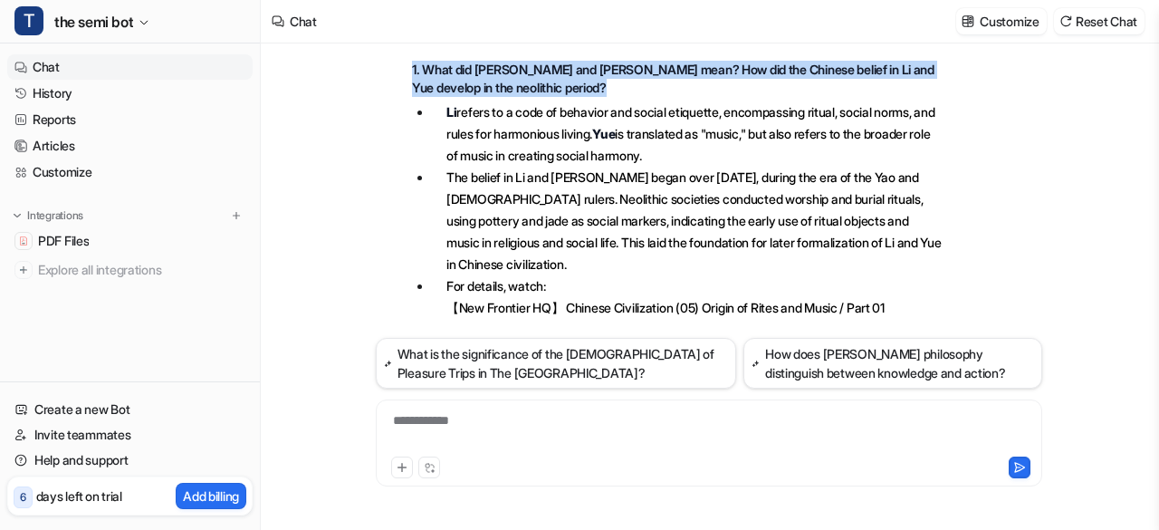
click at [426, 96] on h3 "1. What did [PERSON_NAME] and [PERSON_NAME] mean? How did the Chinese belief in…" at bounding box center [677, 78] width 530 height 35
click at [418, 96] on h3 "1. What did [PERSON_NAME] and [PERSON_NAME] mean? How did the Chinese belief in…" at bounding box center [677, 78] width 530 height 35
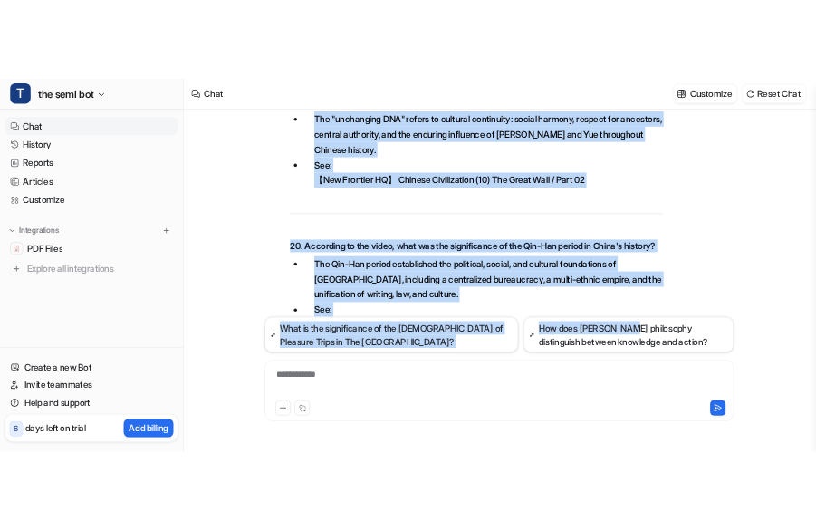
scroll to position [6587, 0]
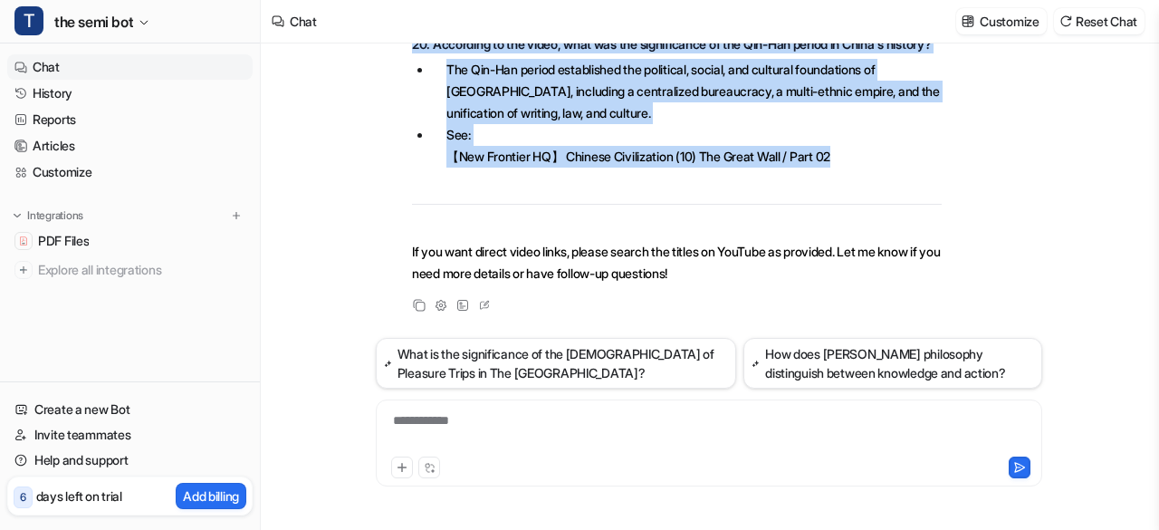
drag, startPoint x: 415, startPoint y: 151, endPoint x: 868, endPoint y: 172, distance: 453.3
copy span ". Lore ips Do sit Ame cons? Adi eli sed Doeiusm tempor in Ut lab Etd magnaal en…"
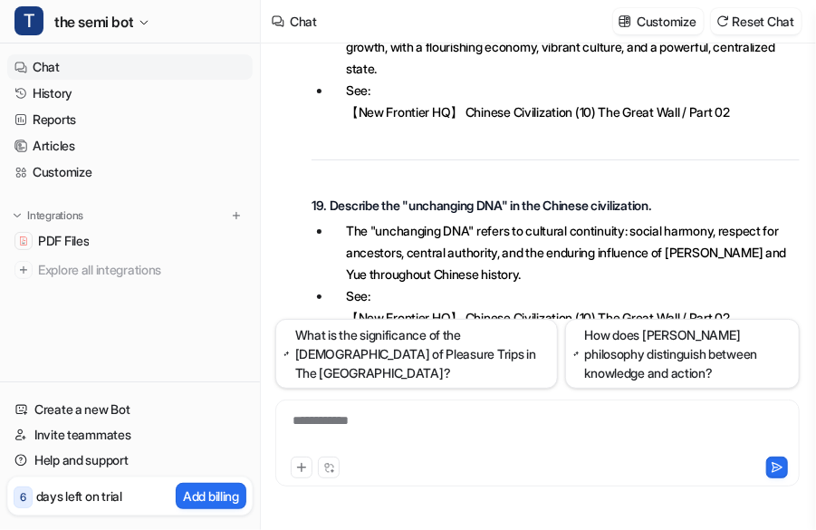
scroll to position [6609, 0]
